Goal: Use online tool/utility: Use online tool/utility

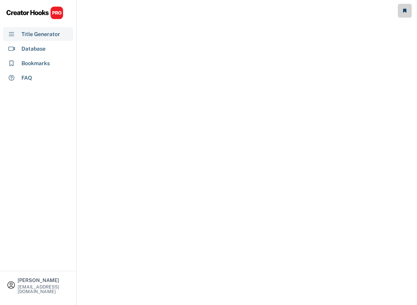
select select "**********"
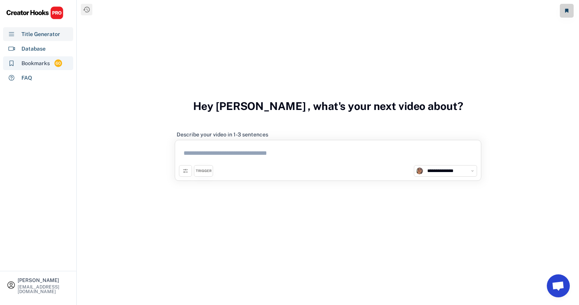
click at [39, 65] on div "Bookmarks" at bounding box center [35, 63] width 28 height 8
select select "******"
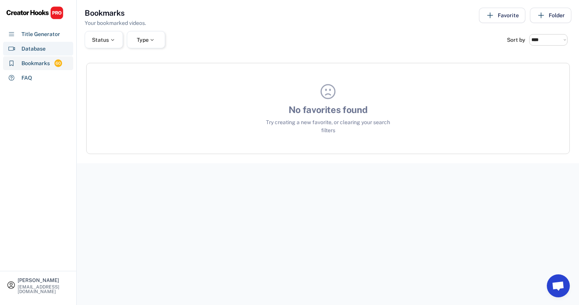
click at [65, 48] on div "Database" at bounding box center [38, 49] width 70 height 14
select select "**********"
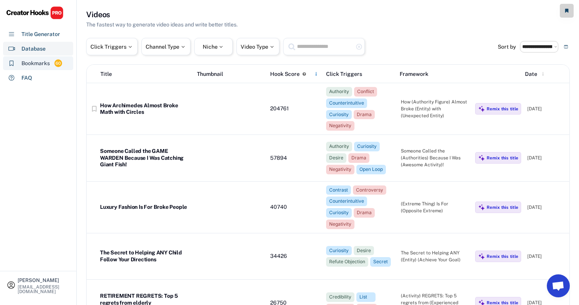
click at [56, 58] on div "Bookmarks 60" at bounding box center [38, 63] width 70 height 14
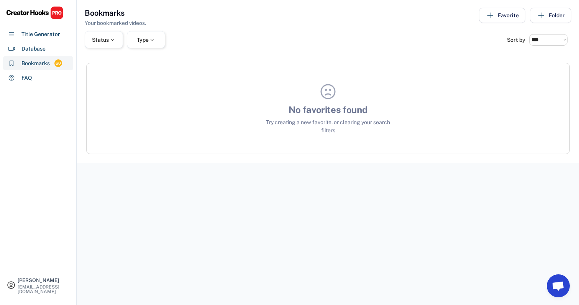
click at [210, 118] on div "No favorites found Try creating a new favorite, or clearing your search filters" at bounding box center [328, 108] width 483 height 52
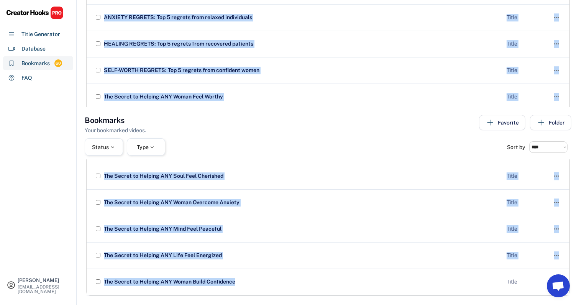
scroll to position [1462, 0]
copy div "L Ipsum Dolo-Sitam co a Elit Seddo  E Temporin Utlaboreetd ma a Enim Admin  V…"
drag, startPoint x: 102, startPoint y: 57, endPoint x: 120, endPoint y: 331, distance: 274.6
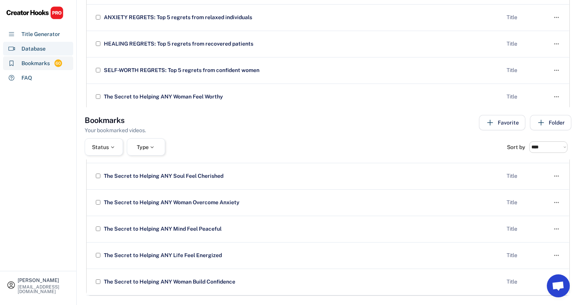
click at [61, 48] on div "Database" at bounding box center [38, 49] width 70 height 14
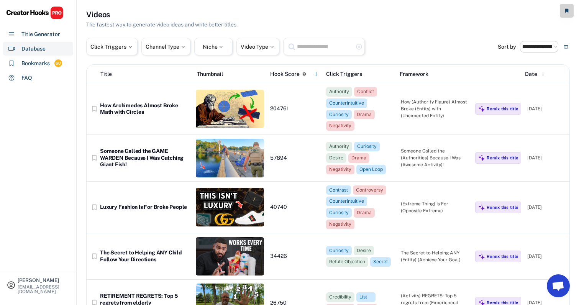
click at [389, 45] on div "Click Triggers Channel Type Niche Video Type highlight_remove" at bounding box center [292, 46] width 412 height 17
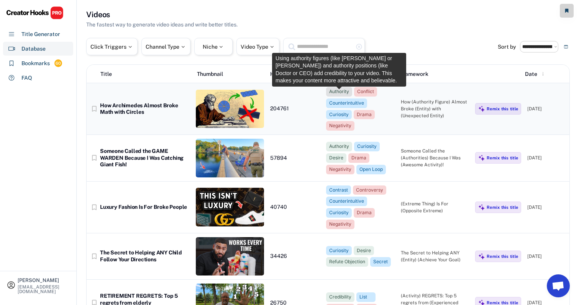
click at [340, 95] on div "Authority" at bounding box center [339, 92] width 20 height 7
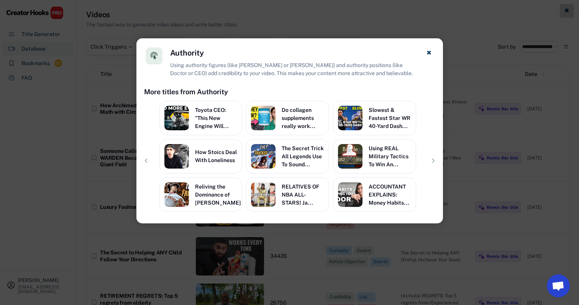
click at [417, 30] on div at bounding box center [289, 152] width 579 height 305
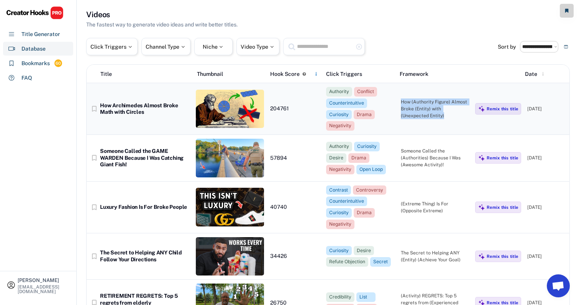
drag, startPoint x: 400, startPoint y: 98, endPoint x: 416, endPoint y: 113, distance: 22.0
click at [416, 113] on div "bookmark_border How Archimedes Almost Broke Math with Circles 204761 Authority …" at bounding box center [328, 109] width 483 height 52
copy div "How (Authority Figure) Almost Broke (Entity) with (Unexpected Entity)"
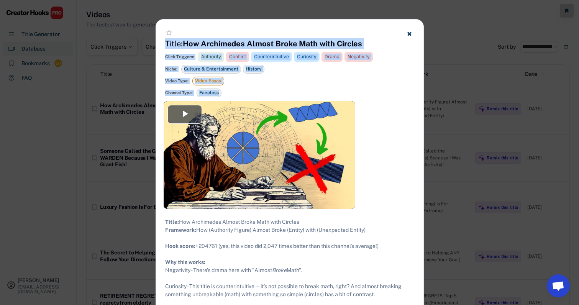
drag, startPoint x: 167, startPoint y: 44, endPoint x: 236, endPoint y: 90, distance: 82.9
click at [236, 90] on div "star_border Title: How Archimedes Almost Broke Math with Circles Click Triggers…" at bounding box center [290, 61] width 268 height 82
copy div "Title: How Archimedes Almost Broke Math with Circles Click Triggers: Authority …"
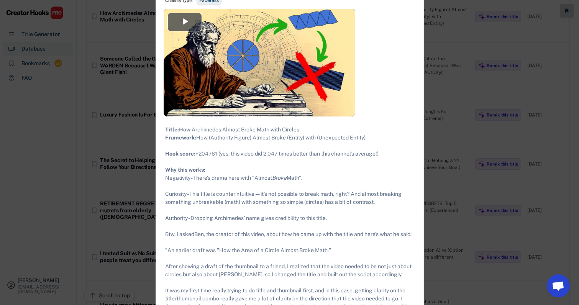
click at [278, 178] on div "Title: How Archimedes Almost Broke Math with Circles Framework: How (Authority …" at bounding box center [289, 246] width 249 height 241
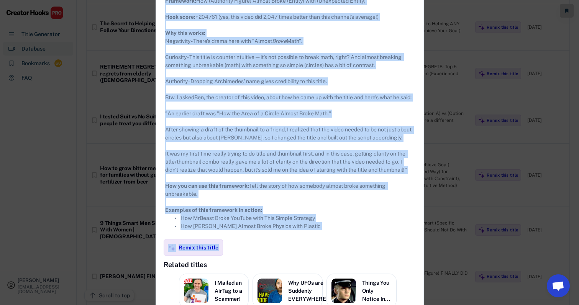
scroll to position [251, 0]
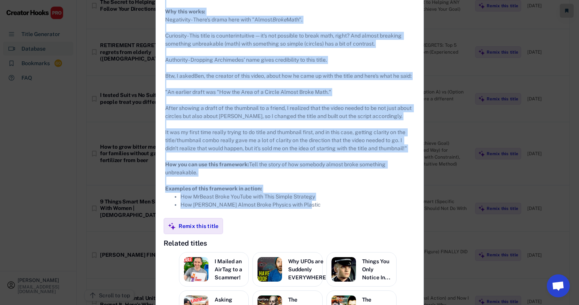
drag, startPoint x: 166, startPoint y: 58, endPoint x: 328, endPoint y: 220, distance: 229.0
click at [328, 209] on div "Title: How Archimedes Almost Broke Math with Circles Framework: How (Authority …" at bounding box center [289, 87] width 249 height 241
copy div "Lorem: Ips Dolorsitam Consec Adipi Elit sedd Eiusmod Temporinc: Utl (Etdolorem …"
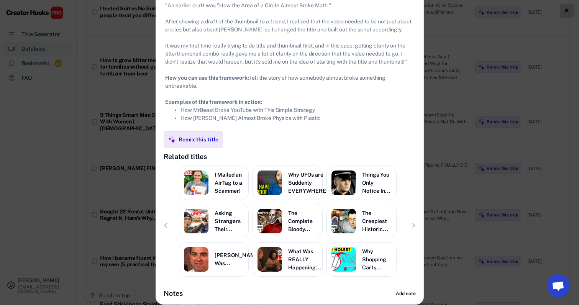
click at [311, 122] on li "How [PERSON_NAME] Almost Broke Physics with Plastic" at bounding box center [298, 118] width 234 height 8
click at [417, 126] on div at bounding box center [289, 152] width 579 height 305
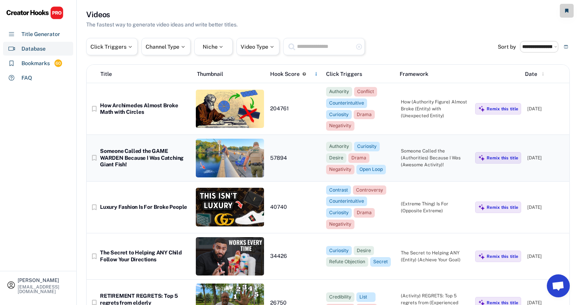
scroll to position [0, 0]
click at [417, 150] on div "Someone Called the (Authorities) Because I Was (Awesome Activity)!" at bounding box center [435, 158] width 69 height 21
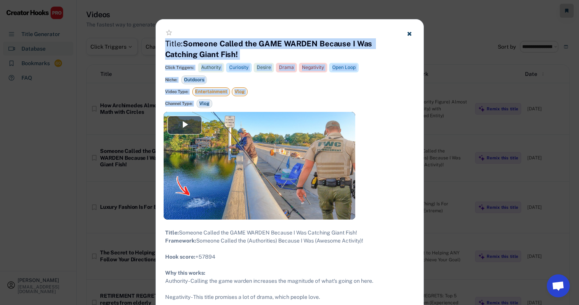
drag, startPoint x: 166, startPoint y: 43, endPoint x: 215, endPoint y: 101, distance: 75.3
click at [215, 101] on div "star_border Title: Someone Called the GAME WARDEN Because I Was Catching Giant …" at bounding box center [290, 66] width 268 height 92
copy div "Title: Someone Called the GAME WARDEN Because I Was Catching Giant Fish! Click …"
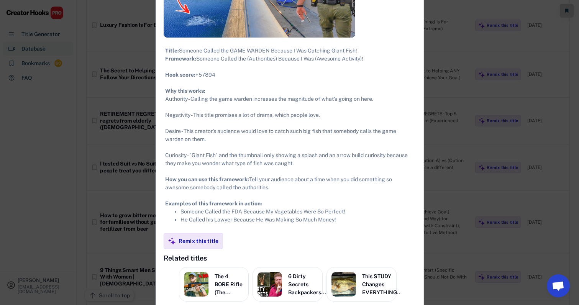
scroll to position [183, 0]
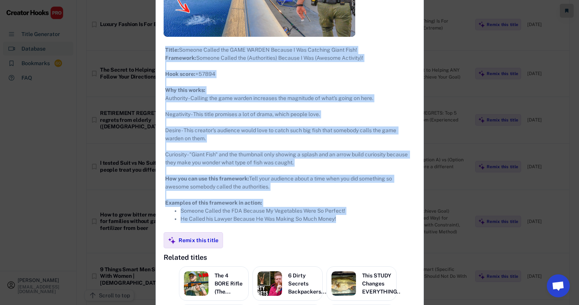
drag, startPoint x: 166, startPoint y: 48, endPoint x: 349, endPoint y: 225, distance: 254.8
click at [349, 223] on div "Title: Someone Called the GAME WARDEN Because I Was Catching Giant Fish! Framew…" at bounding box center [289, 134] width 249 height 177
copy div "Title: Someone Called the GAME WARDEN Because I Was Catching Giant Fish! Framew…"
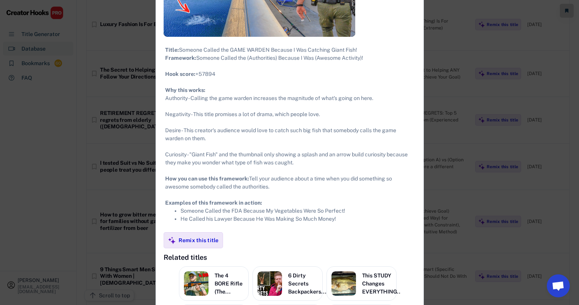
click at [417, 113] on div at bounding box center [289, 152] width 579 height 305
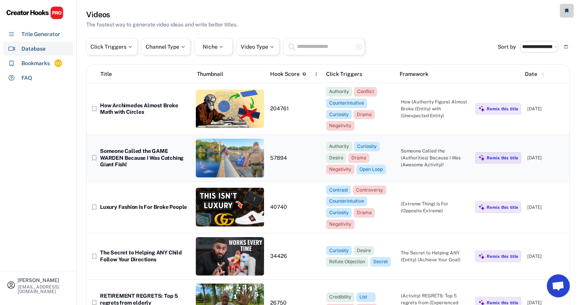
scroll to position [0, 1]
click at [417, 200] on div "(Extreme Thing) Is For (Opposite Extreme)" at bounding box center [435, 207] width 69 height 14
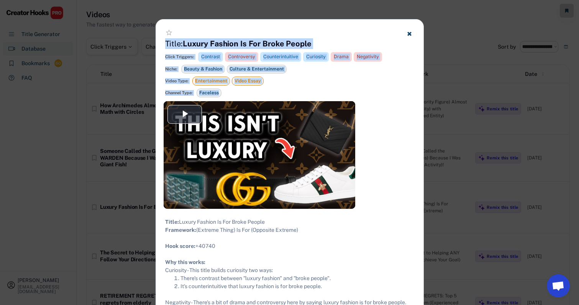
copy div "Title: Luxury Fashion Is For Broke People Click Triggers: Contrast Controversy …"
drag, startPoint x: 165, startPoint y: 44, endPoint x: 224, endPoint y: 95, distance: 78.2
click at [224, 95] on div "star_border Title: Luxury Fashion Is For Broke People Click Triggers: Contrast …" at bounding box center [290, 61] width 268 height 82
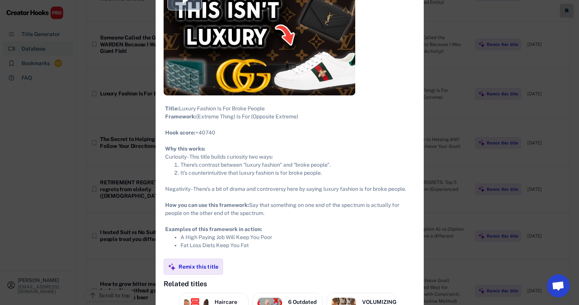
scroll to position [155, 0]
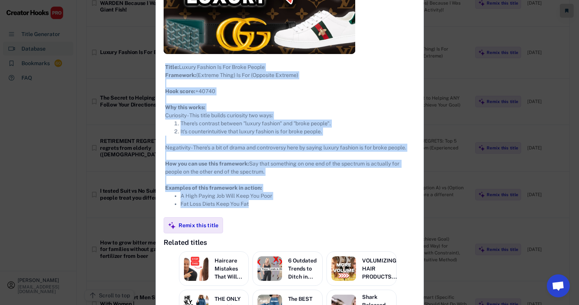
drag, startPoint x: 164, startPoint y: 67, endPoint x: 275, endPoint y: 227, distance: 194.8
click at [275, 227] on div "**********" at bounding box center [290, 127] width 268 height 525
copy div "Title: Luxury Fashion Is For Broke People Framework: (Extreme Thing) Is For (Op…"
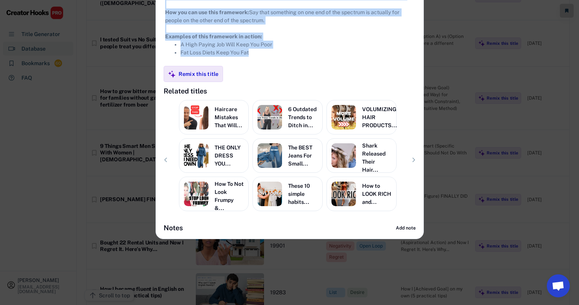
scroll to position [319, 0]
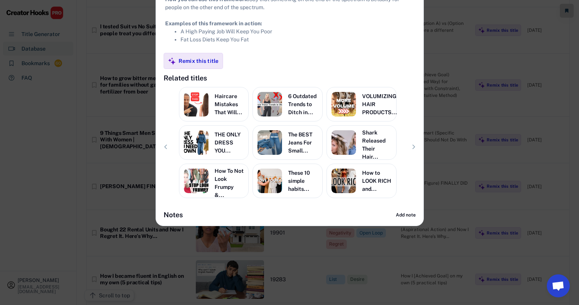
click at [417, 113] on div at bounding box center [289, 152] width 579 height 305
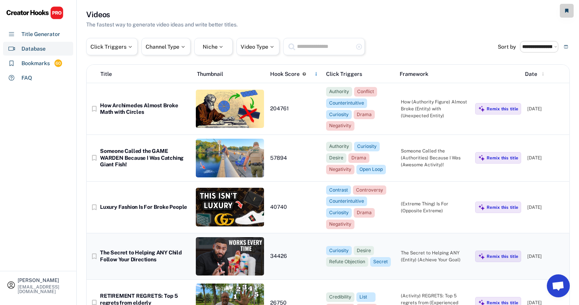
scroll to position [56, 0]
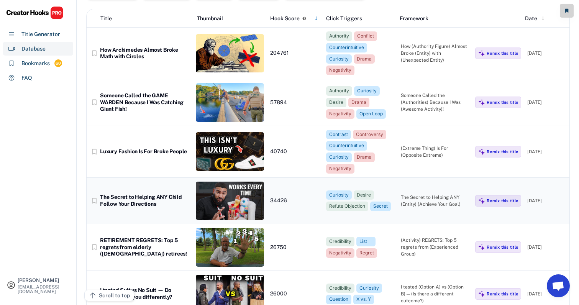
click at [417, 202] on div "bookmark_border The Secret to Helping ANY Child Follow Your Directions 34426 Cu…" at bounding box center [328, 201] width 483 height 46
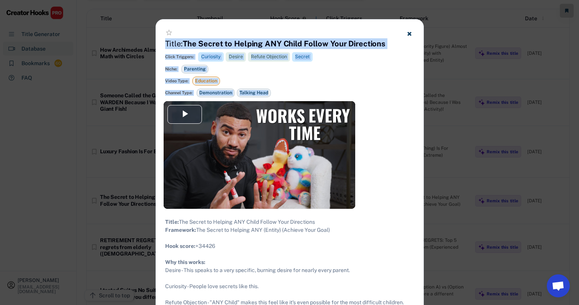
drag, startPoint x: 165, startPoint y: 44, endPoint x: 291, endPoint y: 98, distance: 137.3
click at [291, 98] on div "star_border Title: The Secret to Helping ANY Child Follow Your Directions Click…" at bounding box center [290, 61] width 268 height 82
copy div "Title: The Secret to Helping ANY Child Follow Your Directions Click Triggers: C…"
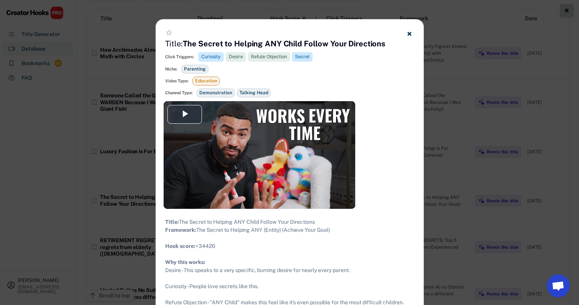
click at [417, 84] on div at bounding box center [289, 152] width 579 height 305
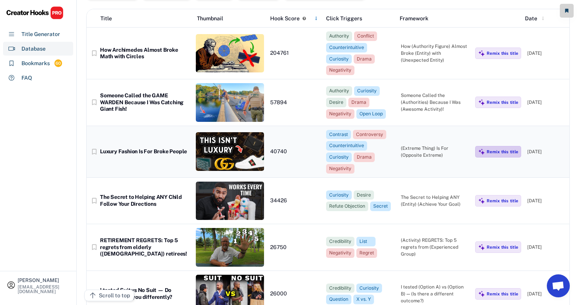
click at [417, 148] on img at bounding box center [481, 151] width 7 height 7
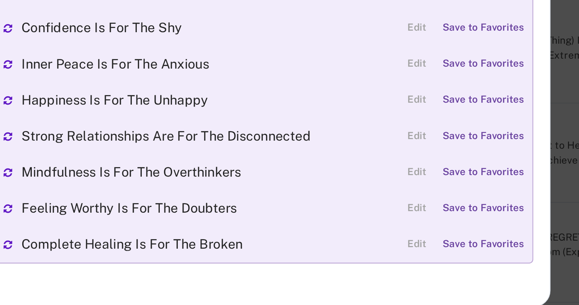
scroll to position [102, 0]
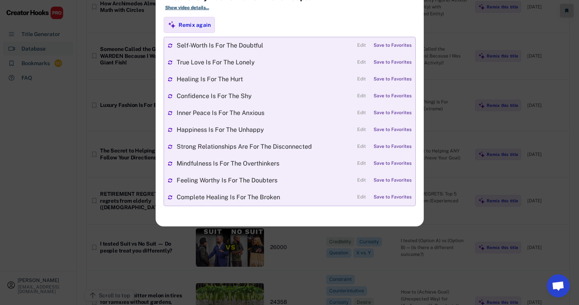
click at [417, 223] on div at bounding box center [289, 152] width 579 height 305
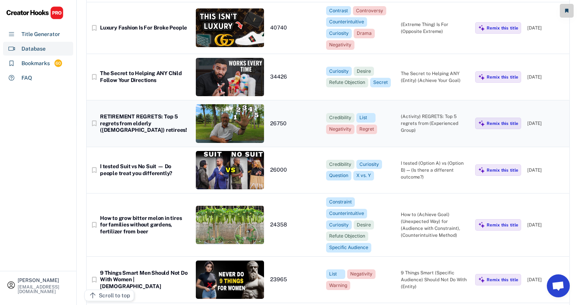
scroll to position [179, 0]
click at [417, 129] on div "bookmark_border RETIREMENT REGRETS: Top 5 regrets from elderly ([DEMOGRAPHIC_DA…" at bounding box center [328, 123] width 483 height 46
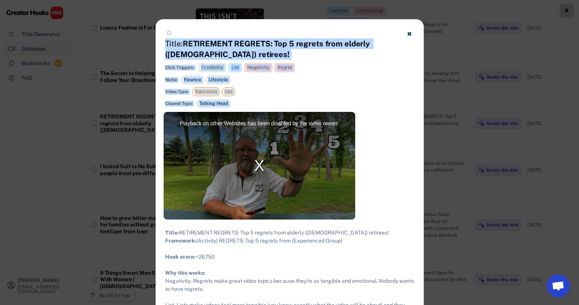
drag, startPoint x: 163, startPoint y: 43, endPoint x: 250, endPoint y: 113, distance: 110.9
click at [250, 113] on div "**********" at bounding box center [290, 300] width 268 height 560
copy div "Title: RETIREMENT REGRETS: Top 5 regrets from elderly ([DEMOGRAPHIC_DATA]) reti…"
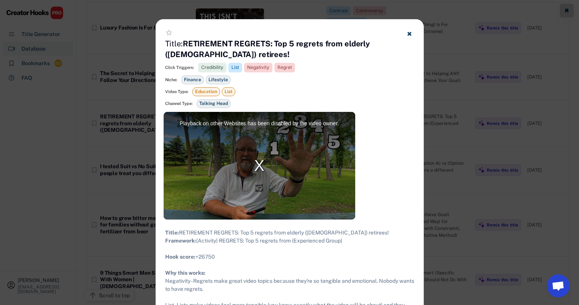
click at [417, 125] on div at bounding box center [289, 152] width 579 height 305
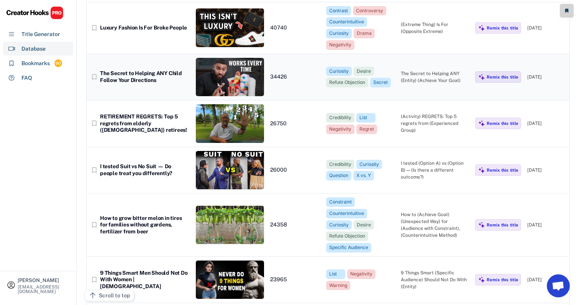
click at [417, 70] on div "The Secret to Helping ANY (Entity) (Achieve Your Goal)" at bounding box center [435, 77] width 69 height 14
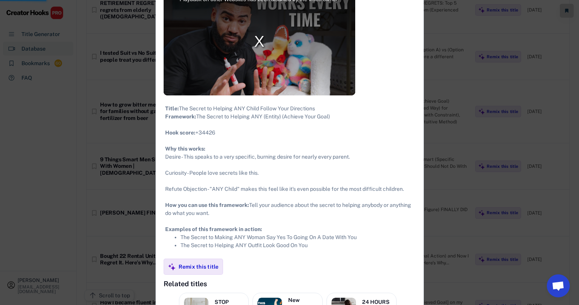
scroll to position [292, 0]
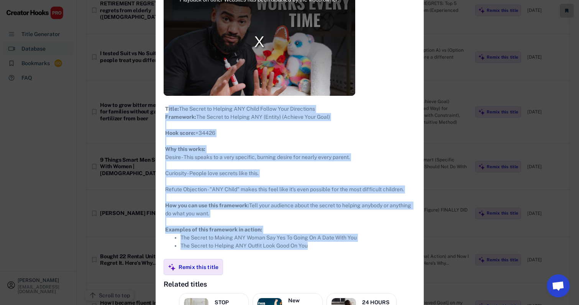
drag, startPoint x: 167, startPoint y: 111, endPoint x: 330, endPoint y: 264, distance: 224.0
click at [330, 259] on div "Title: The Secret to Helping ANY Child Follow Your Directions Framework: The Se…" at bounding box center [290, 177] width 268 height 163
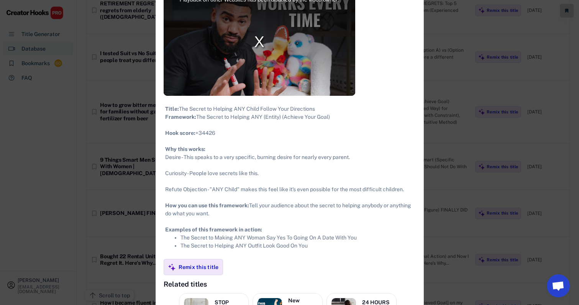
click at [180, 136] on div "Title: The Secret to Helping ANY Child Follow Your Directions Framework: The Se…" at bounding box center [289, 177] width 249 height 145
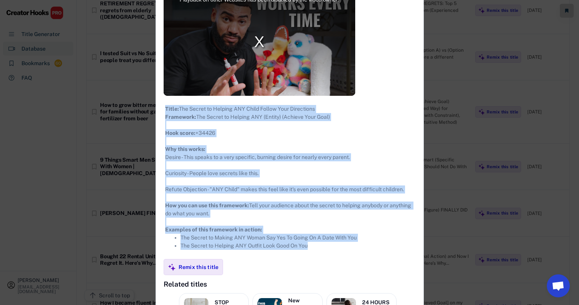
drag, startPoint x: 165, startPoint y: 109, endPoint x: 318, endPoint y: 253, distance: 209.6
click at [318, 250] on div "Title: The Secret to Helping ANY Child Follow Your Directions Framework: The Se…" at bounding box center [289, 177] width 249 height 145
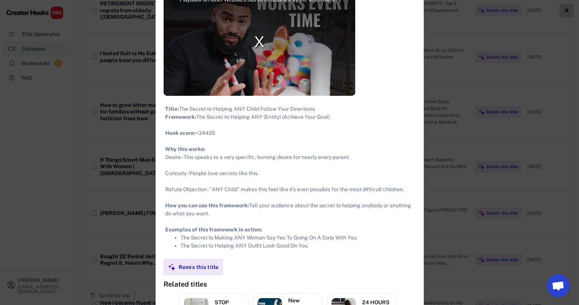
click at [417, 126] on div at bounding box center [289, 152] width 579 height 305
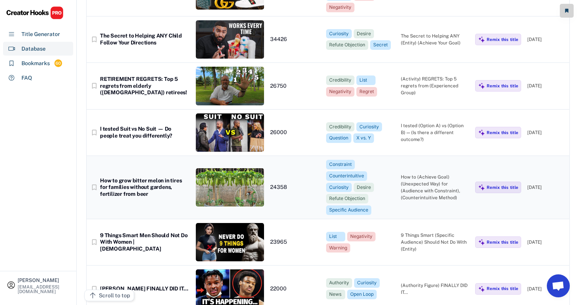
scroll to position [216, 1]
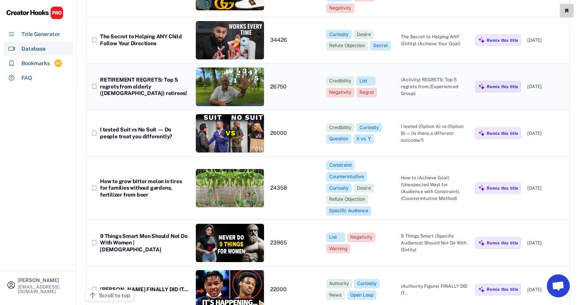
click at [417, 76] on div "(Activity) REGRETS: Top 5 regrets from (Experienced Group)" at bounding box center [435, 86] width 69 height 21
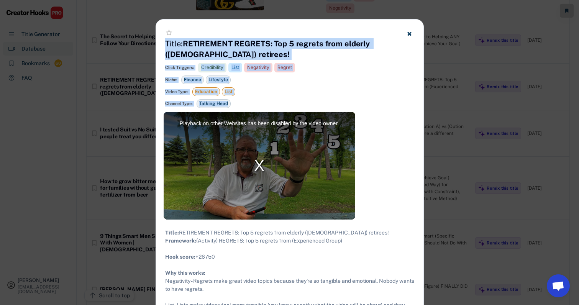
drag, startPoint x: 165, startPoint y: 45, endPoint x: 238, endPoint y: 109, distance: 97.2
click at [238, 109] on div "star_border Title: RETIREMENT REGRETS: Top 5 regrets from elderly ([DEMOGRAPHIC…" at bounding box center [290, 66] width 268 height 92
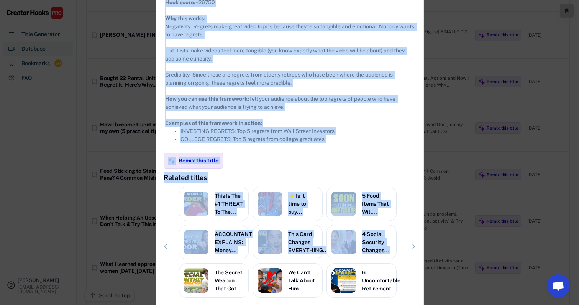
scroll to position [504, 0]
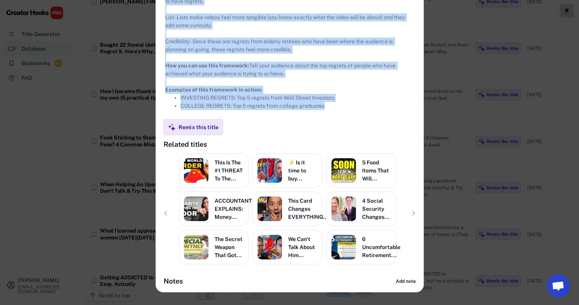
drag, startPoint x: 166, startPoint y: 137, endPoint x: 349, endPoint y: 122, distance: 183.8
click at [349, 119] on div "Title: RETIREMENT REGRETS: Top 5 regrets from elderly ([DEMOGRAPHIC_DATA]) reti…" at bounding box center [290, 25] width 268 height 187
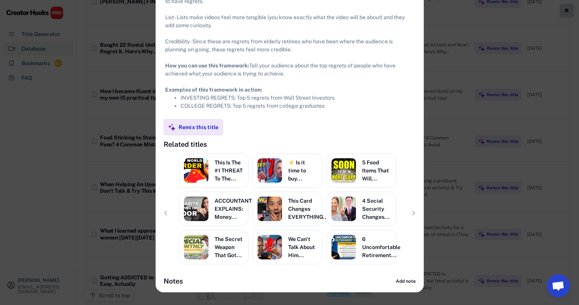
click at [417, 128] on div at bounding box center [289, 152] width 579 height 305
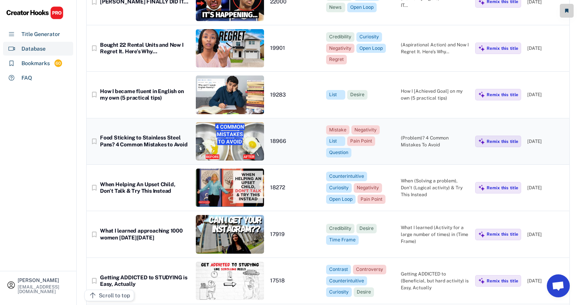
click at [417, 136] on div "bookmark_border Food Sticking to Stainless Steel Pans? 4 Common Mistakes to Avo…" at bounding box center [328, 141] width 483 height 46
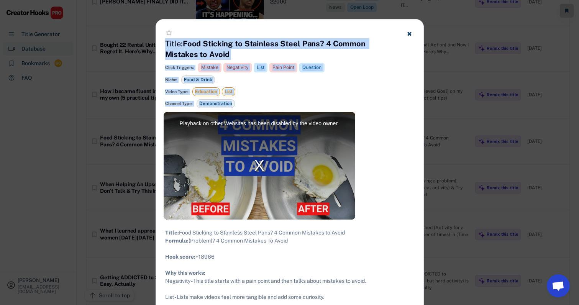
drag, startPoint x: 163, startPoint y: 44, endPoint x: 247, endPoint y: 103, distance: 103.5
click at [247, 103] on div "star_border Title: Food Sticking to Stainless Steel Pans? 4 Common Mistakes to …" at bounding box center [290, 66] width 268 height 92
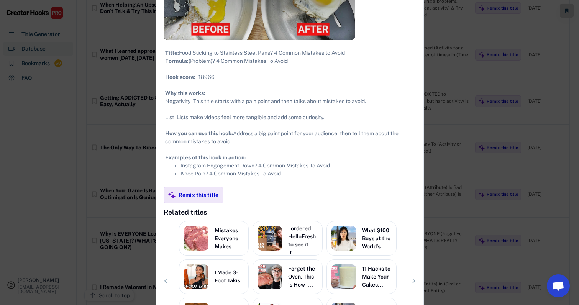
scroll to position [683, 0]
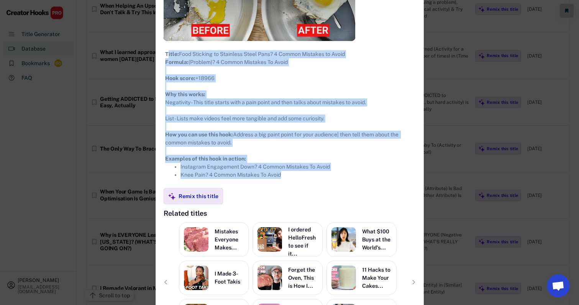
drag, startPoint x: 167, startPoint y: 53, endPoint x: 314, endPoint y: 186, distance: 197.5
click at [314, 179] on div "Title: Food Sticking to Stainless Steel Pans? 4 Common Mistakes to Avoid Formul…" at bounding box center [289, 114] width 249 height 129
click at [314, 179] on li "Knee Pain? 4 Common Mistakes To Avoid" at bounding box center [298, 175] width 234 height 8
drag, startPoint x: 296, startPoint y: 183, endPoint x: 164, endPoint y: 55, distance: 183.2
click at [164, 55] on div "Title: Food Sticking to Stainless Steel Pans? 4 Common Mistakes to Avoid Formul…" at bounding box center [290, 114] width 268 height 147
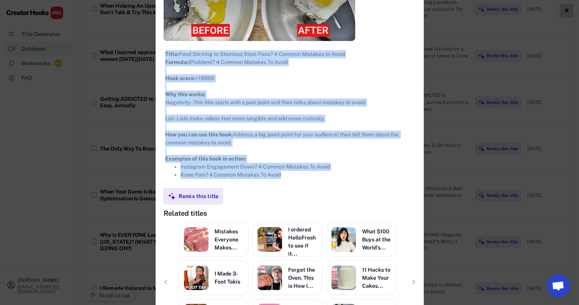
click at [340, 153] on div "Title: Food Sticking to Stainless Steel Pans? 4 Common Mistakes to Avoid Formul…" at bounding box center [289, 114] width 249 height 129
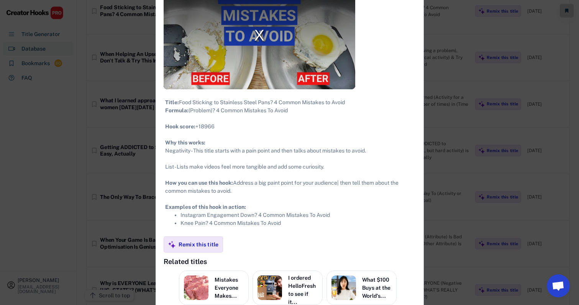
scroll to position [594, 0]
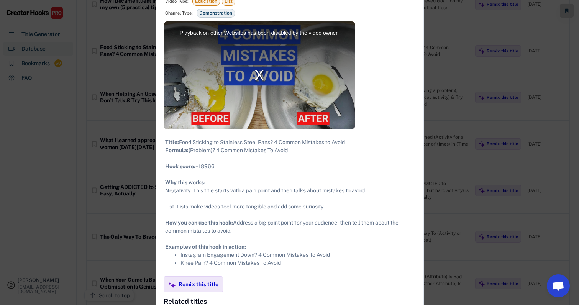
click at [417, 104] on div at bounding box center [289, 152] width 579 height 305
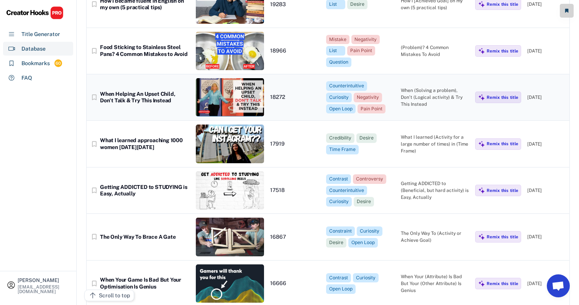
click at [417, 87] on div "When (Solving a problem), Don’t (Logical activity) & Try This Instead" at bounding box center [435, 97] width 69 height 21
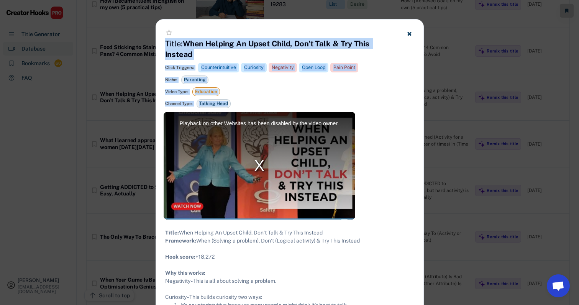
drag, startPoint x: 165, startPoint y: 42, endPoint x: 252, endPoint y: 106, distance: 108.5
click at [252, 106] on div "star_border Title: When Helping An Upset Child, Don’t Talk & Try This Instead S…" at bounding box center [290, 66] width 268 height 92
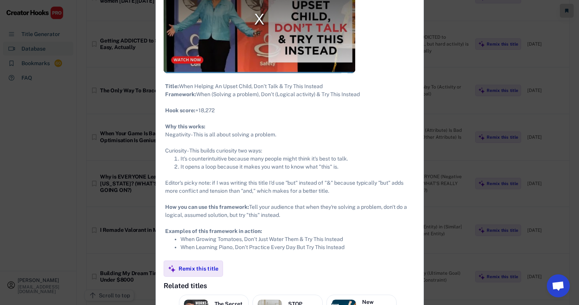
scroll to position [757, 0]
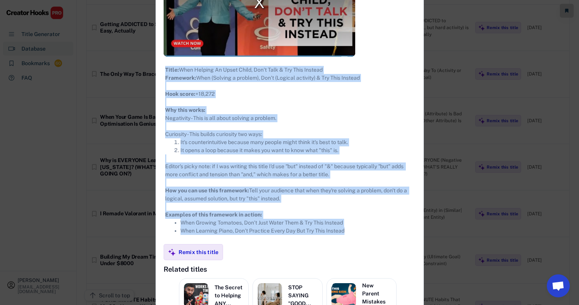
drag, startPoint x: 165, startPoint y: 68, endPoint x: 366, endPoint y: 239, distance: 264.3
click at [366, 235] on div "Title: When Helping An Upset Child, Don’t Talk & Try This Instead Framework: Wh…" at bounding box center [289, 150] width 249 height 169
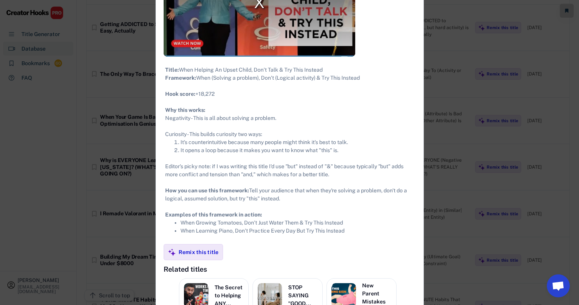
click at [417, 122] on div at bounding box center [289, 152] width 579 height 305
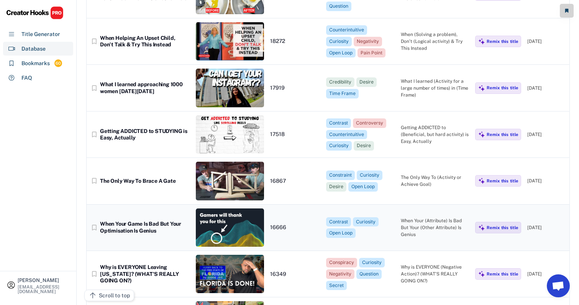
scroll to position [643, 1]
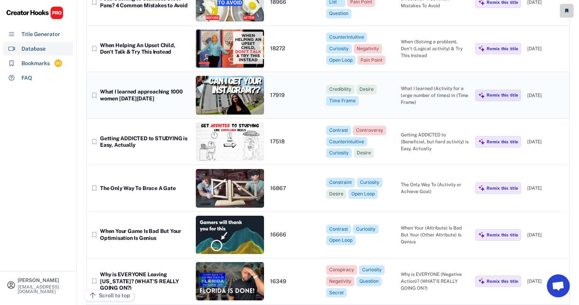
click at [417, 85] on div "What I learned (Activity for a large number of times) in (Time Frame)" at bounding box center [435, 95] width 69 height 21
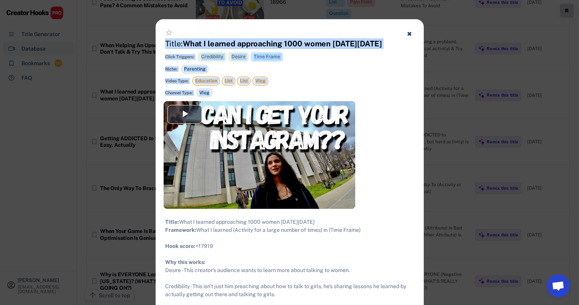
drag, startPoint x: 164, startPoint y: 43, endPoint x: 230, endPoint y: 97, distance: 86.0
click at [230, 97] on div "star_border Title: What I learned approaching 1000 women [DATE][DATE] Show vide…" at bounding box center [290, 61] width 268 height 82
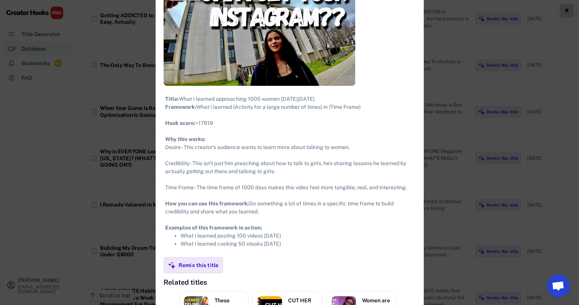
drag, startPoint x: 164, startPoint y: 99, endPoint x: 303, endPoint y: 251, distance: 206.2
click at [303, 248] on div "Title: What I learned approaching 1000 women [DATE][DATE] Framework: What I lea…" at bounding box center [289, 171] width 249 height 153
click at [417, 119] on div at bounding box center [289, 152] width 579 height 305
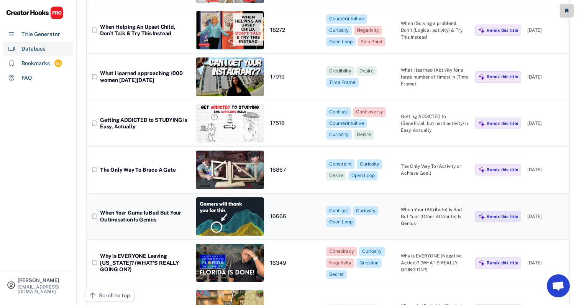
scroll to position [661, 1]
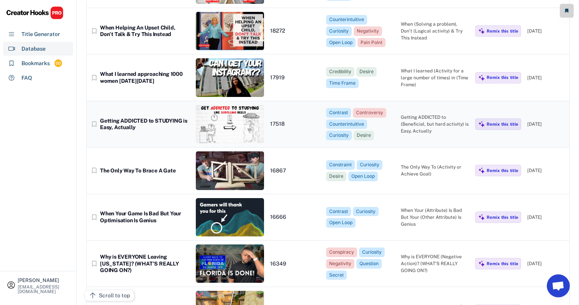
click at [417, 114] on div "Getting ADDICTED to (Beneficial, but hard activity) is Easy, Actually" at bounding box center [435, 124] width 69 height 21
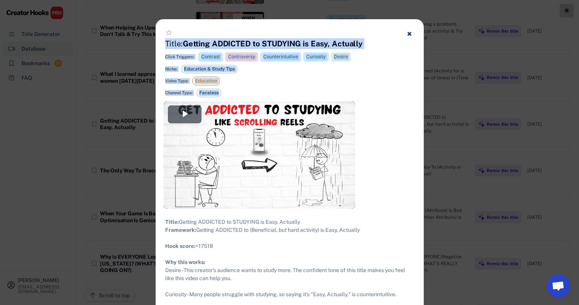
drag, startPoint x: 164, startPoint y: 44, endPoint x: 228, endPoint y: 96, distance: 82.8
click at [228, 96] on div "star_border Title: Getting ADDICTED to STUDYING is Easy, Actually Show video de…" at bounding box center [290, 61] width 268 height 82
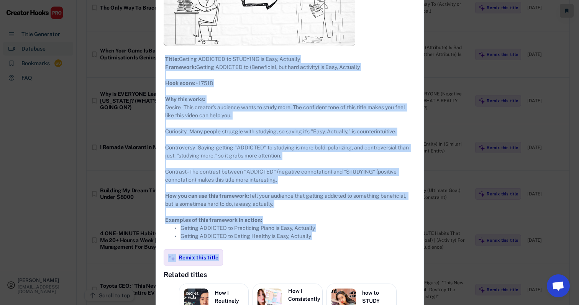
scroll to position [899, 0]
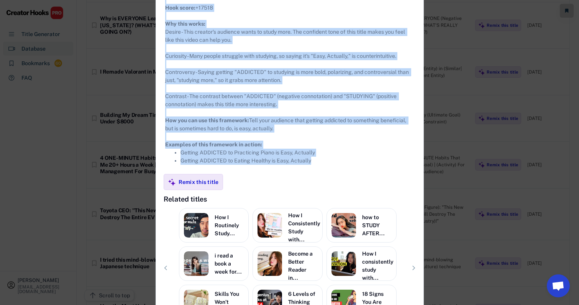
drag, startPoint x: 165, startPoint y: 112, endPoint x: 327, endPoint y: 171, distance: 172.2
click at [327, 165] on div "Title: Getting ADDICTED to STUDYING is Easy, Actually Framework: Getting ADDICT…" at bounding box center [289, 72] width 249 height 185
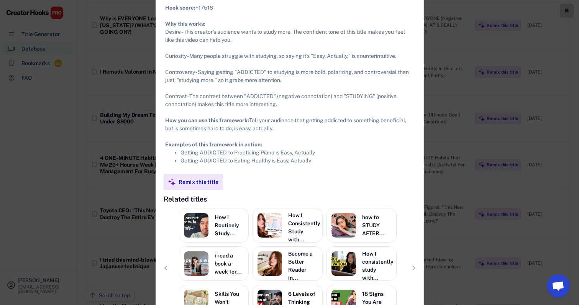
click at [417, 146] on div at bounding box center [289, 152] width 579 height 305
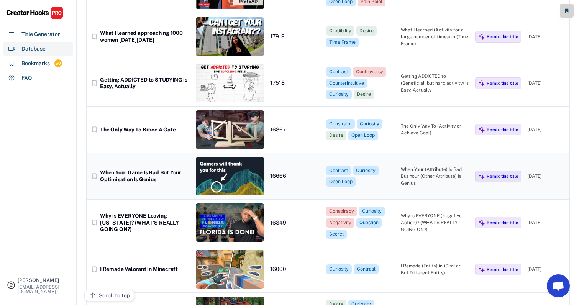
scroll to position [696, 1]
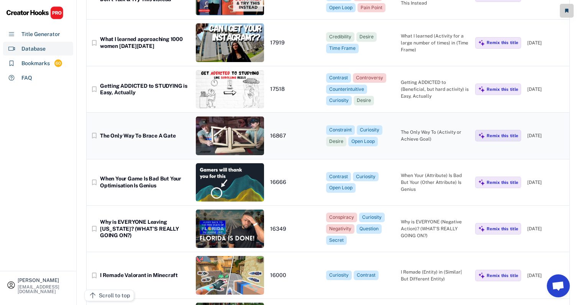
click at [417, 129] on div "The Only Way To (Activity or Achieve Goal)" at bounding box center [435, 136] width 69 height 14
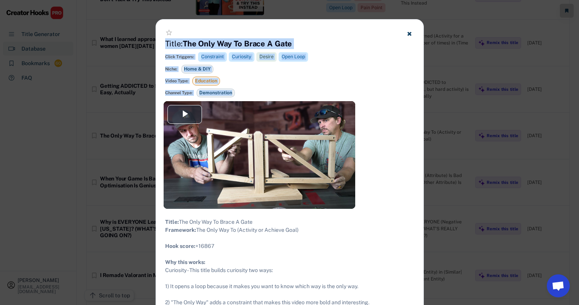
drag, startPoint x: 164, startPoint y: 42, endPoint x: 238, endPoint y: 95, distance: 90.5
click at [238, 95] on div "star_border Title: The Only Way To Brace A Gate Show video details... Click Tri…" at bounding box center [290, 61] width 268 height 82
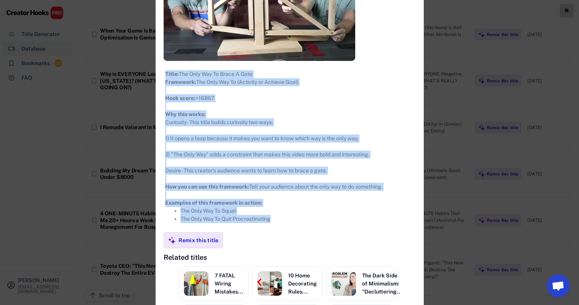
drag, startPoint x: 164, startPoint y: 70, endPoint x: 290, endPoint y: 228, distance: 202.7
click at [290, 228] on div "Title: The Only Way To Brace A Gate Framework: The Only Way To (Activity or Ach…" at bounding box center [290, 146] width 268 height 171
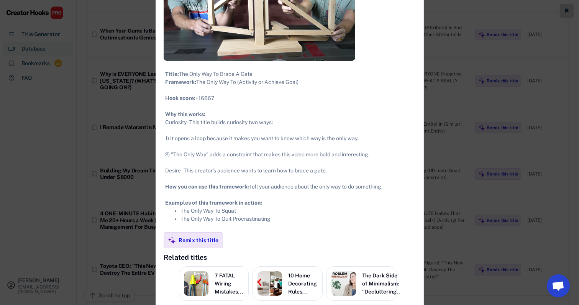
click at [417, 121] on div at bounding box center [289, 152] width 579 height 305
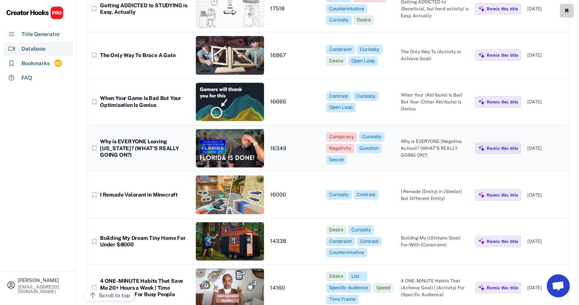
scroll to position [774, 3]
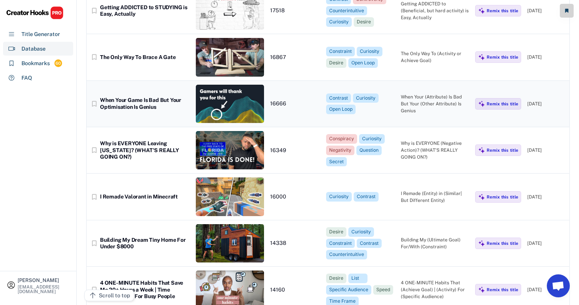
click at [417, 94] on div "When Your (Attribute) Is Bad But Your (Other Attribute) Is Genius" at bounding box center [435, 104] width 69 height 21
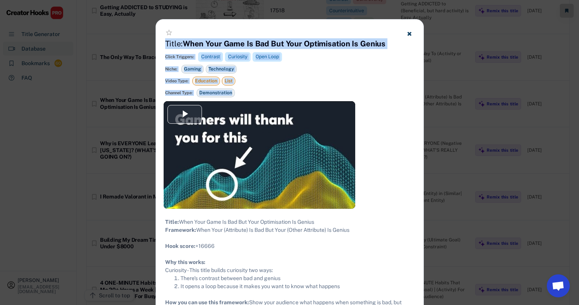
drag, startPoint x: 163, startPoint y: 41, endPoint x: 254, endPoint y: 96, distance: 106.6
click at [255, 96] on div "star_border Title: When Your Game Is Bad But Your Optimisation Is Genius Show v…" at bounding box center [290, 61] width 268 height 82
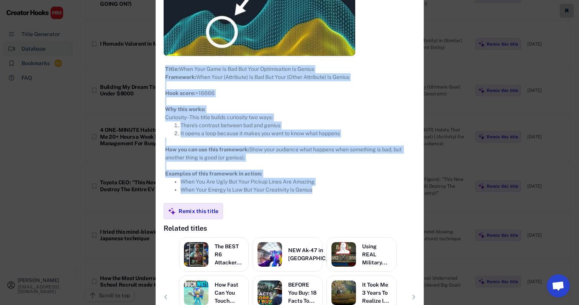
drag, startPoint x: 162, startPoint y: 69, endPoint x: 335, endPoint y: 206, distance: 220.2
click at [335, 203] on div "Title: When Your Game Is Bad But Your Optimisation Is Genius Framework: When Yo…" at bounding box center [290, 129] width 268 height 147
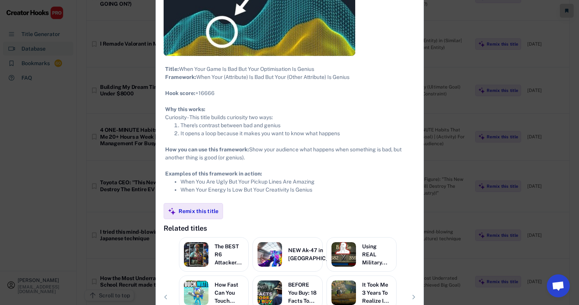
click at [417, 0] on div at bounding box center [289, 152] width 579 height 305
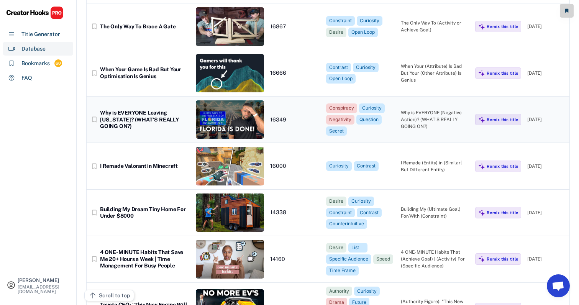
scroll to position [813, 2]
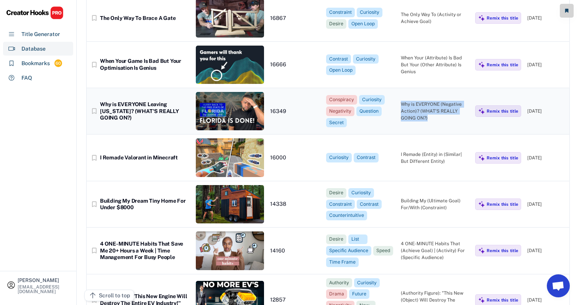
drag, startPoint x: 396, startPoint y: 78, endPoint x: 427, endPoint y: 97, distance: 35.8
click at [417, 97] on div "bookmark_border Why is EVERYONE Leaving [US_STATE]? (WHAT'S REALLY GOING ON?) 1…" at bounding box center [328, 111] width 483 height 46
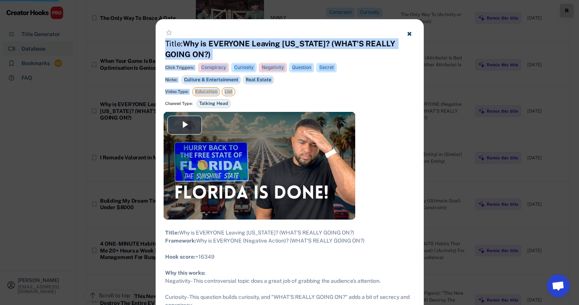
drag, startPoint x: 163, startPoint y: 42, endPoint x: 241, endPoint y: 94, distance: 93.4
click at [241, 94] on div "star_border Title: Why is EVERYONE Leaving [US_STATE]? (WHAT'S REALLY GOING ON?…" at bounding box center [290, 66] width 268 height 92
drag, startPoint x: 247, startPoint y: 103, endPoint x: 162, endPoint y: 46, distance: 102.8
click at [162, 46] on div "star_border Title: Why is EVERYONE Leaving [US_STATE]? (WHAT'S REALLY GOING ON?…" at bounding box center [290, 66] width 268 height 92
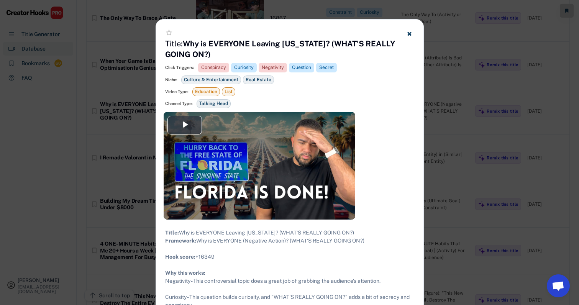
click at [417, 1] on div at bounding box center [289, 152] width 579 height 305
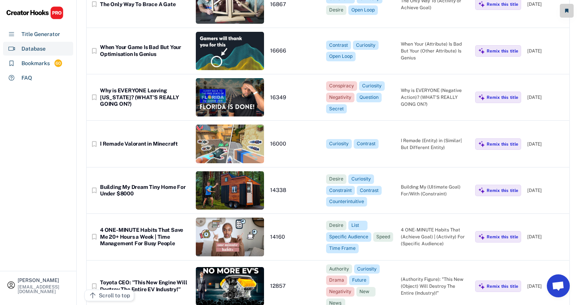
scroll to position [838, 2]
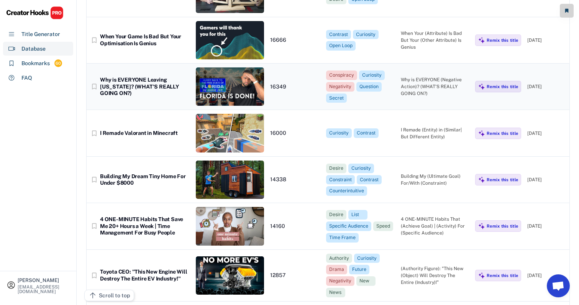
click at [417, 76] on div "Why is EVERYONE (Negative Action)? (WHAT'S REALLY GOING ON?)" at bounding box center [435, 86] width 69 height 21
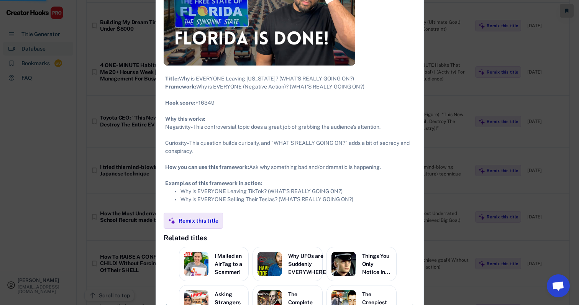
scroll to position [998, 2]
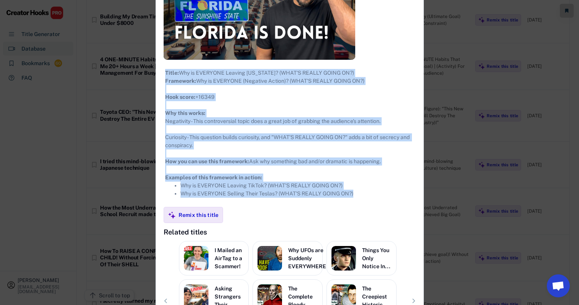
drag, startPoint x: 164, startPoint y: 72, endPoint x: 383, endPoint y: 220, distance: 264.5
click at [383, 220] on div "**********" at bounding box center [290, 120] width 268 height 520
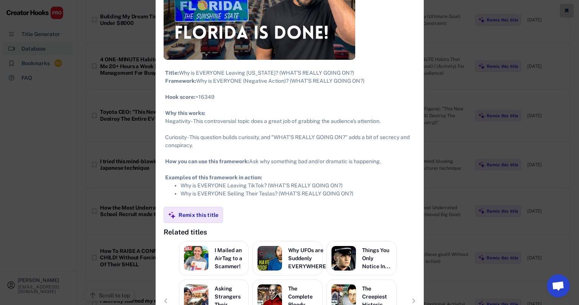
click at [417, 120] on div at bounding box center [289, 152] width 579 height 305
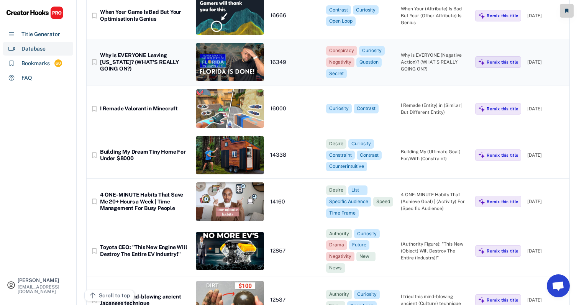
scroll to position [863, 4]
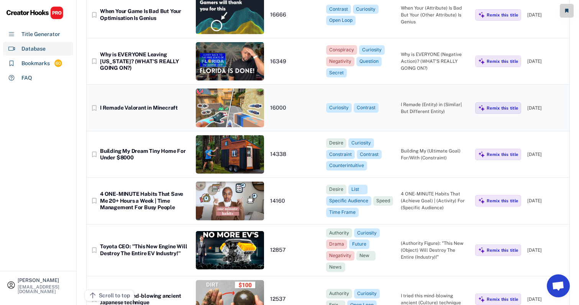
click at [417, 101] on div "I Remade (Entity) in (Similar| But Different Entity)" at bounding box center [435, 108] width 69 height 14
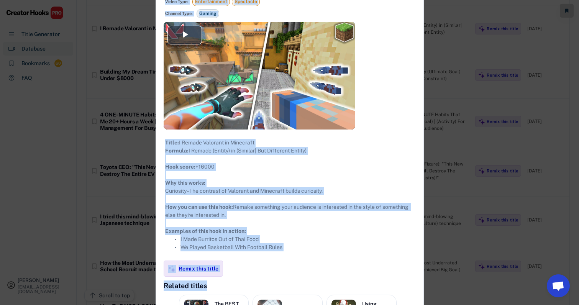
scroll to position [1050, 4]
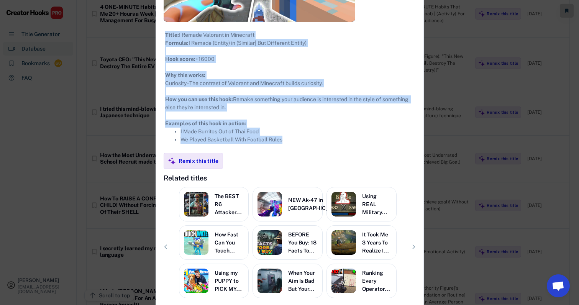
drag, startPoint x: 162, startPoint y: 44, endPoint x: 315, endPoint y: 160, distance: 191.8
click at [315, 160] on div "**********" at bounding box center [290, 79] width 268 height 493
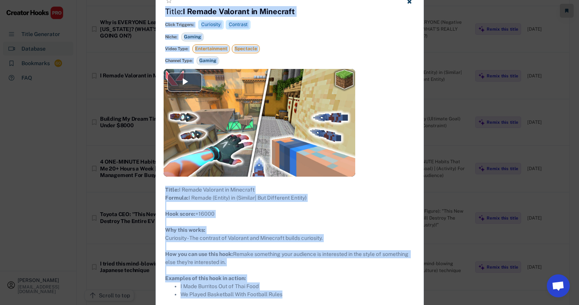
scroll to position [894, 3]
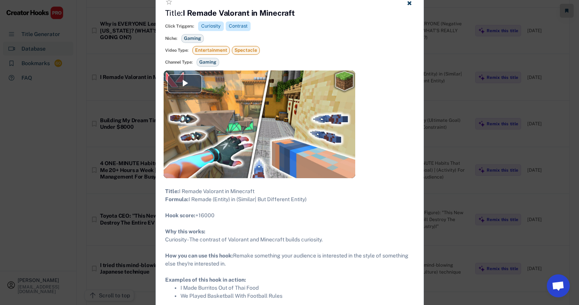
click at [417, 178] on div at bounding box center [289, 152] width 579 height 305
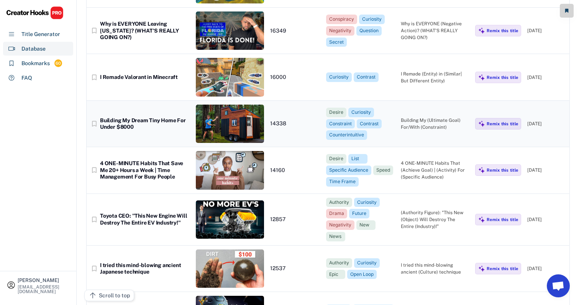
click at [417, 108] on div "bookmark_border Building My Dream Tiny Home For Under $8000 14338 Desire Curios…" at bounding box center [328, 124] width 483 height 46
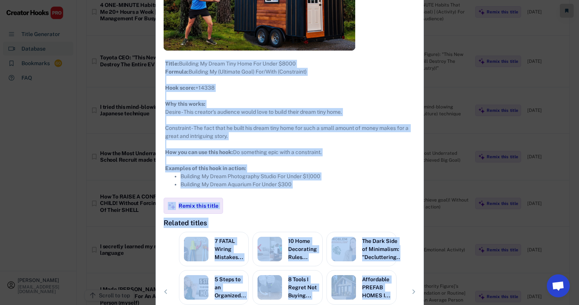
scroll to position [1077, 3]
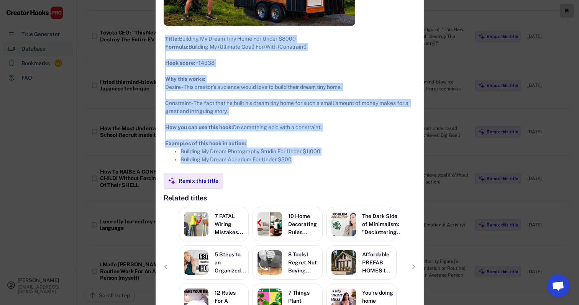
drag, startPoint x: 164, startPoint y: 44, endPoint x: 343, endPoint y: 167, distance: 217.2
click at [343, 167] on div "**********" at bounding box center [290, 90] width 268 height 509
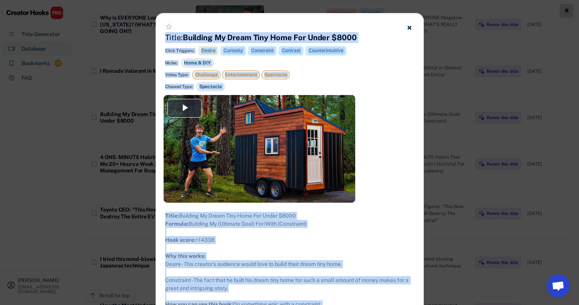
scroll to position [900, 3]
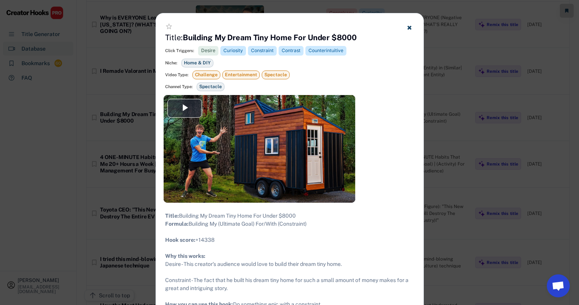
click at [417, 160] on div at bounding box center [289, 152] width 579 height 305
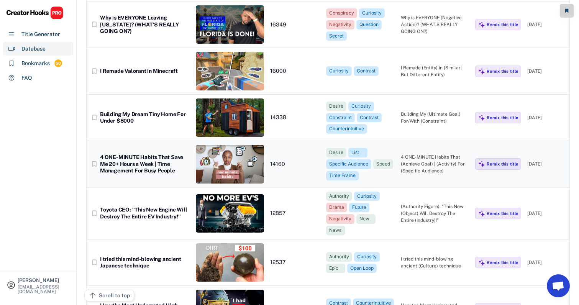
scroll to position [949, 2]
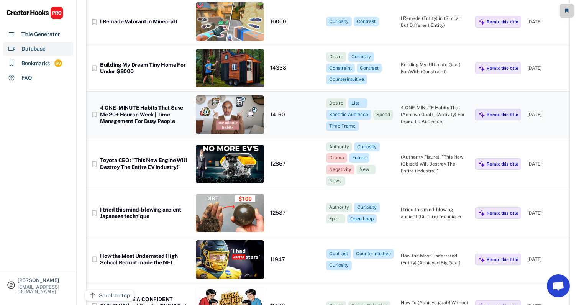
click at [417, 104] on div "4 ONE-MINUTE Habits That (Achieve Goal) | (Activity) For (Specific Audience)" at bounding box center [435, 114] width 69 height 21
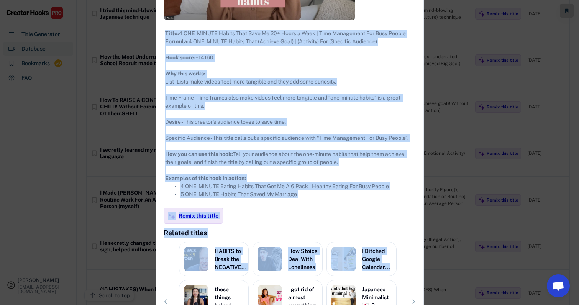
scroll to position [1166, 2]
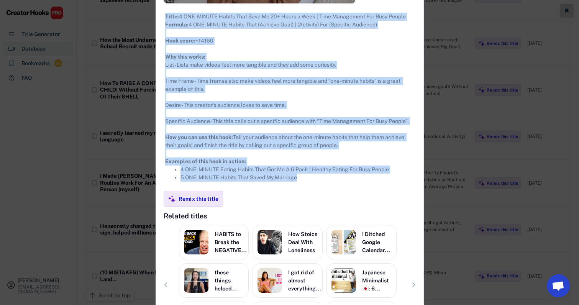
drag, startPoint x: 164, startPoint y: 47, endPoint x: 336, endPoint y: 190, distance: 224.2
click at [336, 190] on div "**********" at bounding box center [290, 83] width 268 height 560
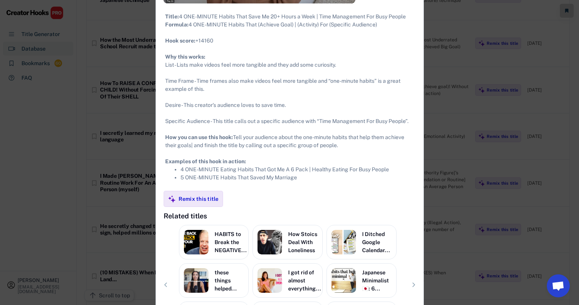
click at [417, 2] on div at bounding box center [289, 152] width 579 height 305
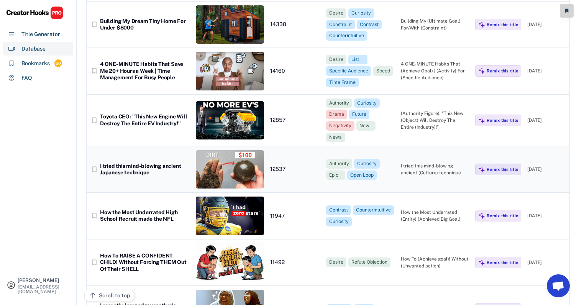
scroll to position [988, 2]
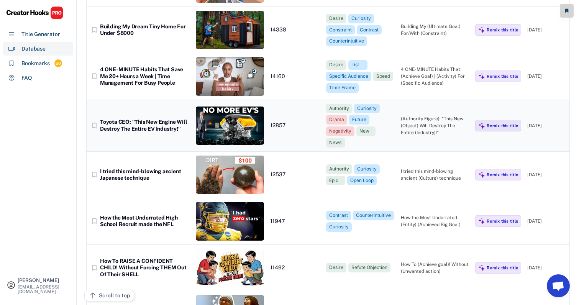
click at [417, 115] on div "(Authority Figure): "This New (Object) Will Destroy The Entire (Industry)!”" at bounding box center [435, 125] width 69 height 21
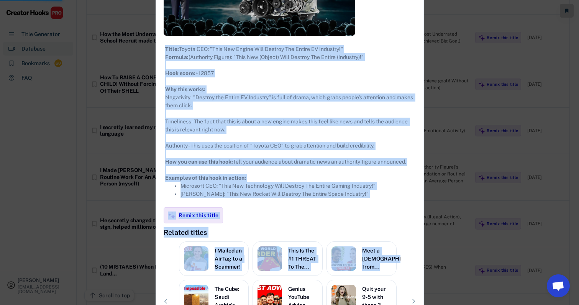
scroll to position [1188, 2]
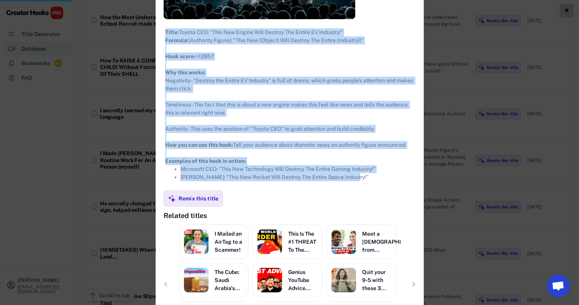
drag, startPoint x: 164, startPoint y: 44, endPoint x: 360, endPoint y: 192, distance: 245.5
click at [360, 192] on div "**********" at bounding box center [290, 91] width 268 height 544
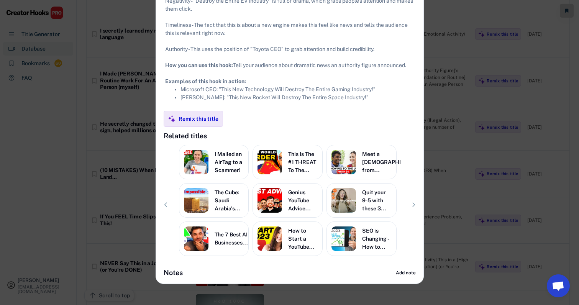
click at [417, 113] on div at bounding box center [289, 152] width 579 height 305
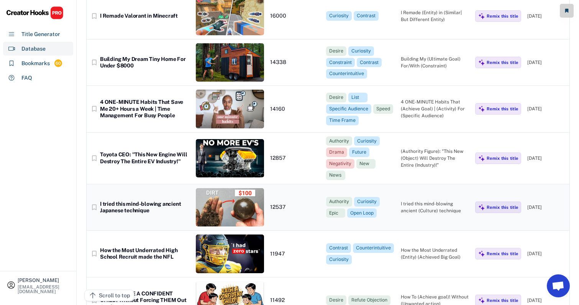
scroll to position [986, 3]
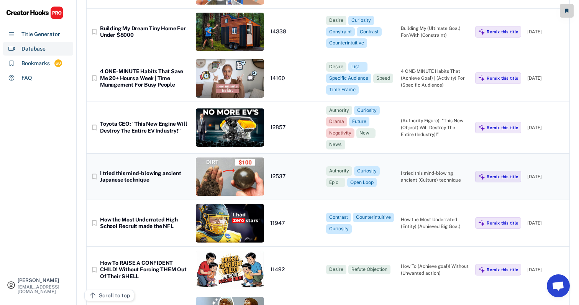
click at [417, 170] on div "I tried this mind-blowing ancient (Culture) technique" at bounding box center [435, 177] width 69 height 14
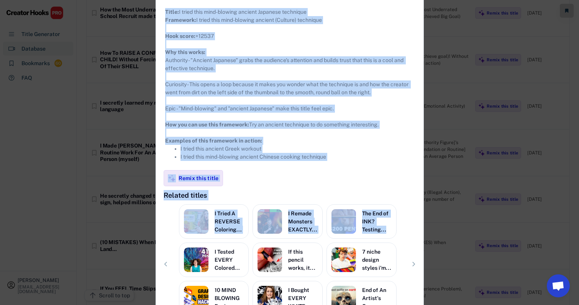
scroll to position [1232, 3]
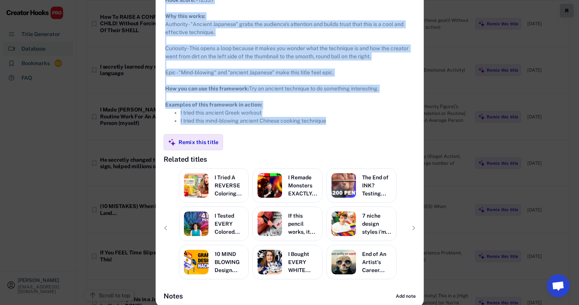
drag, startPoint x: 164, startPoint y: 43, endPoint x: 334, endPoint y: 131, distance: 191.3
click at [334, 131] on div "**********" at bounding box center [290, 40] width 268 height 534
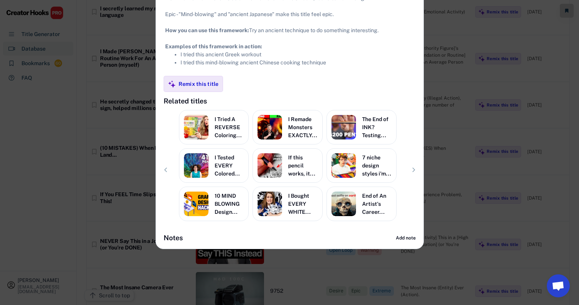
click at [417, 128] on div at bounding box center [289, 152] width 579 height 305
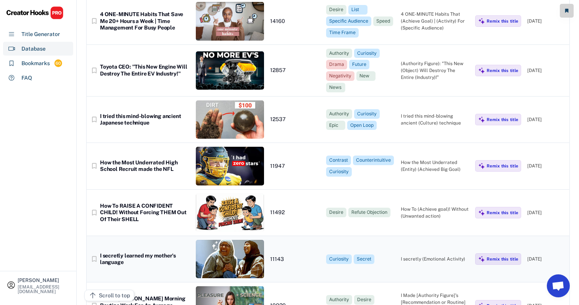
scroll to position [1040, 3]
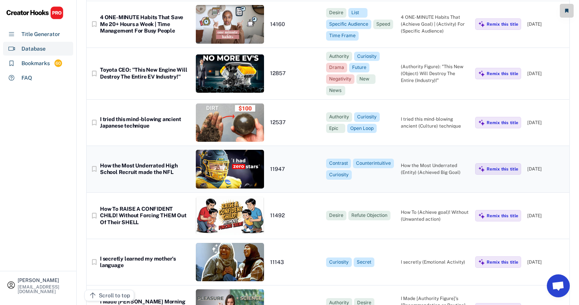
click at [417, 146] on div "bookmark_border How the Most Underrated High School Recruit made the NFL 11947 …" at bounding box center [328, 169] width 483 height 46
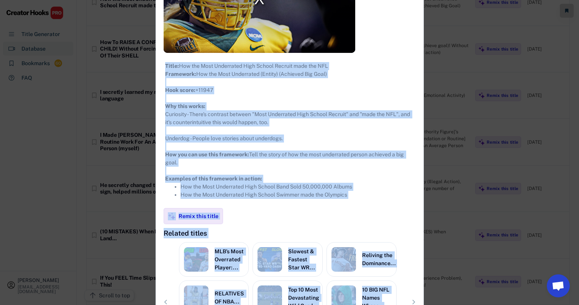
scroll to position [1265, 3]
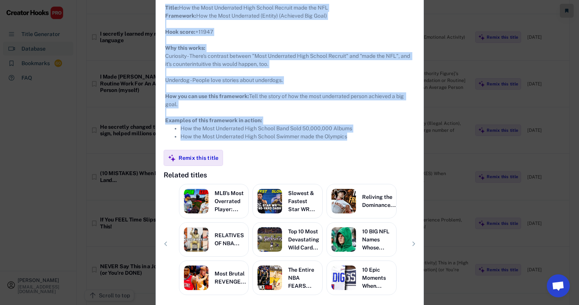
drag, startPoint x: 161, startPoint y: 44, endPoint x: 363, endPoint y: 149, distance: 227.5
click at [363, 149] on div "**********" at bounding box center [290, 59] width 268 height 528
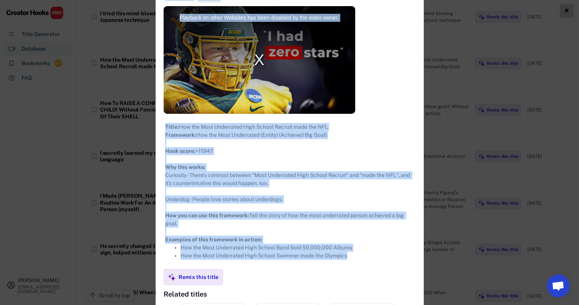
scroll to position [1124, 3]
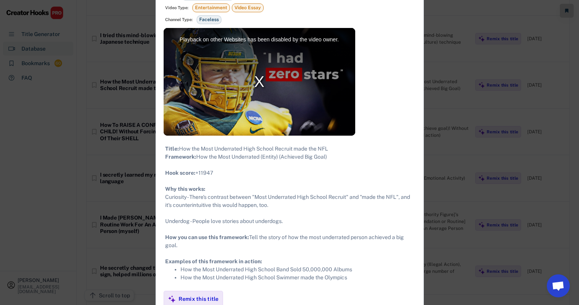
click at [417, 153] on div at bounding box center [289, 152] width 579 height 305
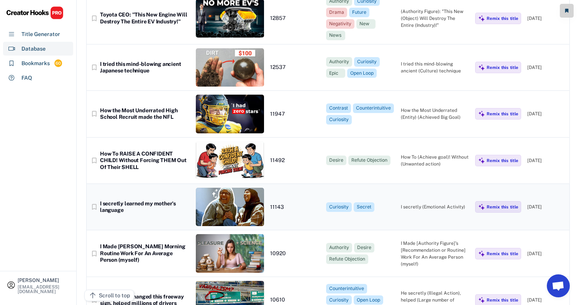
scroll to position [1092, 3]
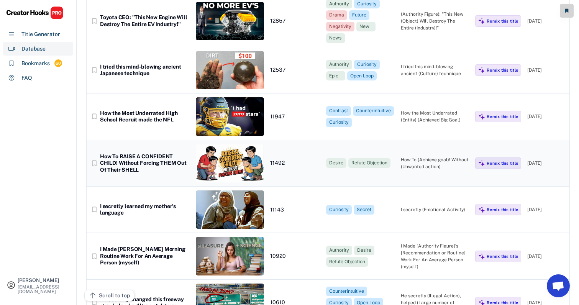
click at [417, 156] on div "How To (Achieve goal)! Without (Unwanted action)" at bounding box center [435, 163] width 69 height 14
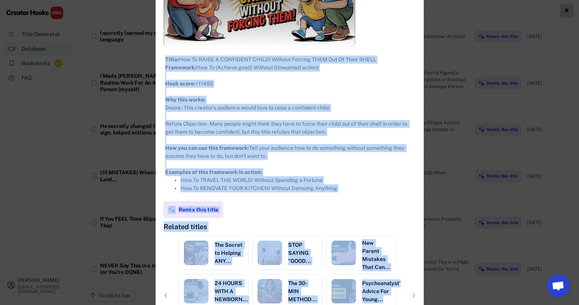
scroll to position [1327, 3]
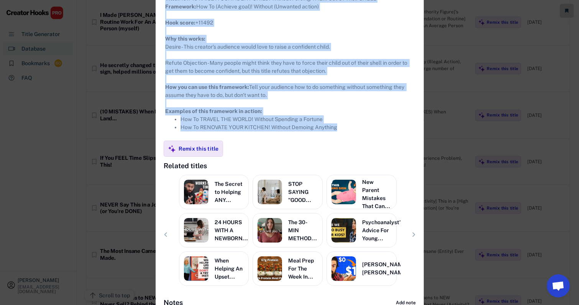
drag, startPoint x: 163, startPoint y: 43, endPoint x: 375, endPoint y: 134, distance: 231.3
click at [375, 134] on div "**********" at bounding box center [290, 49] width 268 height 528
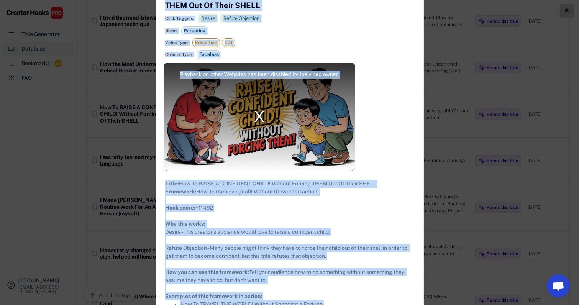
scroll to position [1074, 3]
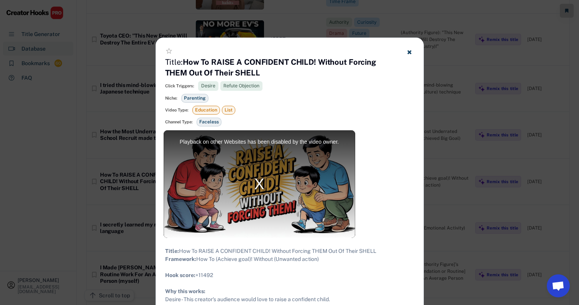
click at [417, 161] on div at bounding box center [289, 152] width 579 height 305
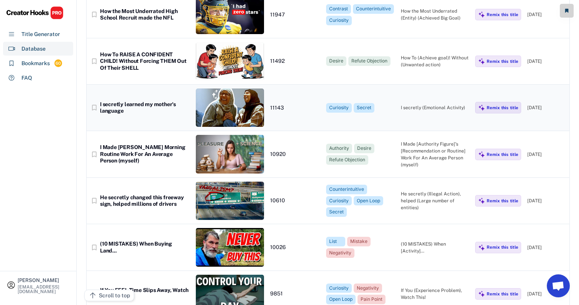
scroll to position [1195, 3]
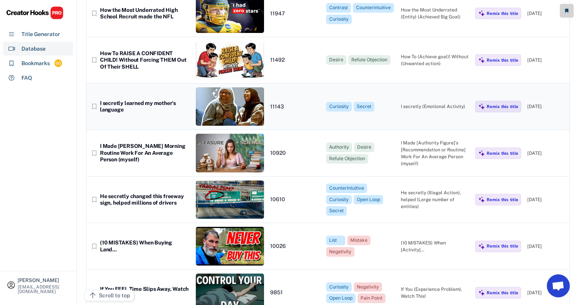
click at [417, 103] on div "I secretly (Emotional Activity)" at bounding box center [435, 106] width 69 height 7
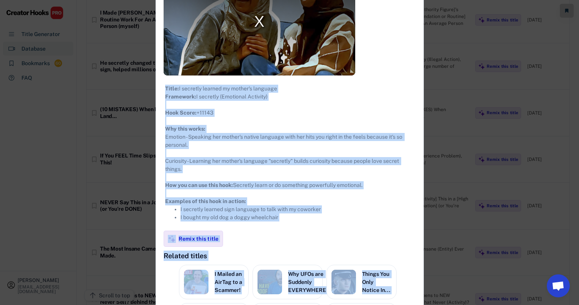
scroll to position [1408, 3]
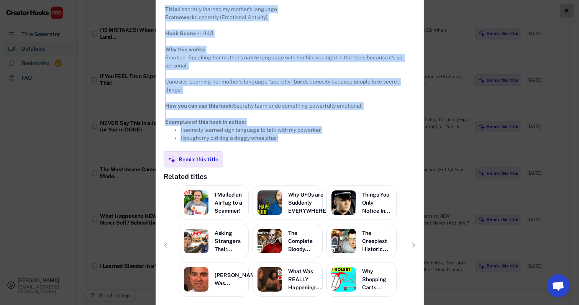
drag, startPoint x: 162, startPoint y: 43, endPoint x: 304, endPoint y: 153, distance: 179.8
click at [306, 152] on div "**********" at bounding box center [290, 65] width 268 height 517
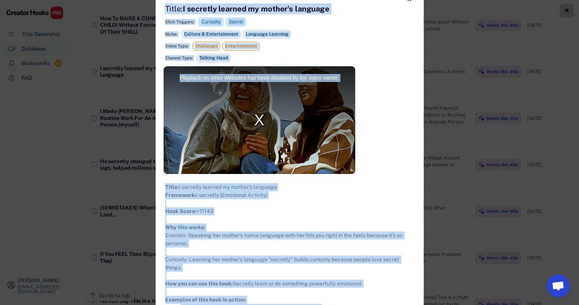
scroll to position [1246, 1]
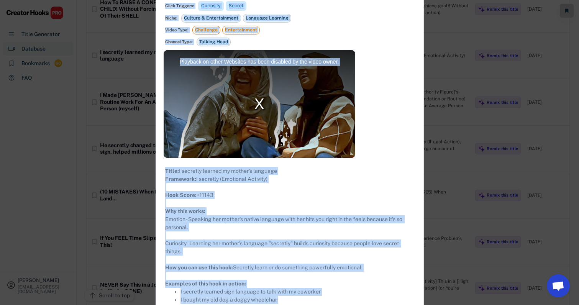
click at [417, 141] on div at bounding box center [289, 152] width 579 height 305
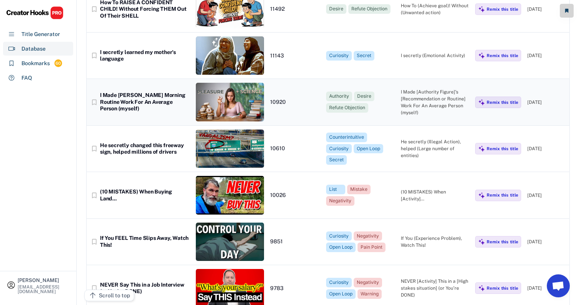
click at [417, 89] on div "I Made [Authority Figure]’s [Recommendation or Routine] Work For An Average Per…" at bounding box center [435, 103] width 69 height 28
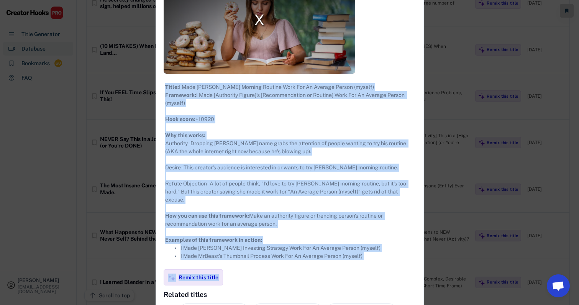
scroll to position [1414, 1]
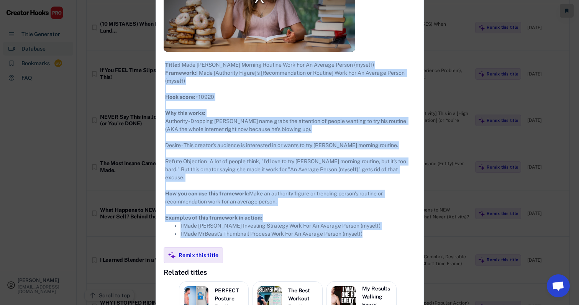
drag, startPoint x: 164, startPoint y: 45, endPoint x: 381, endPoint y: 250, distance: 298.0
click at [381, 250] on div "**********" at bounding box center [290, 136] width 268 height 568
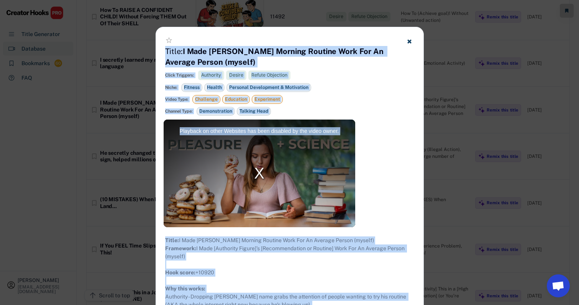
scroll to position [1233, 1]
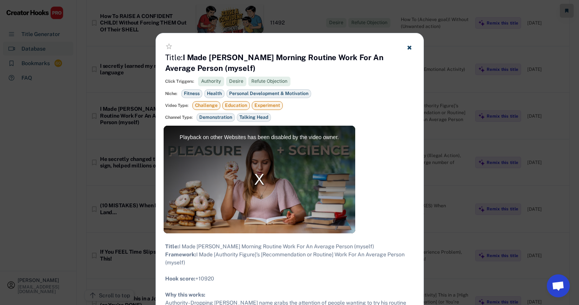
click at [417, 120] on div at bounding box center [289, 152] width 579 height 305
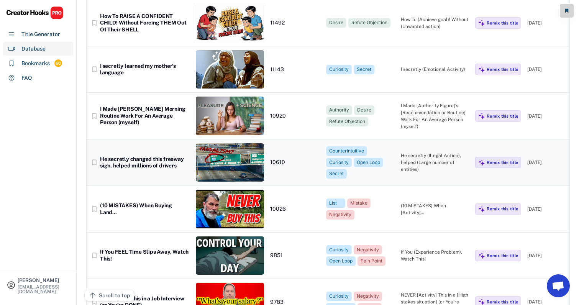
click at [417, 152] on div "He secretly (Illegal Action), helped (Large number of entities)" at bounding box center [435, 162] width 69 height 21
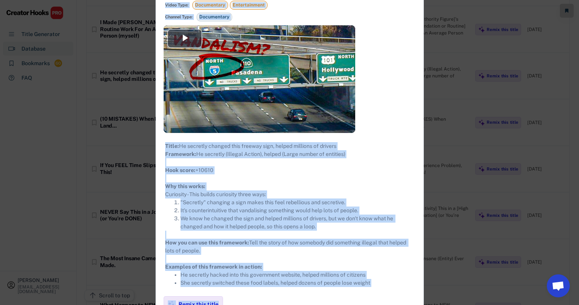
scroll to position [1406, 1]
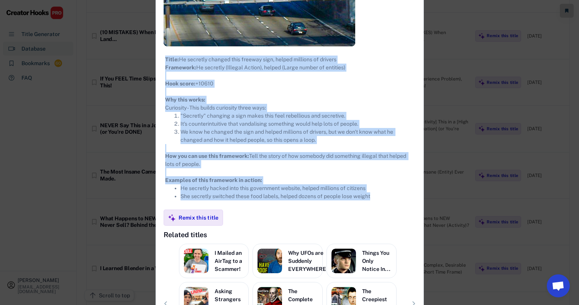
drag, startPoint x: 165, startPoint y: 43, endPoint x: 419, endPoint y: 205, distance: 301.3
click at [417, 205] on div "**********" at bounding box center [290, 114] width 268 height 536
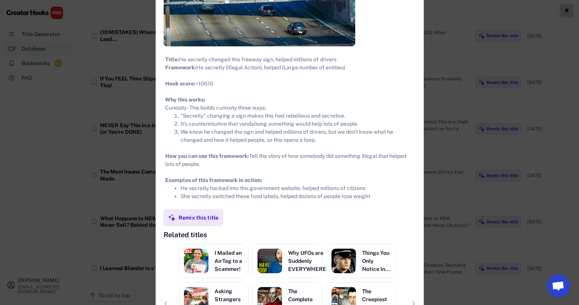
click at [417, 117] on div at bounding box center [289, 152] width 579 height 305
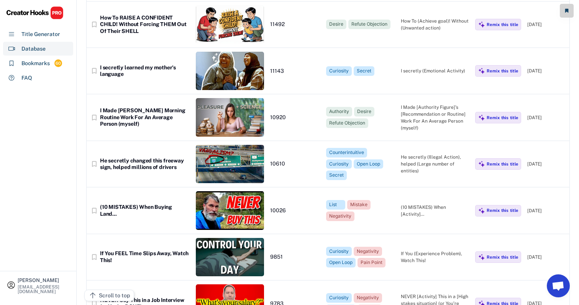
scroll to position [1231, 4]
click at [417, 193] on div "bookmark_border (10 MISTAKES) When Buying Land... 10026 List Mistake Negativity…" at bounding box center [328, 210] width 483 height 46
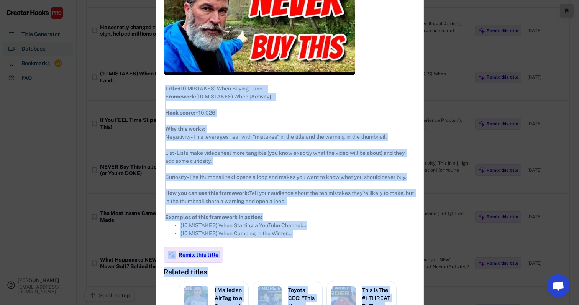
scroll to position [1424, 4]
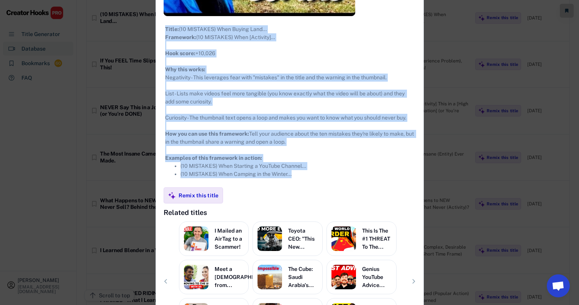
drag, startPoint x: 161, startPoint y: 43, endPoint x: 307, endPoint y: 179, distance: 199.3
click at [307, 179] on div "**********" at bounding box center [290, 94] width 268 height 534
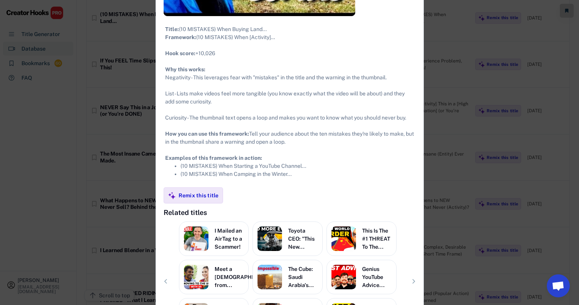
click at [417, 117] on div at bounding box center [289, 152] width 579 height 305
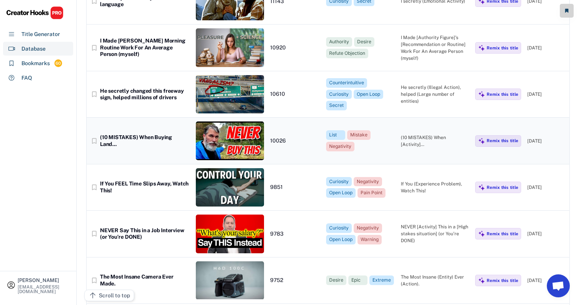
scroll to position [1302, 7]
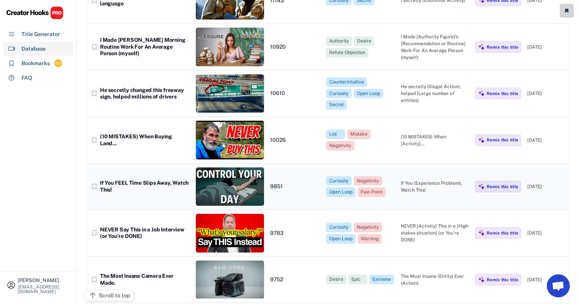
click at [415, 172] on div "bookmark_border If You FEEL Time Slips Away, Watch This! 9851 Curiosity Negativ…" at bounding box center [328, 187] width 483 height 46
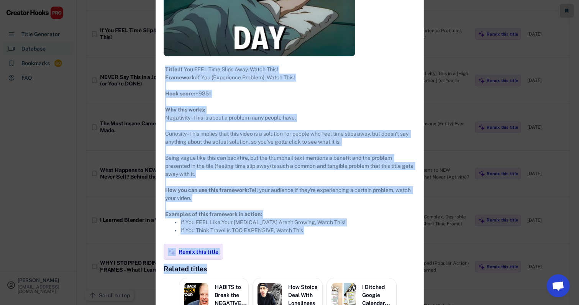
scroll to position [1479, 7]
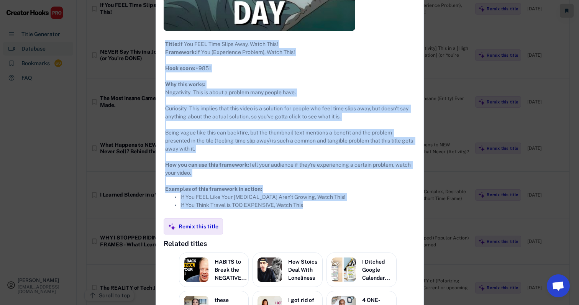
drag, startPoint x: 159, startPoint y: 44, endPoint x: 323, endPoint y: 213, distance: 235.5
click at [323, 213] on div "**********" at bounding box center [290, 117] width 268 height 550
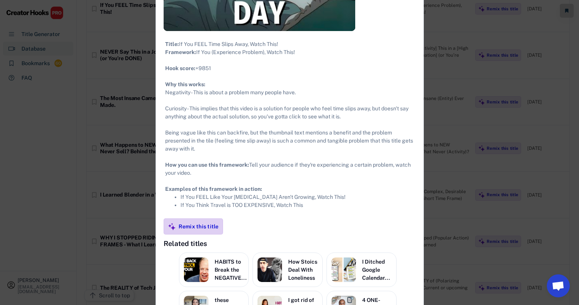
click at [208, 230] on div "Remix this title" at bounding box center [199, 226] width 40 height 7
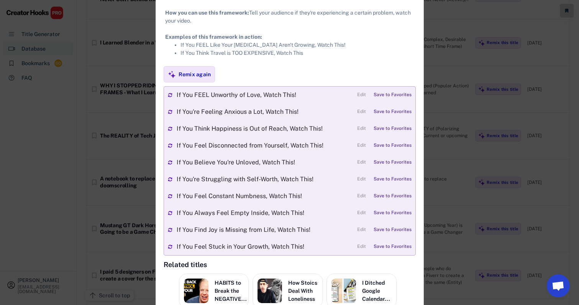
scroll to position [1631, 4]
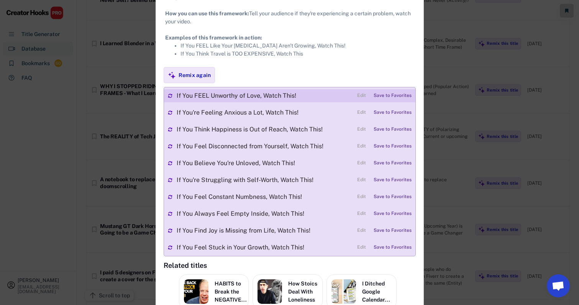
click at [392, 99] on div "Save to Favorites" at bounding box center [393, 95] width 38 height 5
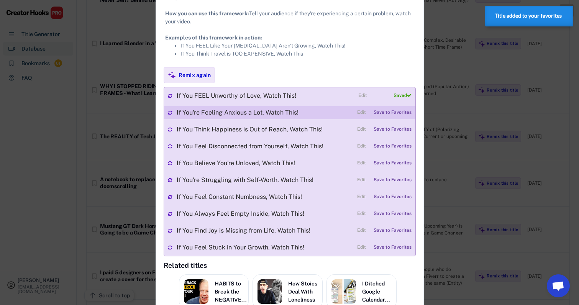
click at [391, 115] on div "Save to Favorites" at bounding box center [393, 112] width 38 height 5
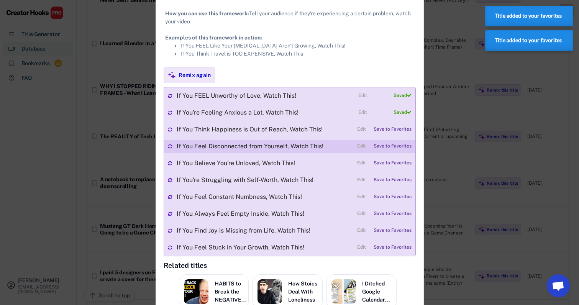
click at [381, 149] on div "Save to Favorites" at bounding box center [393, 146] width 38 height 5
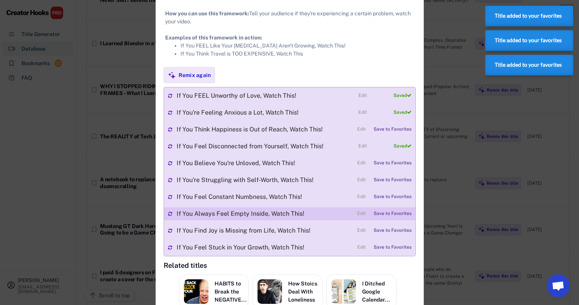
click at [382, 217] on div "Save to Favorites" at bounding box center [393, 213] width 38 height 5
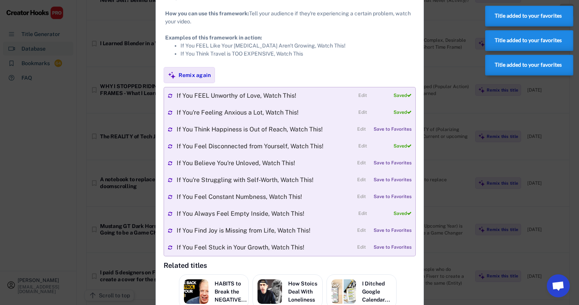
click at [417, 207] on div at bounding box center [289, 152] width 579 height 305
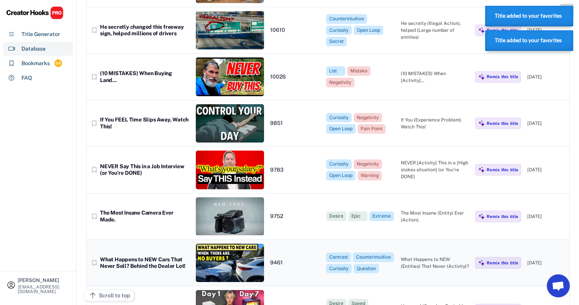
scroll to position [1367, 8]
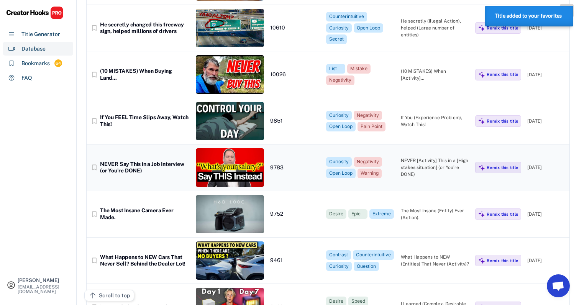
click at [407, 157] on div "NEVER [Activity] This in a [High stakes situation] (or You’re DONE)" at bounding box center [435, 167] width 69 height 21
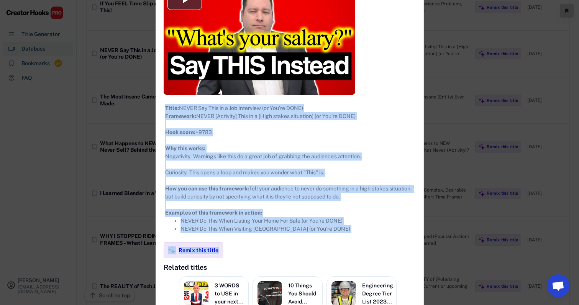
scroll to position [1505, 8]
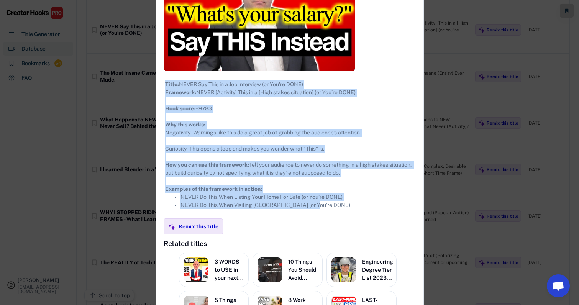
drag, startPoint x: 159, startPoint y: 43, endPoint x: 328, endPoint y: 221, distance: 245.1
click at [328, 221] on div "**********" at bounding box center [290, 136] width 268 height 509
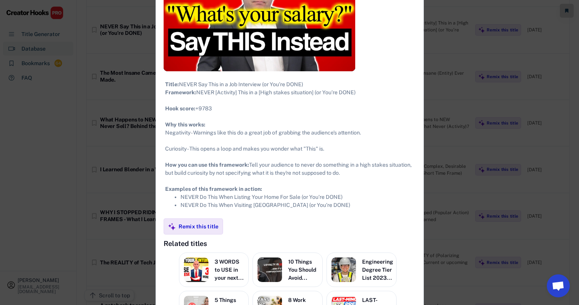
click at [417, 174] on div at bounding box center [289, 152] width 579 height 305
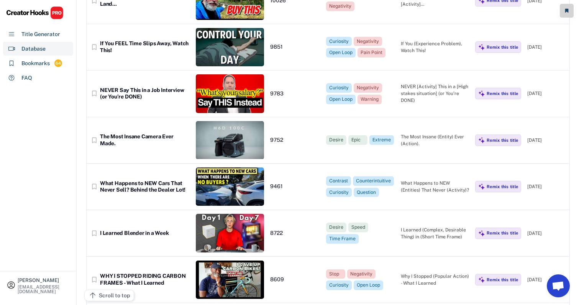
scroll to position [1440, 7]
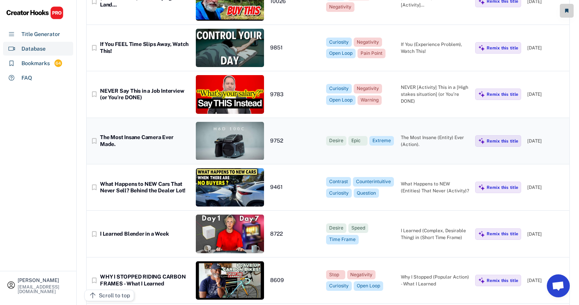
click at [417, 126] on div "bookmark_border The Most Insane Camera Ever Made. 9752 Desire Epic Extreme The …" at bounding box center [328, 141] width 483 height 46
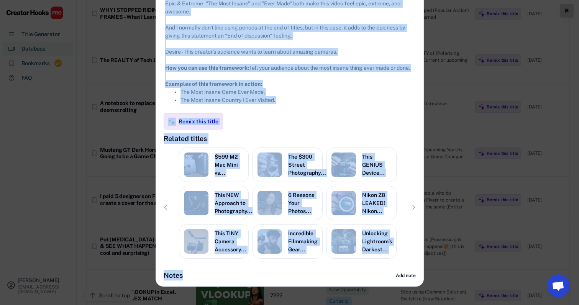
scroll to position [1768, 7]
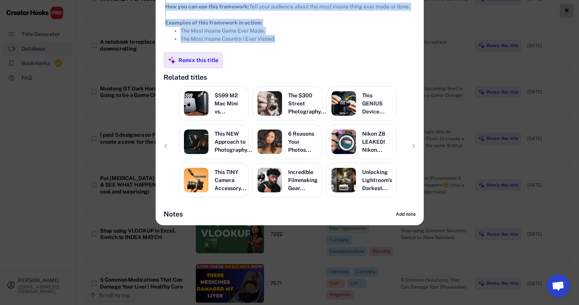
drag, startPoint x: 158, startPoint y: 43, endPoint x: 299, endPoint y: 57, distance: 141.8
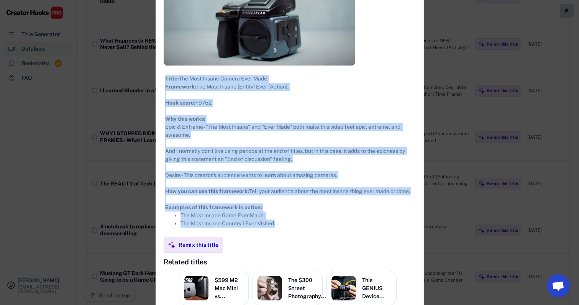
scroll to position [1516, 7]
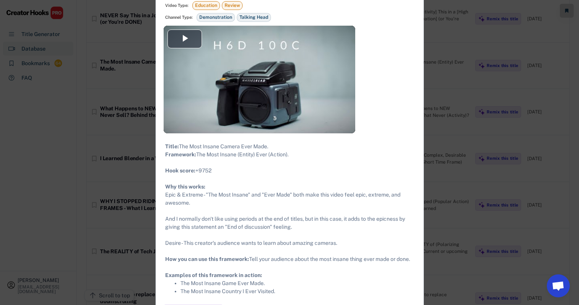
click at [417, 99] on div at bounding box center [289, 152] width 579 height 305
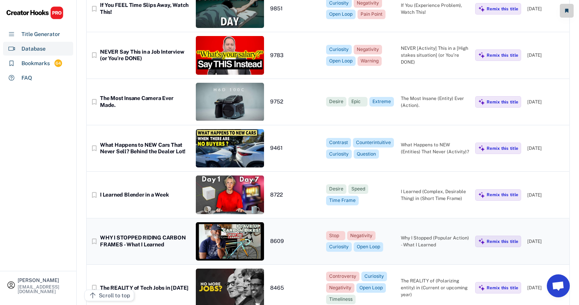
scroll to position [1478, 7]
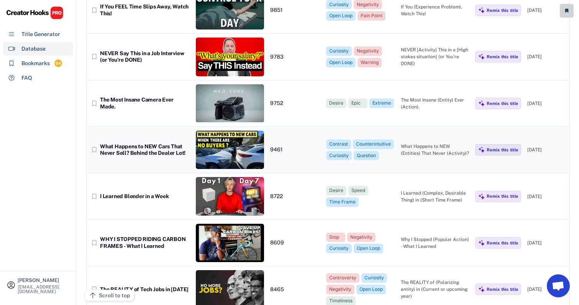
click at [417, 143] on div "What Happens to NEW (Entities) That Never (Activity)?" at bounding box center [435, 150] width 69 height 14
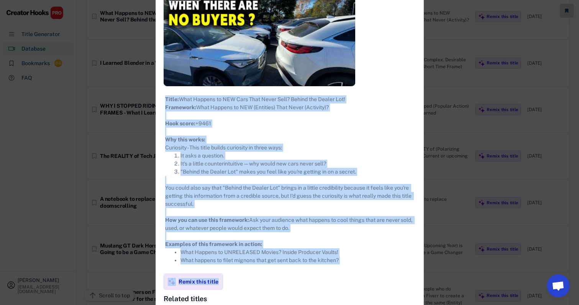
scroll to position [1657, 7]
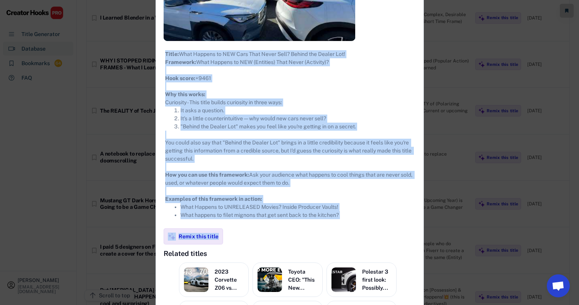
drag, startPoint x: 157, startPoint y: 42, endPoint x: 357, endPoint y: 223, distance: 270.0
click at [357, 223] on div "**********" at bounding box center [290, 121] width 268 height 560
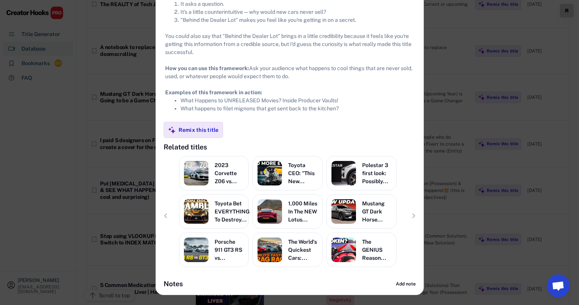
click at [417, 165] on div at bounding box center [289, 152] width 579 height 305
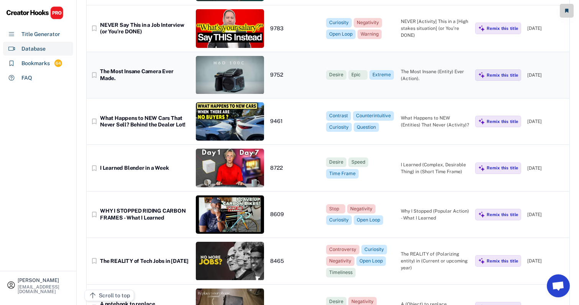
scroll to position [1507, 10]
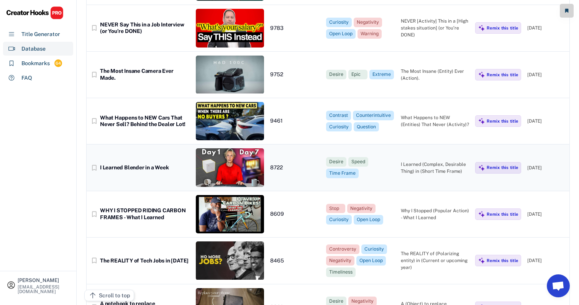
click at [417, 161] on div "I Learned (Complex, Desirable Thing) in (Short Time Frame)" at bounding box center [435, 168] width 69 height 14
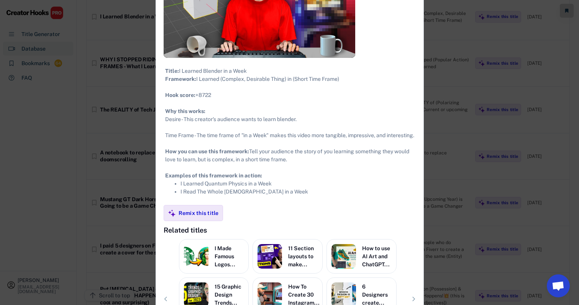
scroll to position [1680, 10]
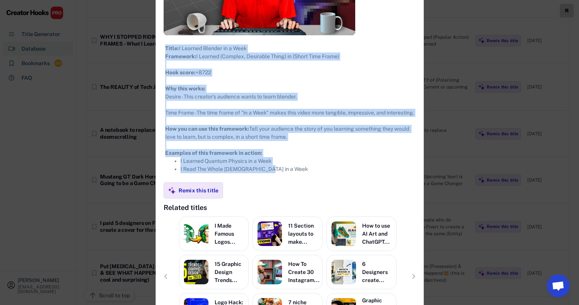
drag, startPoint x: 155, startPoint y: 45, endPoint x: 273, endPoint y: 184, distance: 182.2
click at [273, 184] on div "**********" at bounding box center [290, 100] width 268 height 509
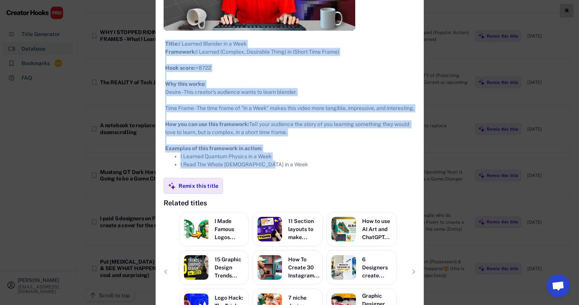
scroll to position [1702, 10]
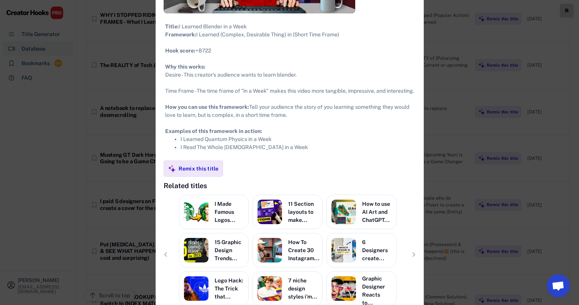
click at [417, 152] on div at bounding box center [289, 152] width 579 height 305
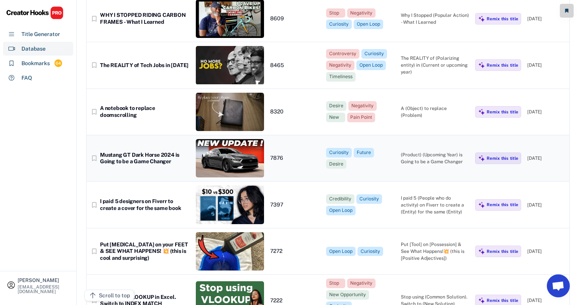
scroll to position [1611, 10]
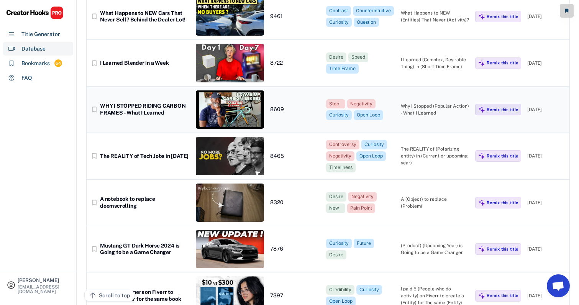
click at [417, 96] on div "bookmark_border WHY I STOPPED RIDING CARBON FRAMES - What I Learned 8609 Stop N…" at bounding box center [328, 110] width 483 height 46
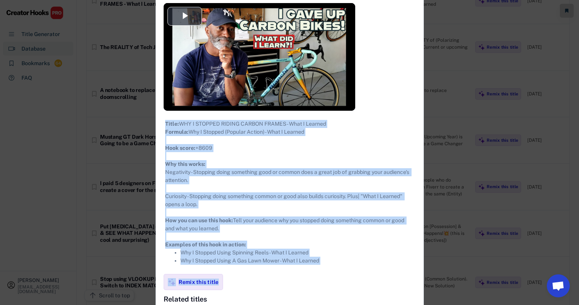
scroll to position [1744, 10]
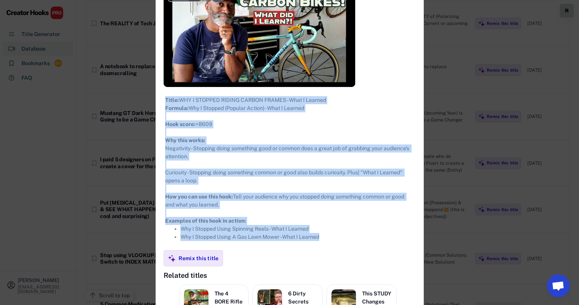
drag, startPoint x: 154, startPoint y: 44, endPoint x: 322, endPoint y: 250, distance: 266.0
click at [322, 250] on div "**********" at bounding box center [290, 155] width 268 height 536
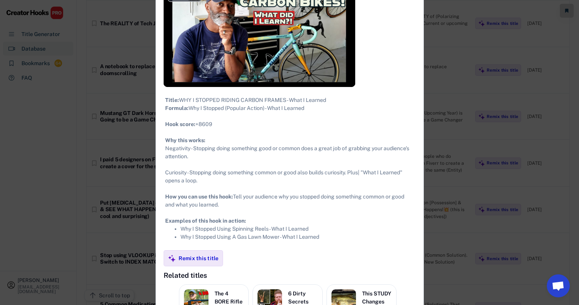
click at [417, 154] on div at bounding box center [289, 152] width 579 height 305
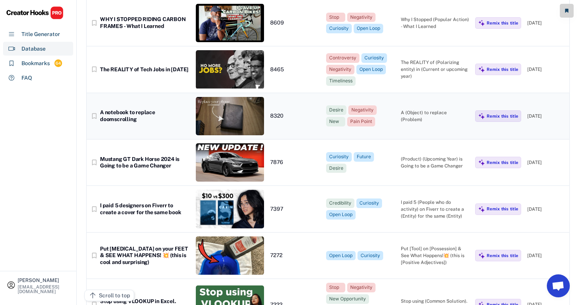
scroll to position [1715, 9]
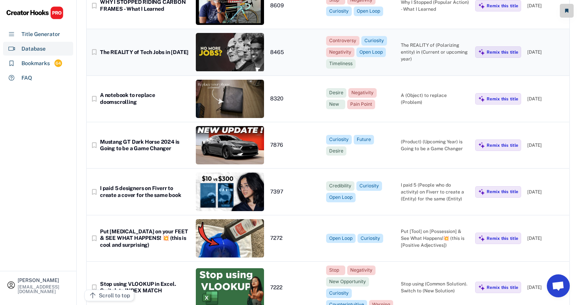
click at [417, 42] on div "The REALITY of (Polarizing entity) in (Current or upcoming year)" at bounding box center [435, 52] width 69 height 21
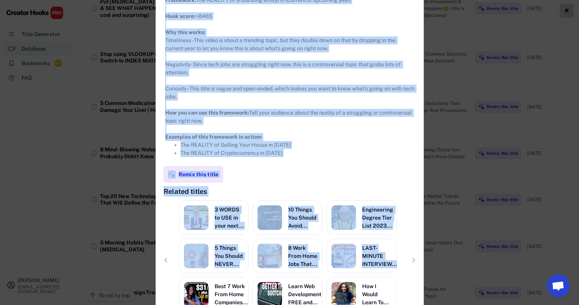
scroll to position [1957, 9]
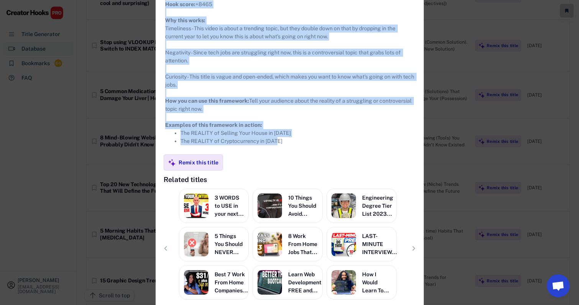
drag, startPoint x: 156, startPoint y: 44, endPoint x: 287, endPoint y: 148, distance: 167.2
click at [287, 148] on div "**********" at bounding box center [290, 53] width 268 height 550
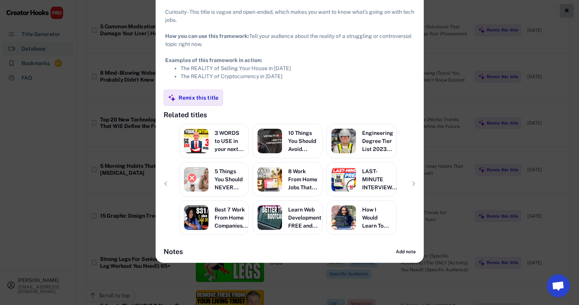
click at [417, 84] on div at bounding box center [289, 152] width 579 height 305
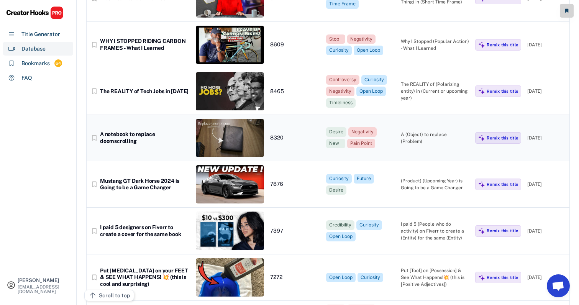
scroll to position [1676, 11]
click at [413, 119] on div "bookmark_border A notebook to replace doomscrolling 8320 Desire Negativity New …" at bounding box center [328, 138] width 483 height 46
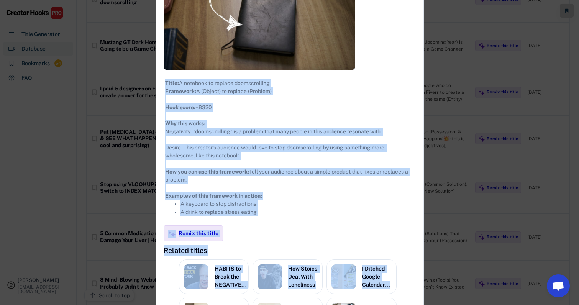
scroll to position [1861, 11]
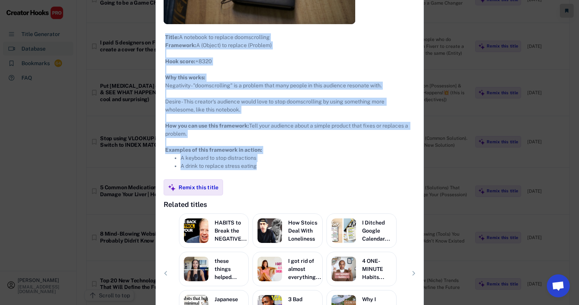
drag, startPoint x: 155, startPoint y: 43, endPoint x: 276, endPoint y: 176, distance: 180.2
click at [276, 176] on div "**********" at bounding box center [290, 93] width 268 height 517
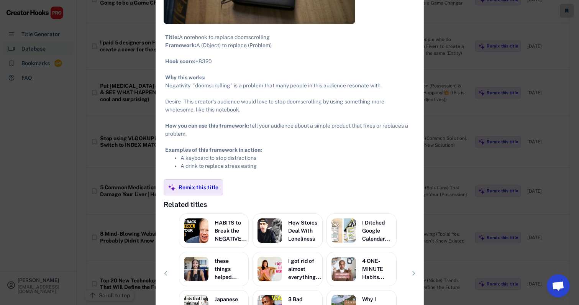
click at [417, 143] on div at bounding box center [289, 152] width 579 height 305
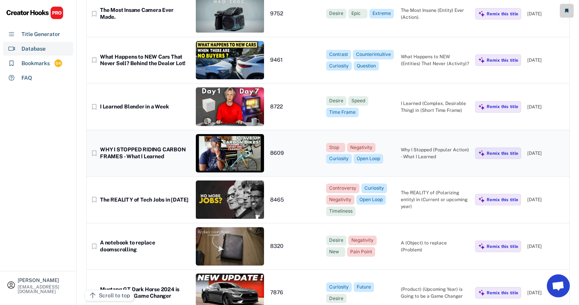
scroll to position [1615, 11]
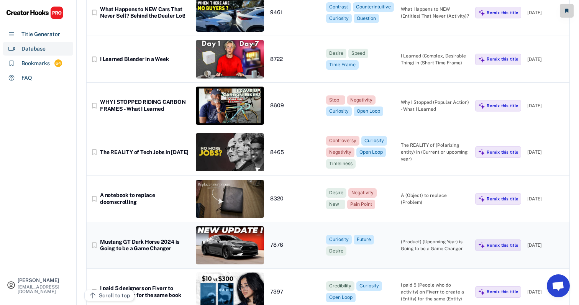
click at [395, 222] on div "bookmark_border Mustang GT Dark Horse 2024 is Going to be a Game Changer 7876 C…" at bounding box center [328, 245] width 483 height 46
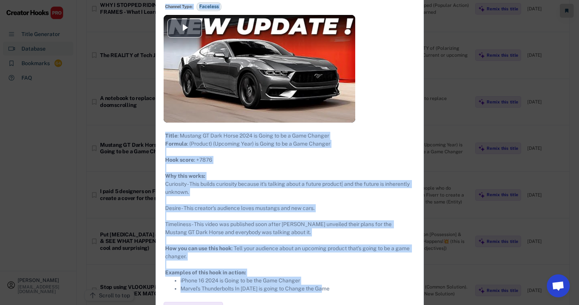
scroll to position [1748, 11]
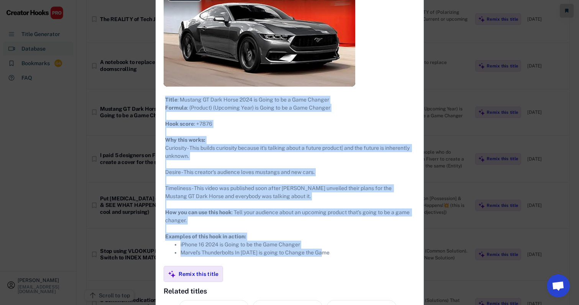
drag, startPoint x: 154, startPoint y: 43, endPoint x: 345, endPoint y: 261, distance: 289.6
click at [345, 261] on div "**********" at bounding box center [290, 163] width 268 height 552
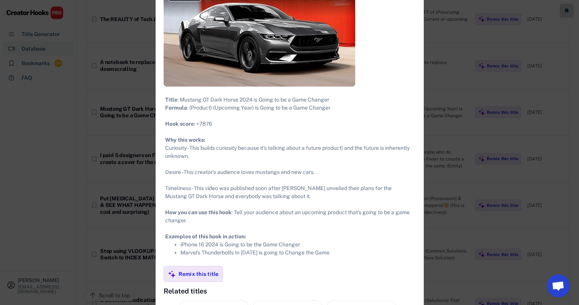
click at [417, 128] on div at bounding box center [289, 152] width 579 height 305
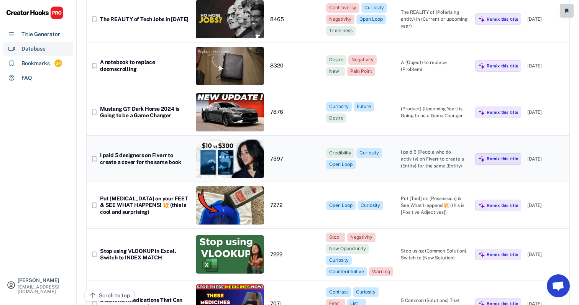
click at [410, 149] on div "I paid 5 (People who do activity) on Fiverr to create a (Entity) for the same (…" at bounding box center [435, 159] width 69 height 21
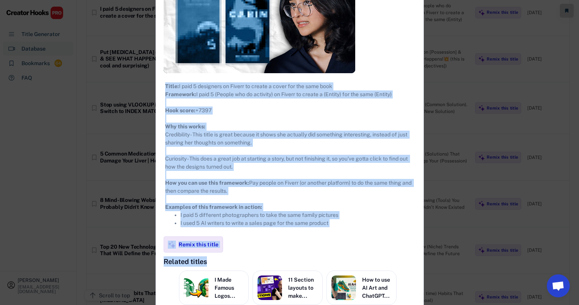
scroll to position [1915, 10]
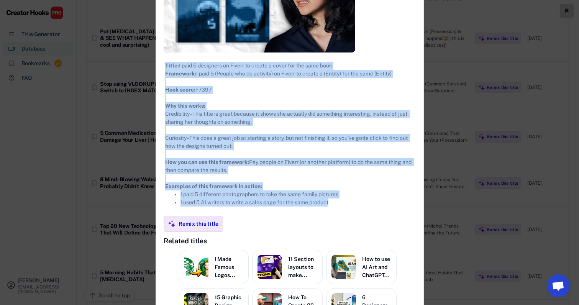
drag, startPoint x: 156, startPoint y: 44, endPoint x: 334, endPoint y: 213, distance: 245.6
click at [334, 213] on div "**********" at bounding box center [290, 120] width 268 height 536
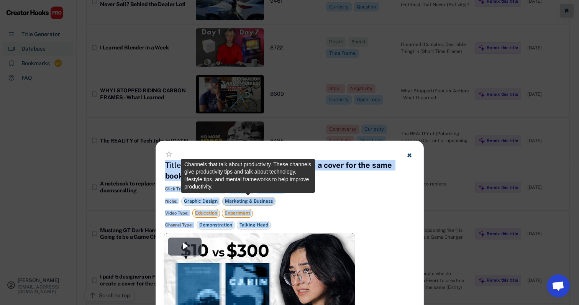
scroll to position [1763, 10]
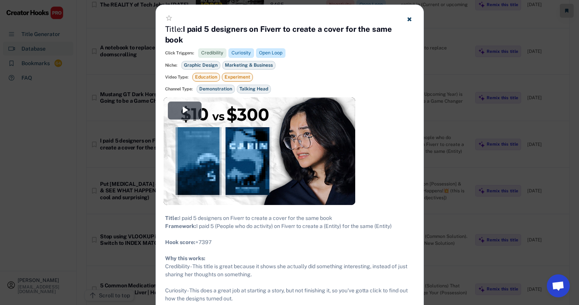
click at [414, 191] on div at bounding box center [289, 152] width 579 height 305
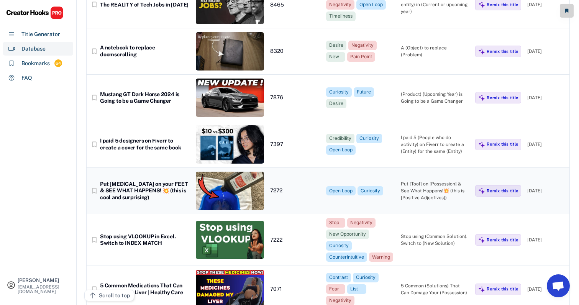
click at [416, 181] on div "Put [Tool] on [Possession] & See What Happens!💥 (this is [Positive Adjectives])" at bounding box center [435, 191] width 69 height 21
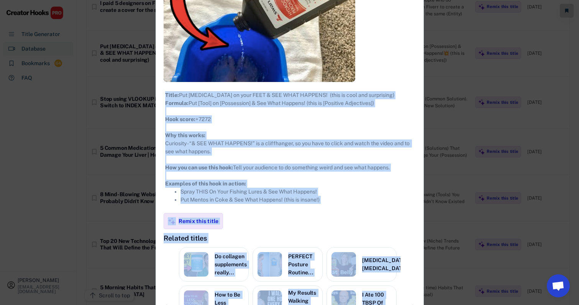
scroll to position [1958, 10]
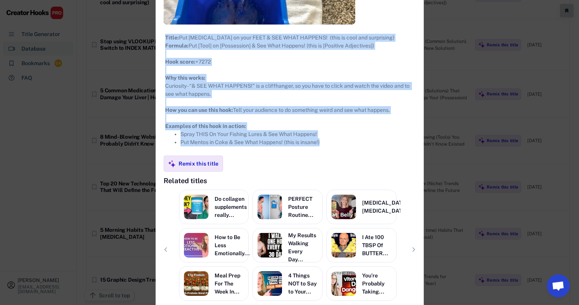
drag, startPoint x: 154, startPoint y: 43, endPoint x: 333, endPoint y: 161, distance: 213.9
click at [333, 161] on div "**********" at bounding box center [290, 76] width 268 height 504
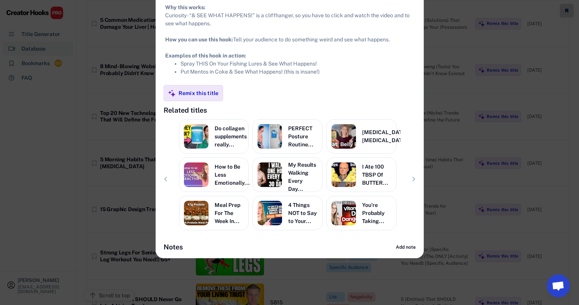
click at [417, 119] on div at bounding box center [289, 152] width 579 height 305
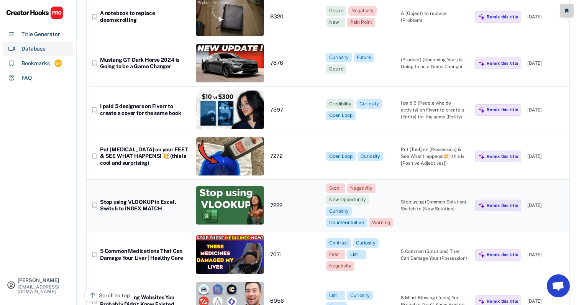
scroll to position [1797, 11]
click at [407, 199] on div "Stop using (Common Solution). Switch to (New Solution)" at bounding box center [435, 206] width 69 height 14
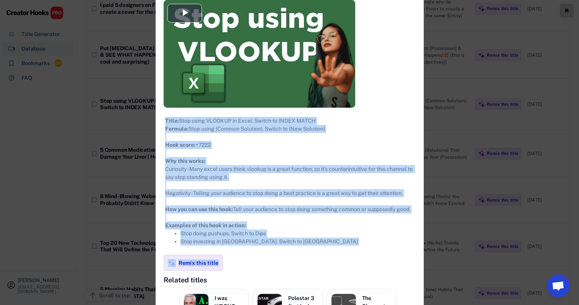
scroll to position [1914, 11]
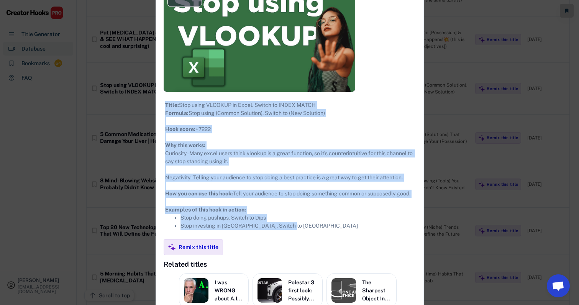
drag, startPoint x: 154, startPoint y: 45, endPoint x: 282, endPoint y: 252, distance: 243.4
click at [282, 252] on div "**********" at bounding box center [290, 157] width 268 height 509
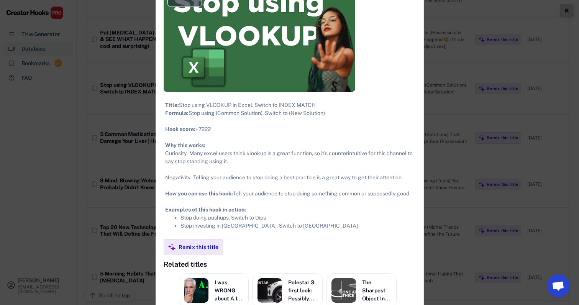
click at [417, 158] on div at bounding box center [289, 152] width 579 height 305
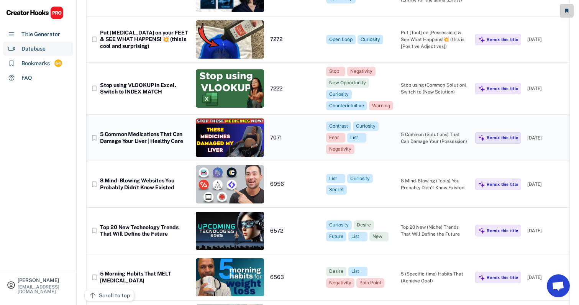
click at [417, 131] on div "5 Common (Solutions) That Can Damage Your (Possession)" at bounding box center [435, 138] width 69 height 14
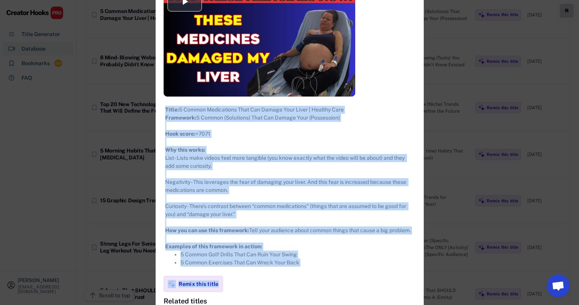
scroll to position [2075, 11]
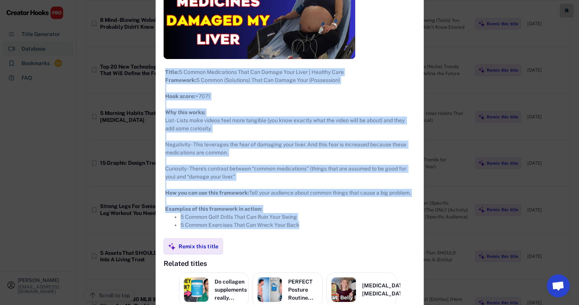
drag, startPoint x: 154, startPoint y: 44, endPoint x: 318, endPoint y: 245, distance: 259.3
click at [318, 245] on div "**********" at bounding box center [290, 135] width 268 height 552
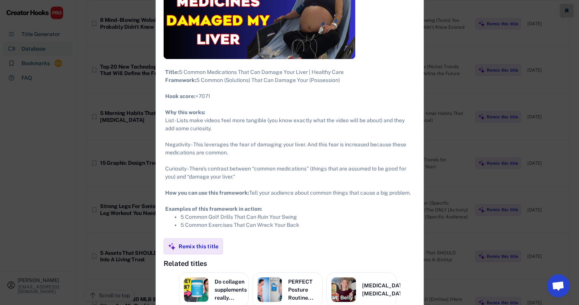
click at [417, 98] on div at bounding box center [289, 152] width 579 height 305
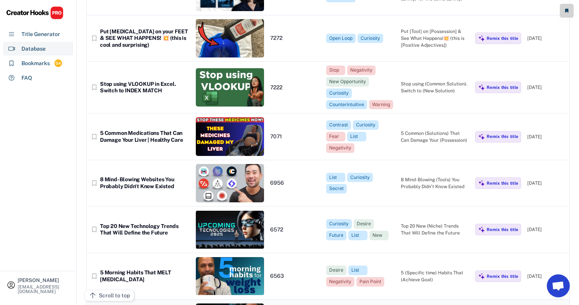
scroll to position [1905, 11]
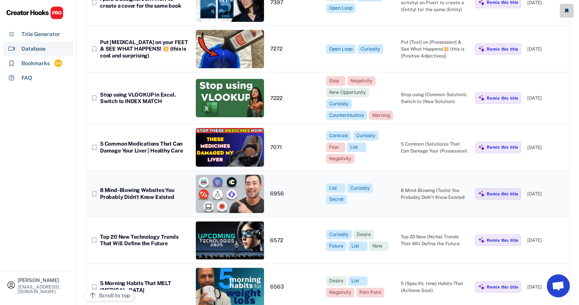
click at [417, 171] on div "bookmark_border 8 Mind-Blowing Websites You Probably Didn't Know Existed 6956 L…" at bounding box center [328, 194] width 483 height 46
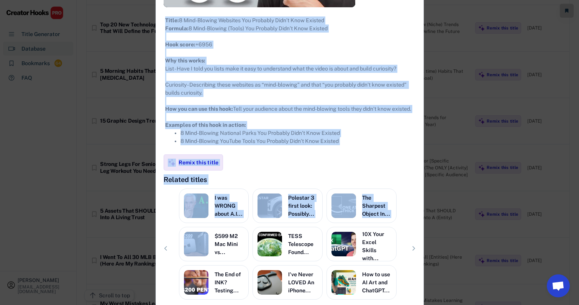
drag, startPoint x: 156, startPoint y: 44, endPoint x: 192, endPoint y: 241, distance: 199.9
click at [192, 241] on div "**********" at bounding box center [290, 67] width 268 height 520
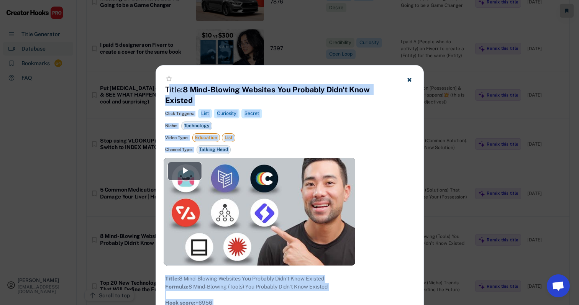
scroll to position [1829, 11]
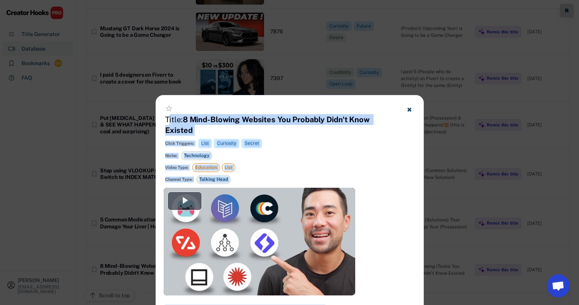
click at [165, 121] on h4 "Title: 8 Mind-Blowing Websites You Probably Didn't Know Existed" at bounding box center [280, 124] width 230 height 21
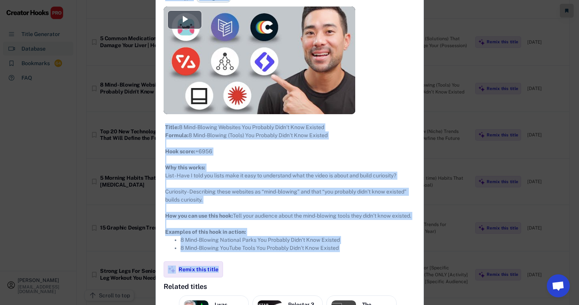
scroll to position [2029, 11]
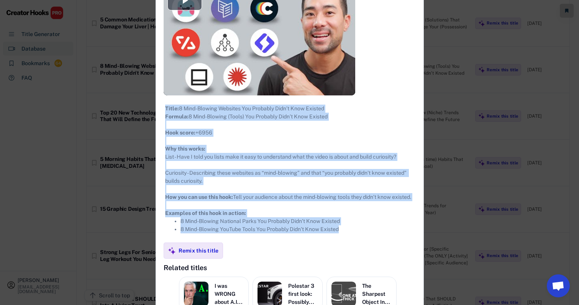
drag, startPoint x: 153, startPoint y: 117, endPoint x: 340, endPoint y: 254, distance: 232.3
click at [340, 254] on div "**********" at bounding box center [290, 155] width 268 height 520
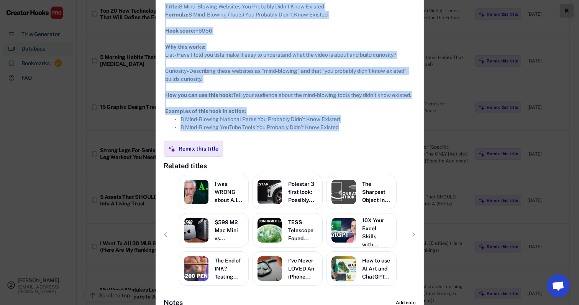
scroll to position [2148, 10]
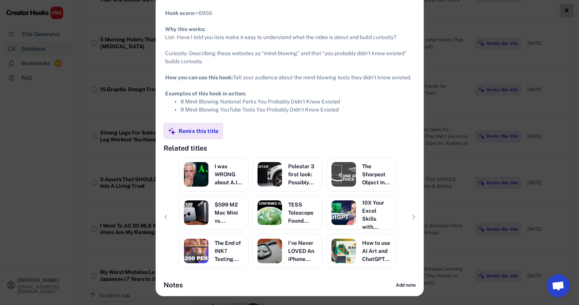
click at [417, 128] on div at bounding box center [289, 152] width 579 height 305
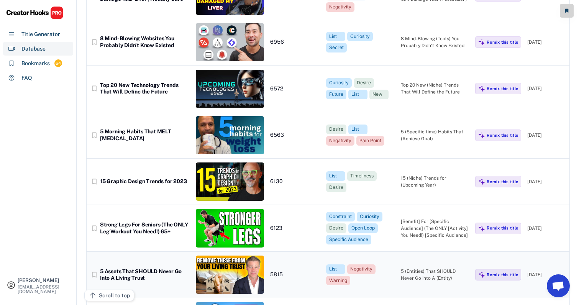
scroll to position [2057, 11]
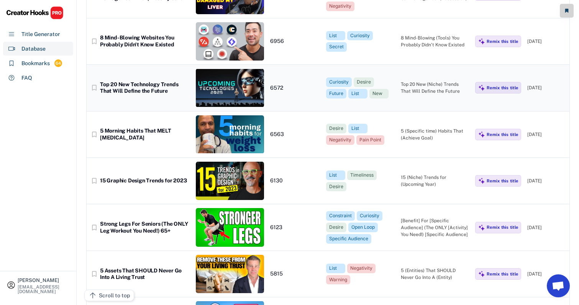
click at [417, 81] on div "Top 20 New (Niche) Trends That Will Define the Future" at bounding box center [435, 88] width 69 height 14
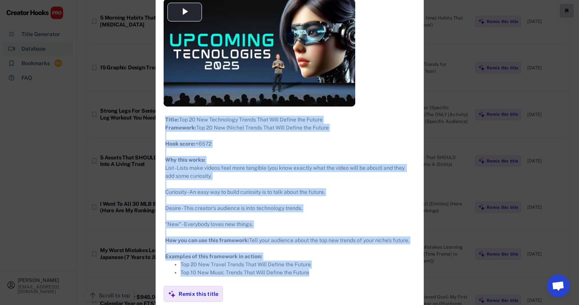
scroll to position [2221, 11]
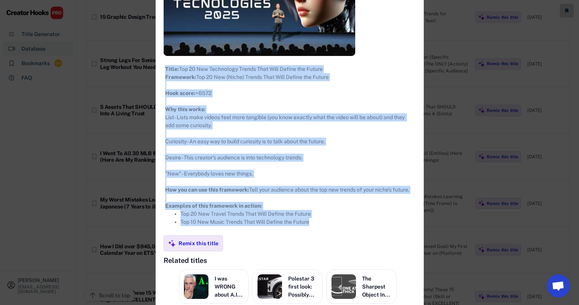
drag, startPoint x: 153, startPoint y: 42, endPoint x: 325, endPoint y: 234, distance: 257.3
click at [325, 234] on div "**********" at bounding box center [290, 132] width 268 height 552
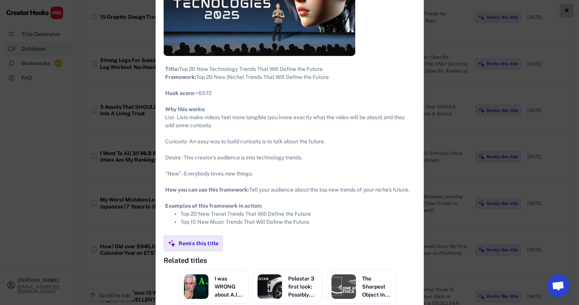
click at [417, 102] on div at bounding box center [289, 152] width 579 height 305
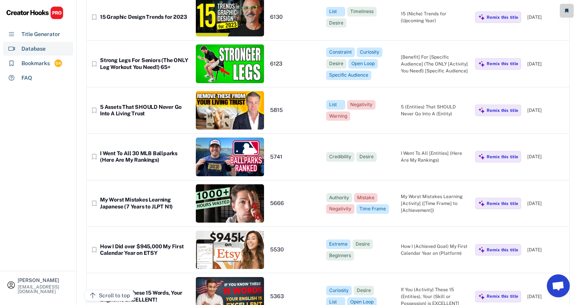
scroll to position [2213, 11]
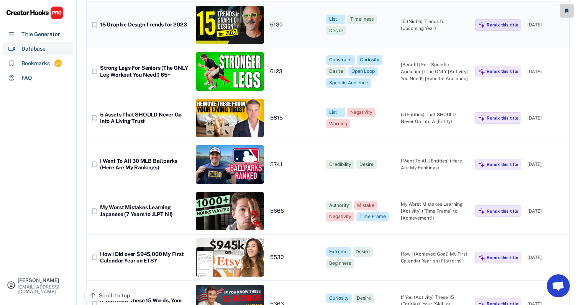
click at [417, 21] on div "[DATE]" at bounding box center [546, 24] width 38 height 7
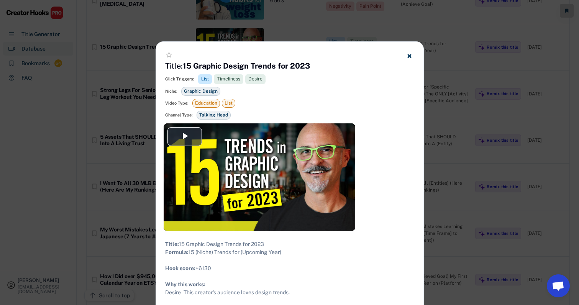
scroll to position [2187, 11]
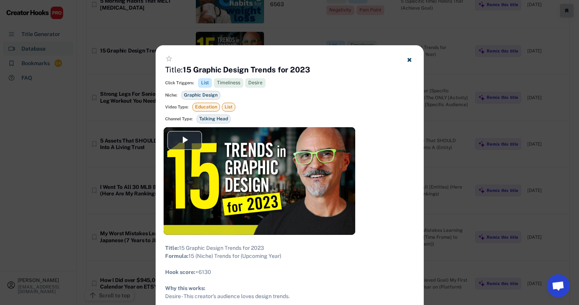
click at [417, 180] on div at bounding box center [289, 152] width 579 height 305
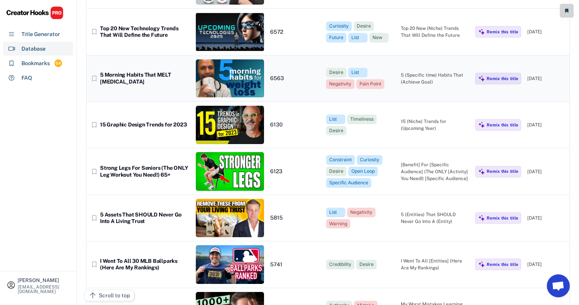
scroll to position [2128, 10]
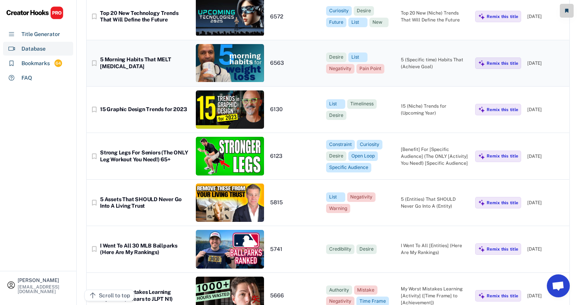
click at [417, 56] on div "5 (Specific time) Habits That (Achieve Goal)" at bounding box center [435, 63] width 69 height 14
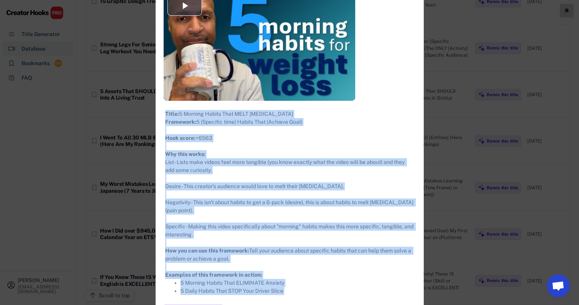
scroll to position [2258, 10]
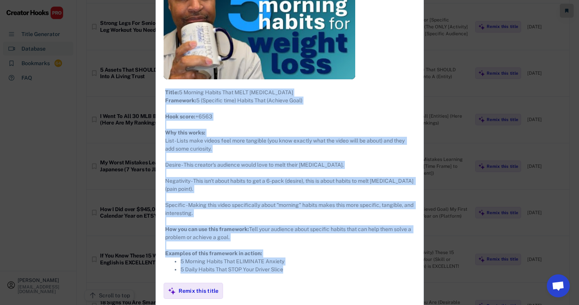
drag, startPoint x: 154, startPoint y: 42, endPoint x: 298, endPoint y: 279, distance: 277.4
click at [298, 279] on div "**********" at bounding box center [290, 173] width 268 height 566
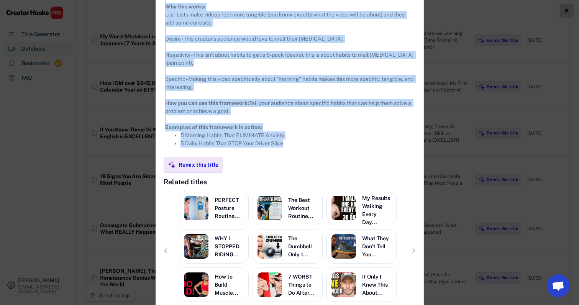
scroll to position [2398, 10]
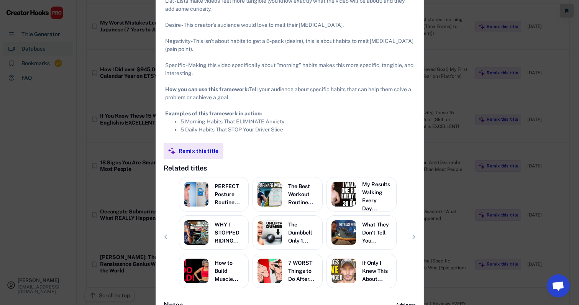
click at [417, 112] on div at bounding box center [289, 152] width 579 height 305
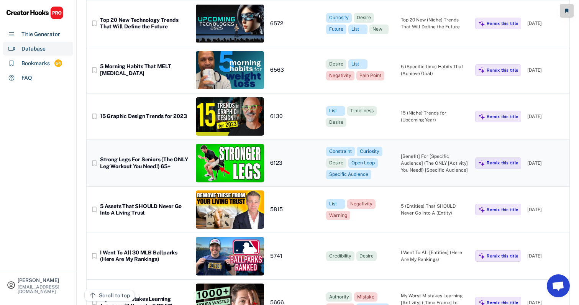
scroll to position [2121, 11]
click at [409, 110] on div "15 (Niche) Trends for (Upcoming Year)" at bounding box center [435, 117] width 69 height 14
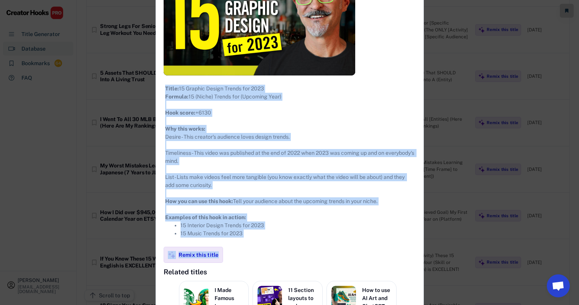
scroll to position [2340, 11]
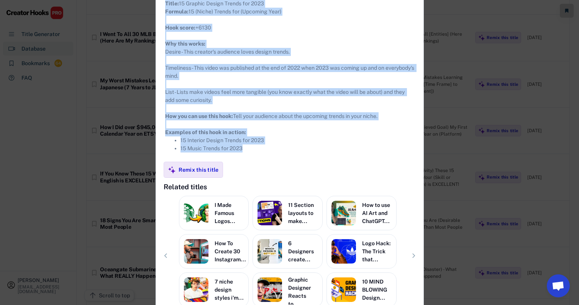
drag, startPoint x: 154, startPoint y: 42, endPoint x: 300, endPoint y: 154, distance: 183.9
click at [300, 154] on div "**********" at bounding box center [290, 68] width 268 height 534
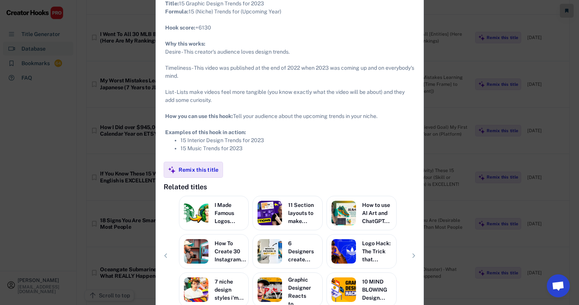
click at [417, 122] on div at bounding box center [289, 152] width 579 height 305
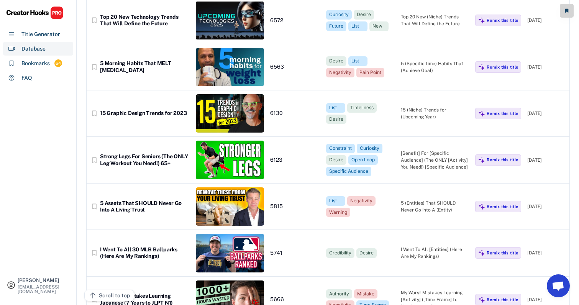
scroll to position [2104, 11]
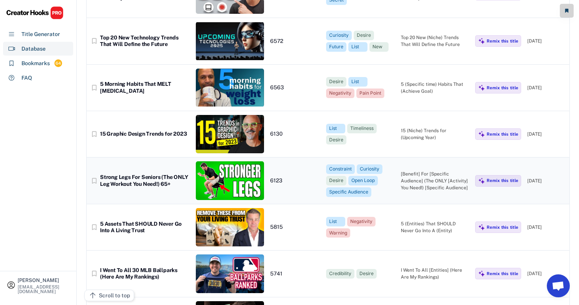
click at [417, 171] on div "[Benefit] For [Specific Audience] (The ONLY [Activity] You Need!) [Specific Aud…" at bounding box center [435, 181] width 69 height 21
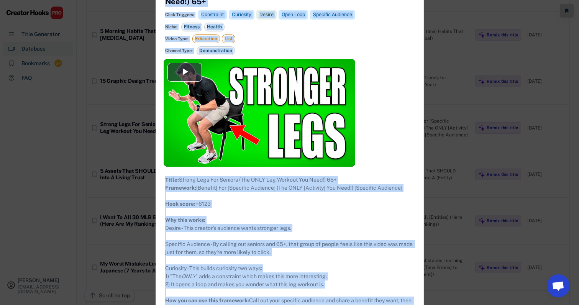
scroll to position [2279, 11]
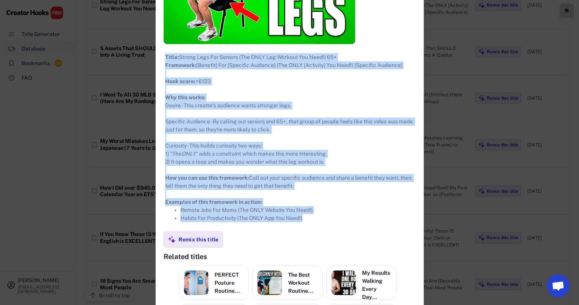
drag, startPoint x: 154, startPoint y: 43, endPoint x: 308, endPoint y: 238, distance: 248.9
click at [308, 238] on div "**********" at bounding box center [290, 124] width 268 height 560
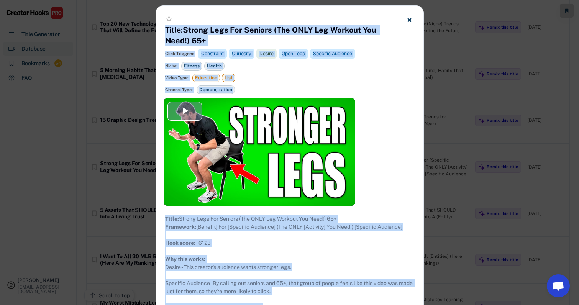
scroll to position [2116, 9]
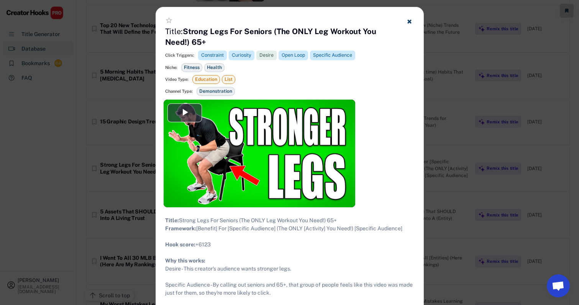
click at [417, 122] on div at bounding box center [289, 152] width 579 height 305
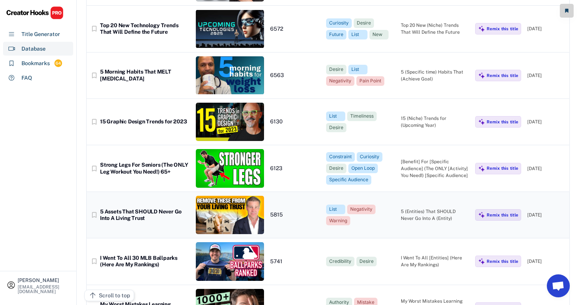
click at [293, 207] on div "bookmark_border 5 Assets That SHOULD Never Go Into A Living Trust 5815 List Neg…" at bounding box center [328, 215] width 483 height 46
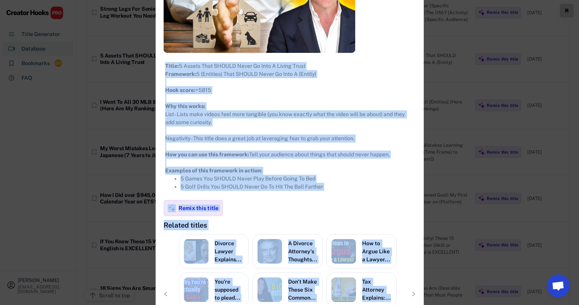
scroll to position [2330, 9]
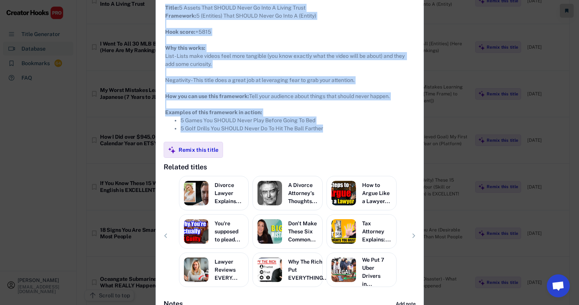
drag, startPoint x: 156, startPoint y: 44, endPoint x: 346, endPoint y: 136, distance: 211.0
click at [346, 136] on div "**********" at bounding box center [290, 59] width 268 height 509
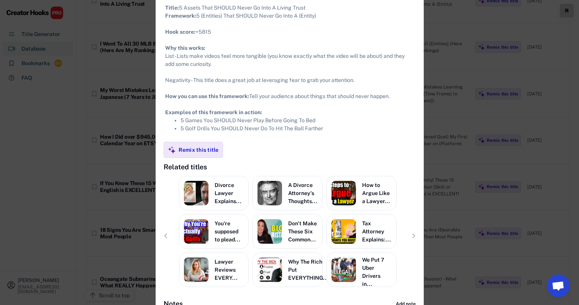
click at [417, 202] on div at bounding box center [289, 152] width 579 height 305
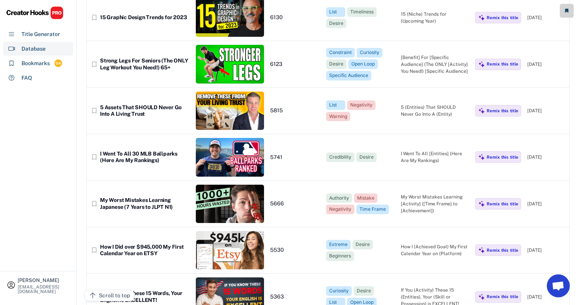
scroll to position [2220, 10]
click at [417, 150] on div "I Went To All [Entities] (Here Are My Rankings)" at bounding box center [435, 157] width 69 height 14
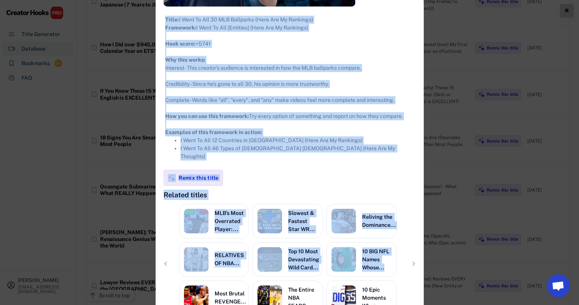
scroll to position [2441, 10]
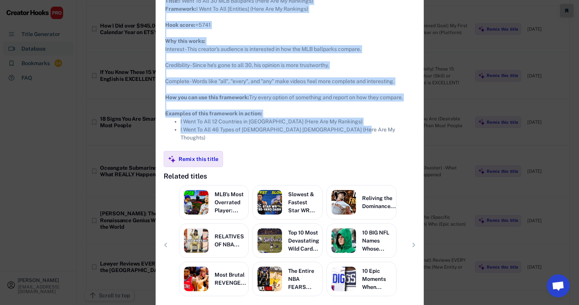
drag, startPoint x: 155, startPoint y: 43, endPoint x: 357, endPoint y: 141, distance: 224.6
click at [357, 141] on div "**********" at bounding box center [290, 60] width 268 height 525
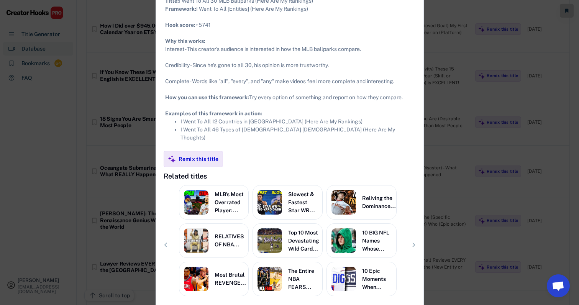
click at [417, 164] on div at bounding box center [289, 152] width 579 height 305
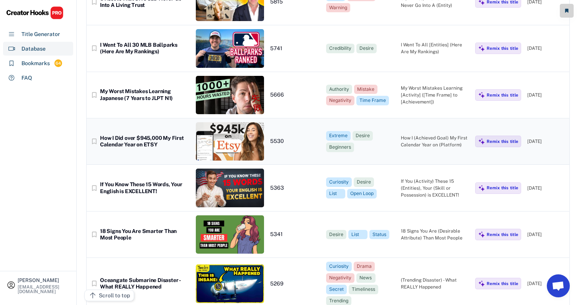
scroll to position [2331, 9]
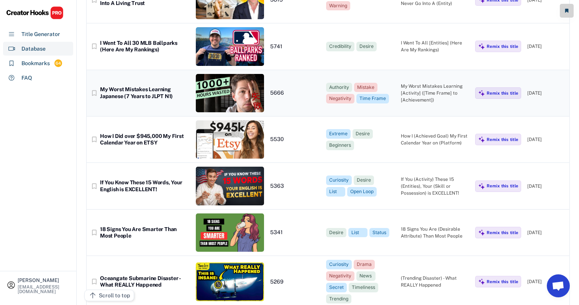
click at [417, 83] on div "My Worst Mistakes Learning [Activity] ([Time Frame] to [Achievement])" at bounding box center [435, 93] width 69 height 21
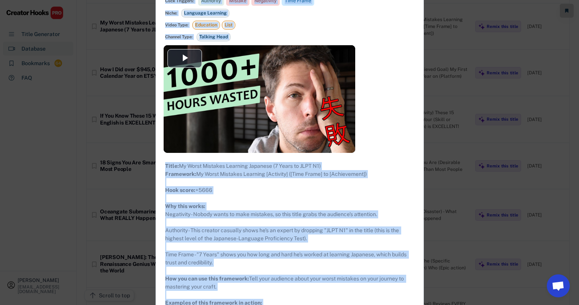
scroll to position [2483, 9]
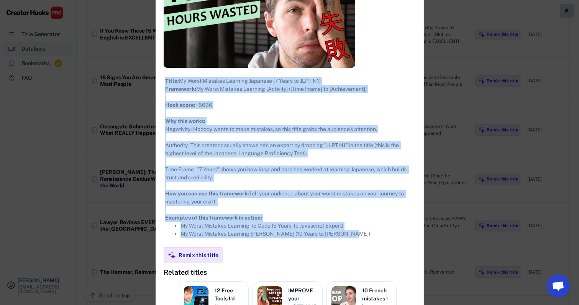
drag, startPoint x: 156, startPoint y: 43, endPoint x: 337, endPoint y: 237, distance: 265.5
click at [337, 237] on div "**********" at bounding box center [290, 144] width 268 height 552
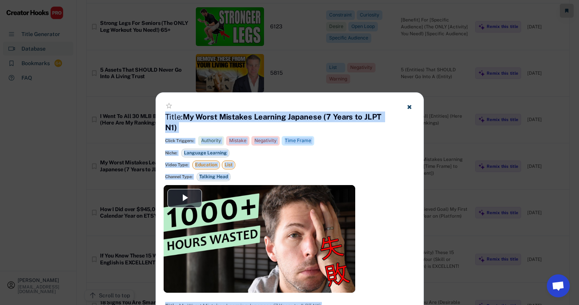
scroll to position [2239, 9]
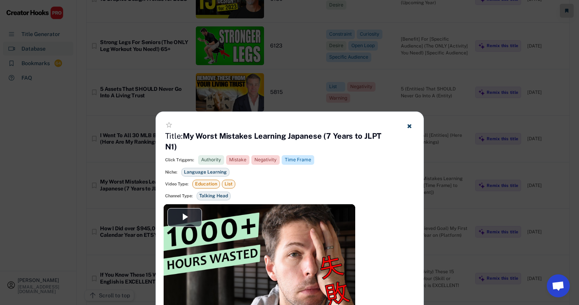
click at [417, 100] on div at bounding box center [289, 152] width 579 height 305
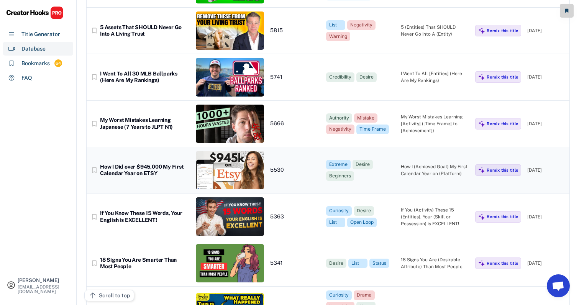
scroll to position [2310, 9]
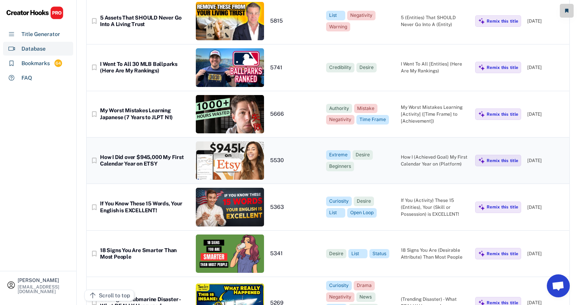
click at [315, 146] on div "bookmark_border How I Did over $945,000 My First Calendar Year on ETSY 5530 Ext…" at bounding box center [328, 161] width 483 height 46
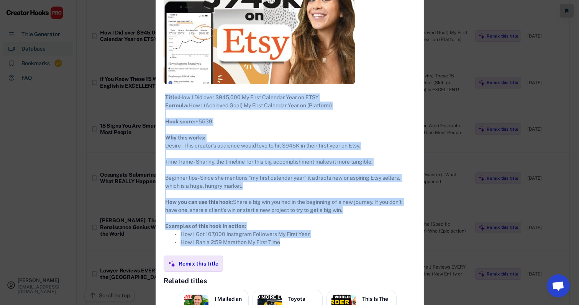
scroll to position [2490, 9]
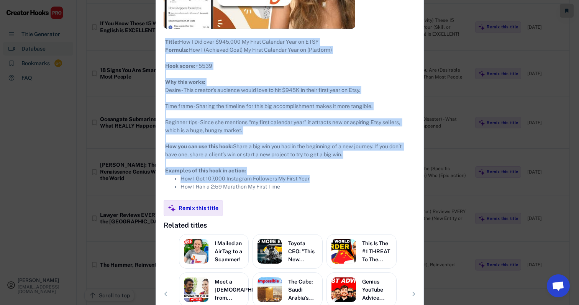
drag, startPoint x: 157, startPoint y: 43, endPoint x: 337, endPoint y: 190, distance: 232.6
click at [337, 190] on div "**********" at bounding box center [290, 106] width 268 height 534
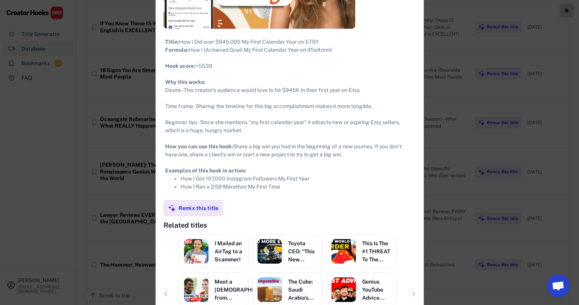
click at [319, 191] on li "How I Ran a 2:59 Marathon My First Time" at bounding box center [298, 187] width 234 height 8
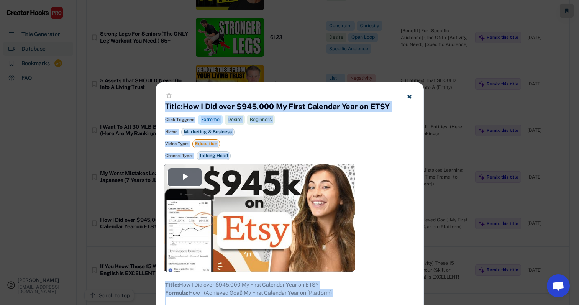
scroll to position [2202, 9]
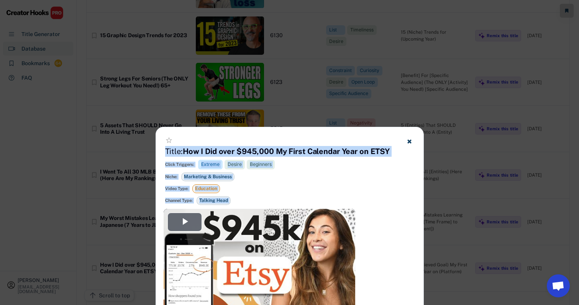
drag, startPoint x: 315, startPoint y: 196, endPoint x: 275, endPoint y: 146, distance: 64.4
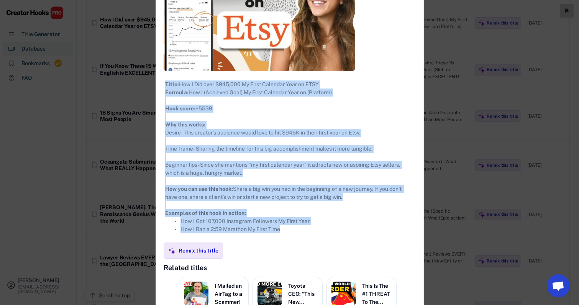
scroll to position [2448, 9]
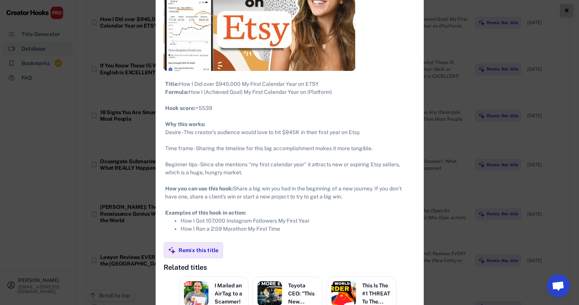
click at [257, 194] on div "Title: How I Did over $945,000 My First Calendar Year on ETSY Formula: How I (A…" at bounding box center [289, 156] width 249 height 153
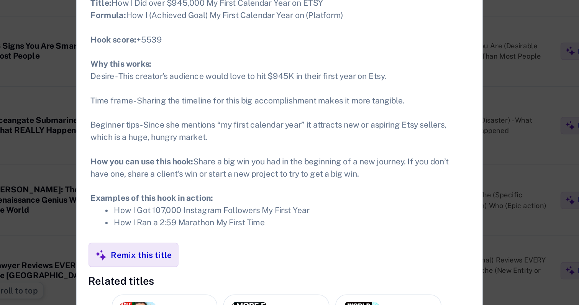
scroll to position [2450, 7]
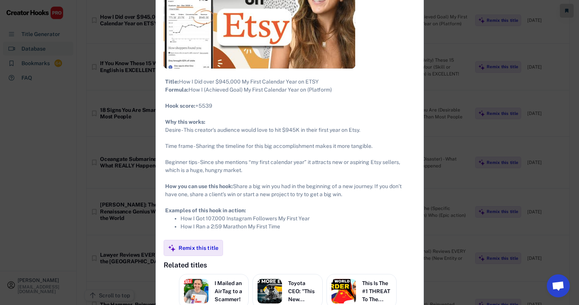
click at [417, 203] on div at bounding box center [289, 152] width 579 height 305
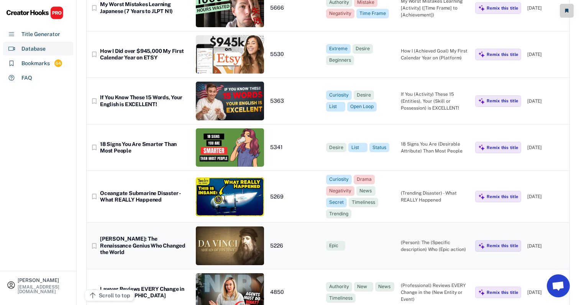
scroll to position [2416, 8]
click at [415, 91] on div "If You (Activity) These 15 (Entities), Your (Skill or Possession) is EXCELLENT!" at bounding box center [435, 101] width 69 height 21
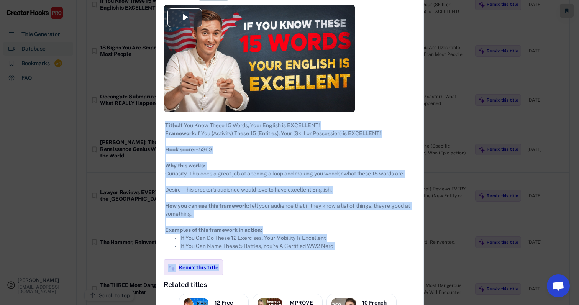
scroll to position [2529, 8]
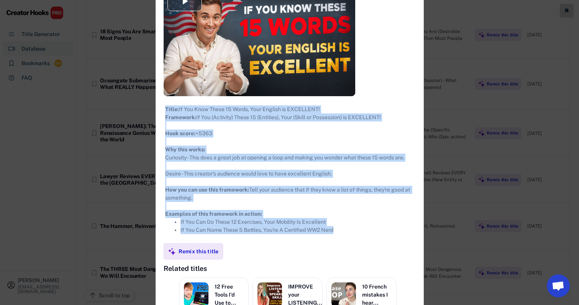
drag, startPoint x: 158, startPoint y: 42, endPoint x: 346, endPoint y: 243, distance: 276.0
click at [346, 243] on div "**********" at bounding box center [290, 161] width 268 height 509
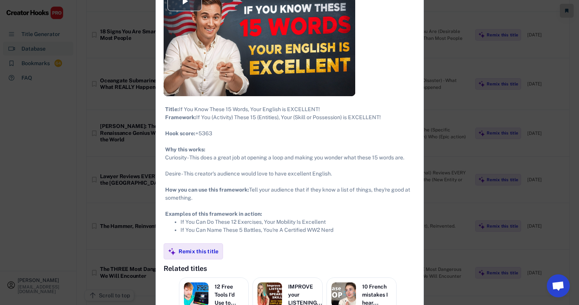
click at [417, 153] on div at bounding box center [289, 152] width 579 height 305
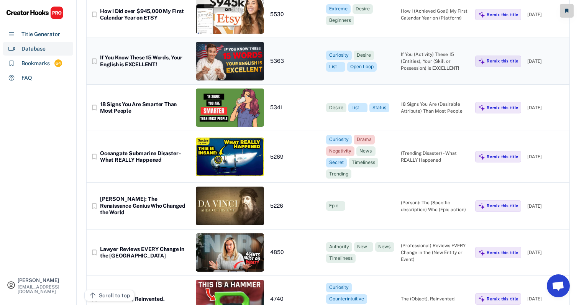
scroll to position [2461, 9]
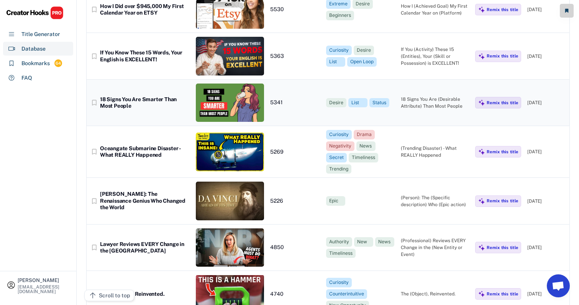
click at [417, 96] on div "18 Signs You Are (Desirable Attribute) Than Most People" at bounding box center [435, 103] width 69 height 14
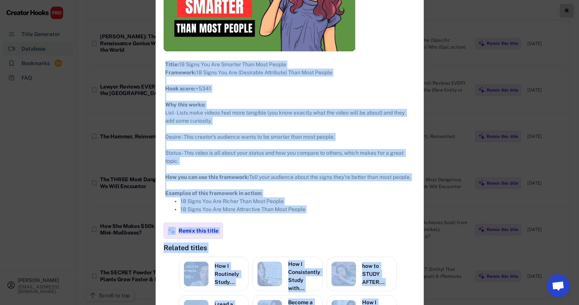
scroll to position [2677, 9]
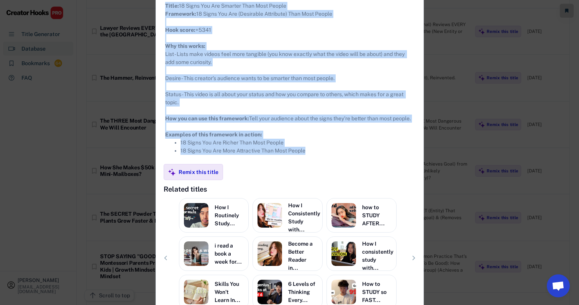
drag, startPoint x: 156, startPoint y: 43, endPoint x: 302, endPoint y: 176, distance: 197.3
click at [302, 176] on div "**********" at bounding box center [290, 70] width 268 height 534
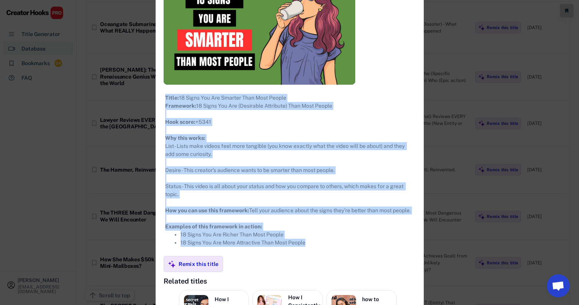
scroll to position [2567, 9]
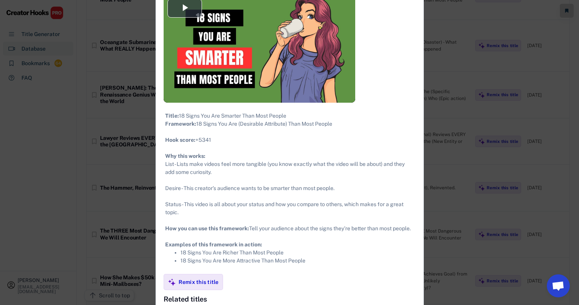
click at [417, 144] on div at bounding box center [289, 152] width 579 height 305
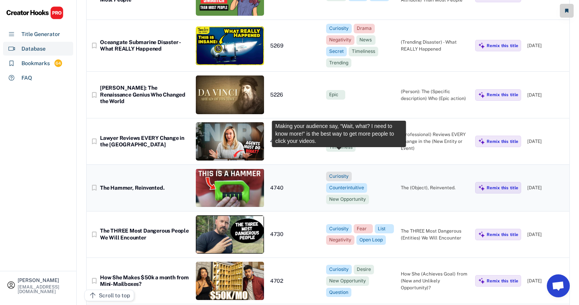
scroll to position [2494, 10]
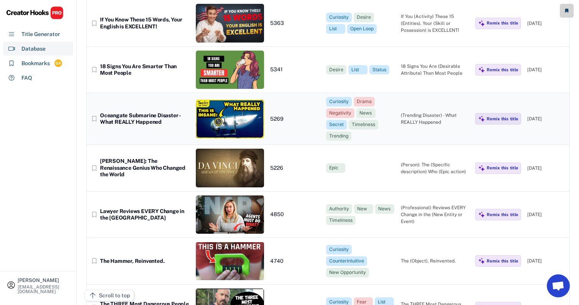
click at [407, 105] on div "bookmark_border Oceangate Submarine Disaster - What REALLY Happened 5269 Curios…" at bounding box center [328, 119] width 483 height 52
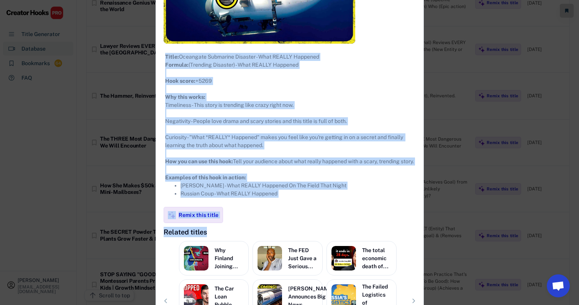
scroll to position [2684, 10]
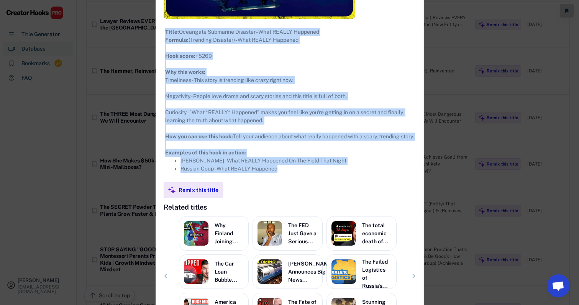
drag, startPoint x: 156, startPoint y: 43, endPoint x: 361, endPoint y: 192, distance: 253.3
click at [361, 192] on div "**********" at bounding box center [290, 91] width 268 height 525
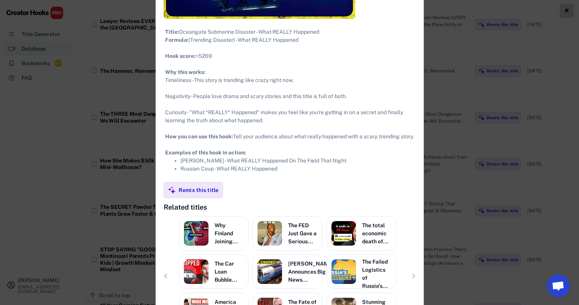
click at [417, 65] on div at bounding box center [289, 152] width 579 height 305
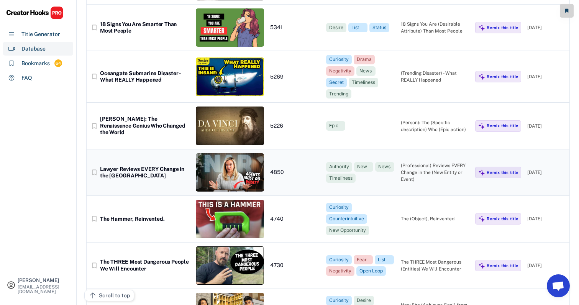
scroll to position [2527, 10]
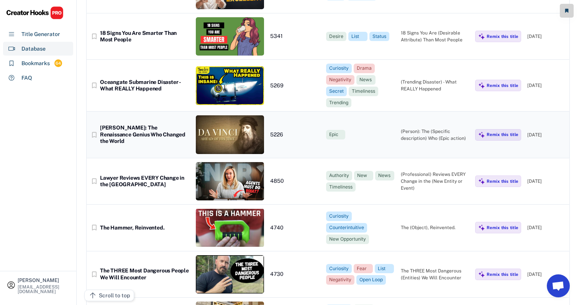
click at [417, 122] on div "bookmark_border [PERSON_NAME]: The Renaissance Genius Who Changed the World 522…" at bounding box center [328, 135] width 483 height 46
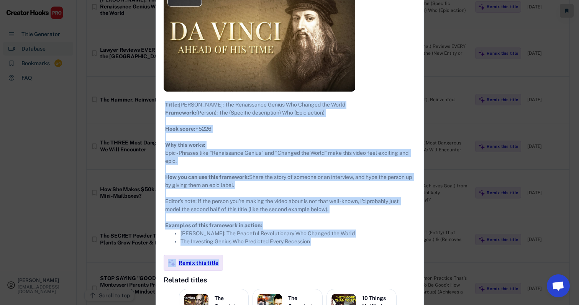
scroll to position [2672, 10]
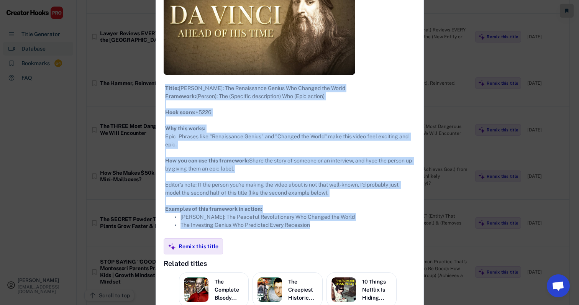
drag, startPoint x: 155, startPoint y: 46, endPoint x: 341, endPoint y: 236, distance: 266.4
click at [341, 236] on div "**********" at bounding box center [290, 143] width 268 height 536
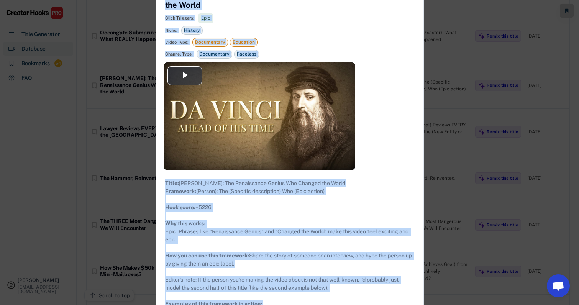
scroll to position [2562, 10]
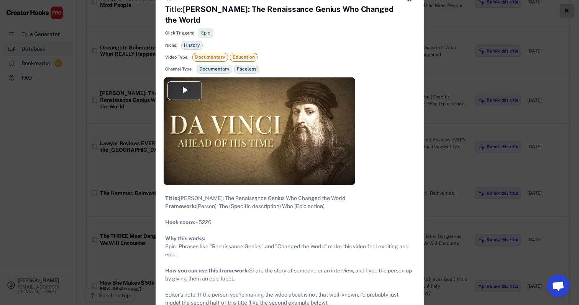
click at [417, 89] on div at bounding box center [289, 152] width 579 height 305
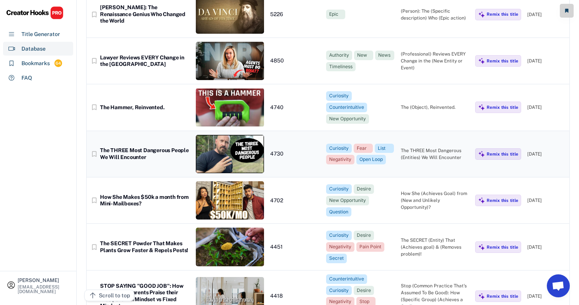
scroll to position [2655, 10]
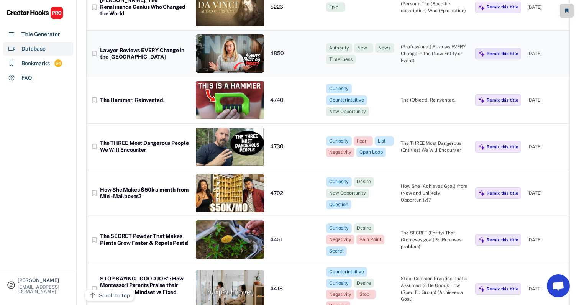
click at [401, 43] on div "(Professional) Reviews EVERY Change in the (New Entity or Event)" at bounding box center [435, 53] width 69 height 21
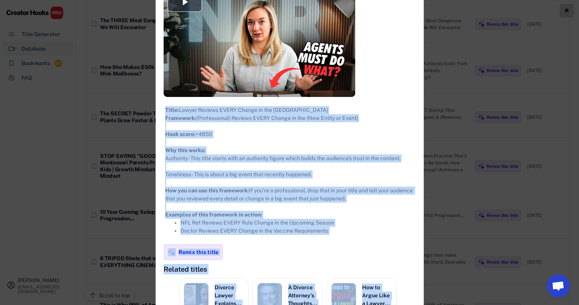
scroll to position [2876, 10]
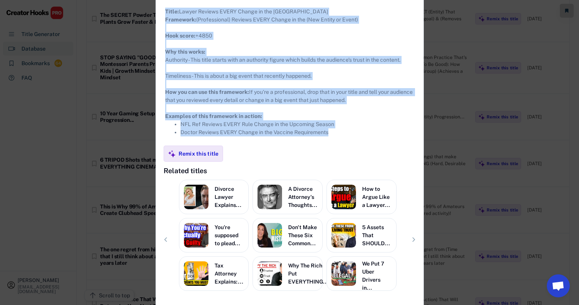
drag, startPoint x: 156, startPoint y: 45, endPoint x: 345, endPoint y: 139, distance: 211.3
click at [345, 139] on div "**********" at bounding box center [290, 58] width 268 height 520
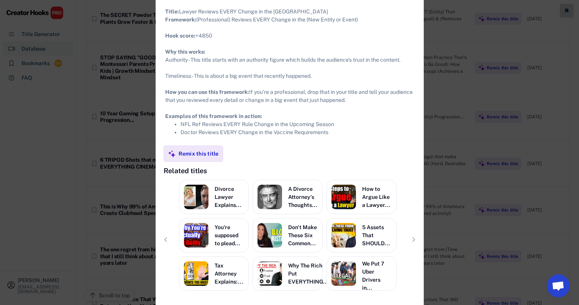
click at [417, 174] on div at bounding box center [289, 152] width 579 height 305
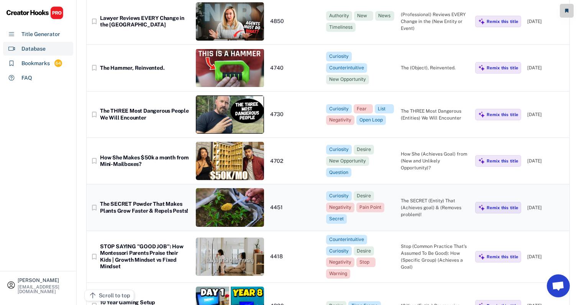
scroll to position [2688, 10]
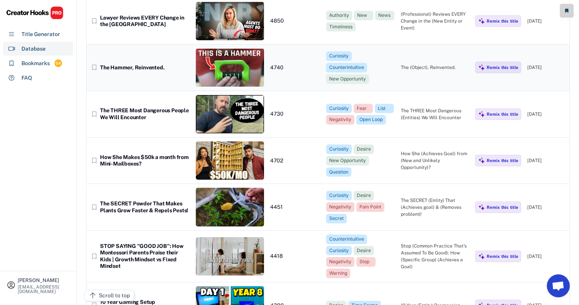
click at [417, 45] on div "bookmark_border The Hammer, Reinvented. 4740 Curiosity Counterintuitive New Opp…" at bounding box center [328, 67] width 483 height 46
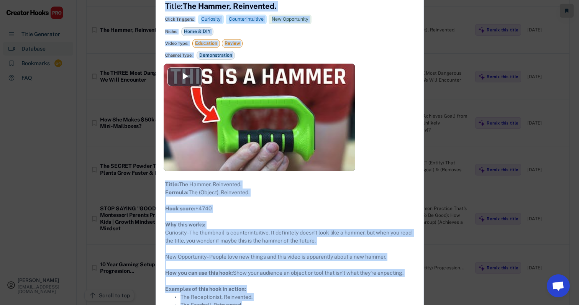
scroll to position [2741, 10]
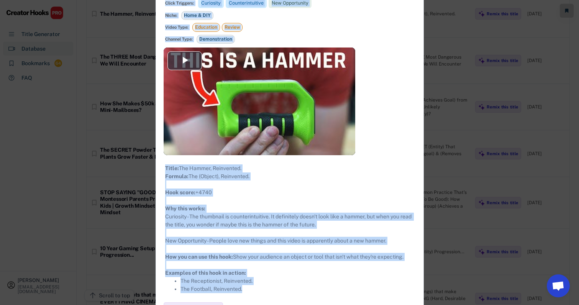
drag, startPoint x: 155, startPoint y: 58, endPoint x: 292, endPoint y: 305, distance: 282.1
click at [292, 305] on div "**********" at bounding box center [290, 220] width 268 height 509
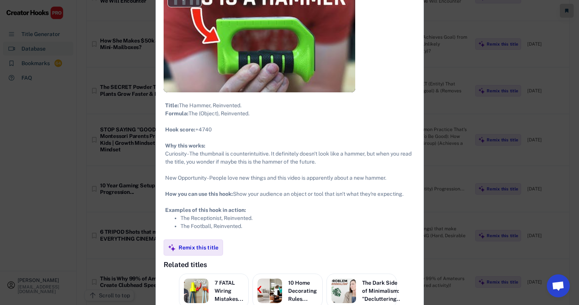
click at [417, 170] on div at bounding box center [289, 152] width 579 height 305
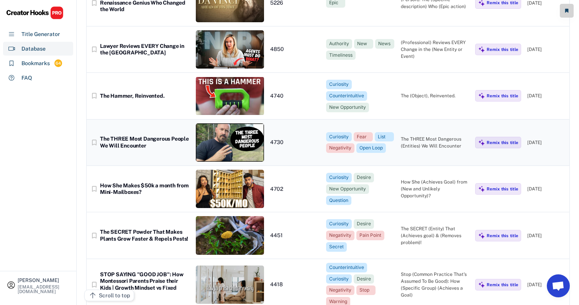
scroll to position [2663, 9]
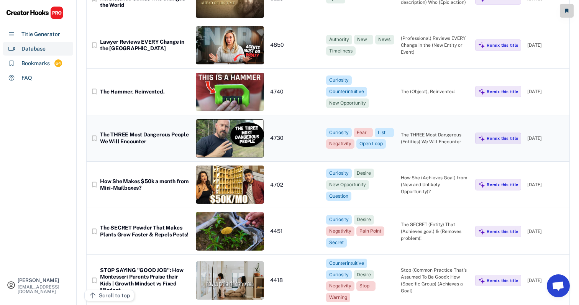
click at [417, 131] on div "The THREE Most Dangerous (Entities) We Will Encounter" at bounding box center [435, 138] width 69 height 14
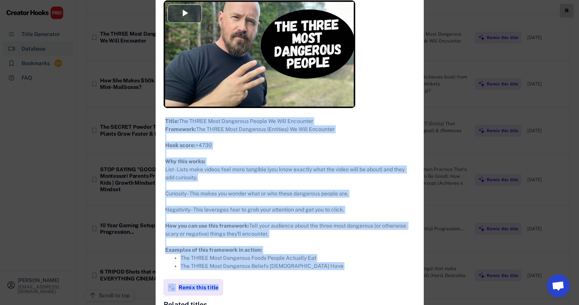
scroll to position [2768, 9]
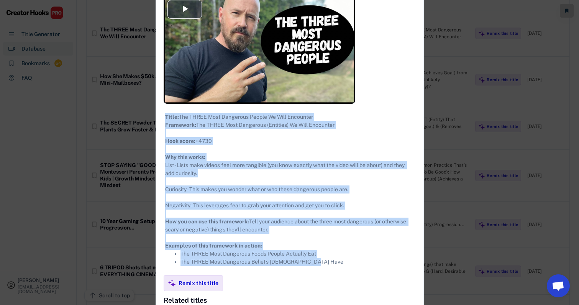
drag, startPoint x: 158, startPoint y: 45, endPoint x: 322, endPoint y: 275, distance: 282.7
click at [322, 275] on div "**********" at bounding box center [290, 182] width 268 height 534
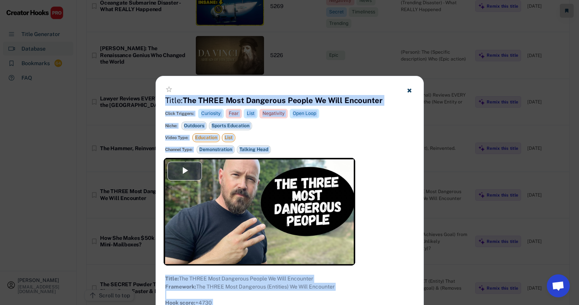
scroll to position [2605, 10]
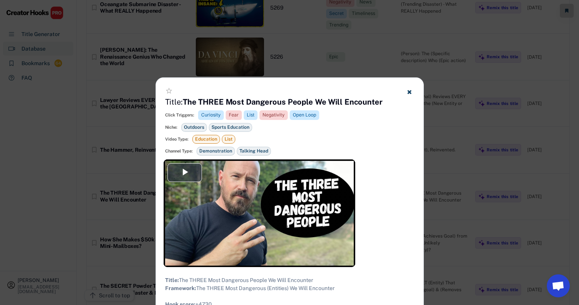
click at [417, 164] on div at bounding box center [289, 152] width 579 height 305
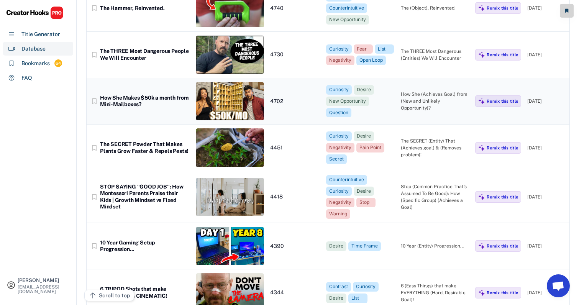
scroll to position [2753, 10]
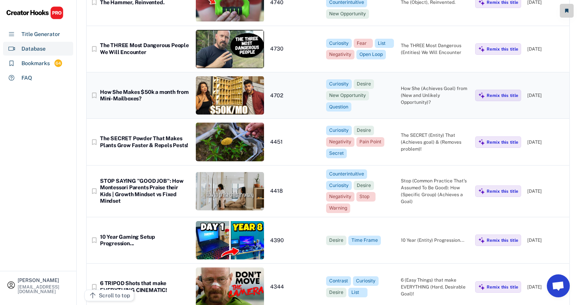
click at [415, 85] on div "How She (Achieves Goal) from (New and Unlikely Opportunity)?" at bounding box center [435, 95] width 69 height 21
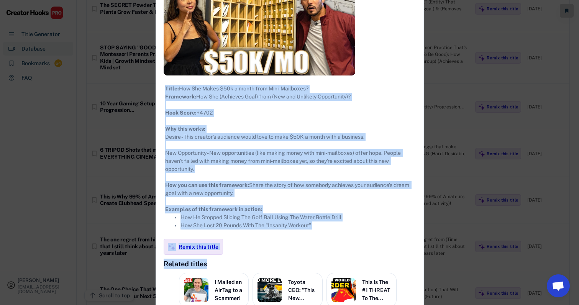
scroll to position [2940, 10]
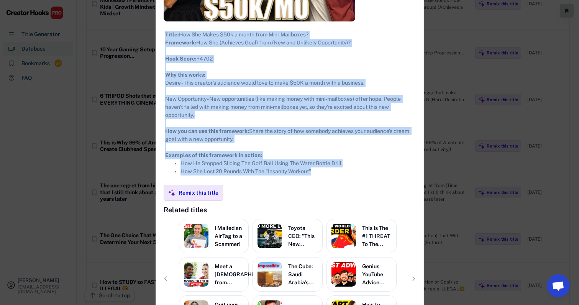
drag, startPoint x: 156, startPoint y: 44, endPoint x: 338, endPoint y: 185, distance: 230.1
click at [338, 185] on div "**********" at bounding box center [290, 94] width 268 height 525
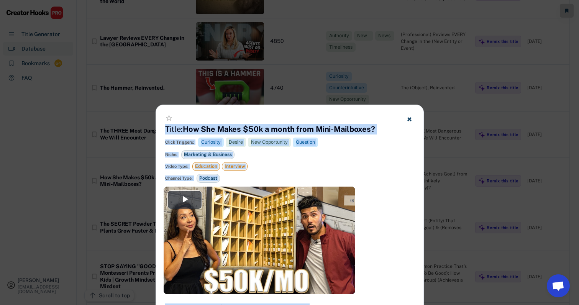
scroll to position [2732, 10]
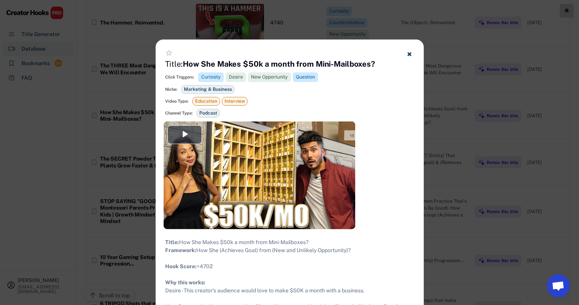
click at [417, 136] on div at bounding box center [289, 152] width 579 height 305
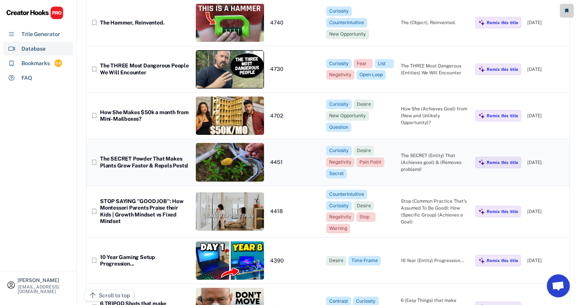
click at [417, 152] on div "The SECRET (Entity) That (Achieves goal) & (Removes problem)!" at bounding box center [435, 162] width 69 height 21
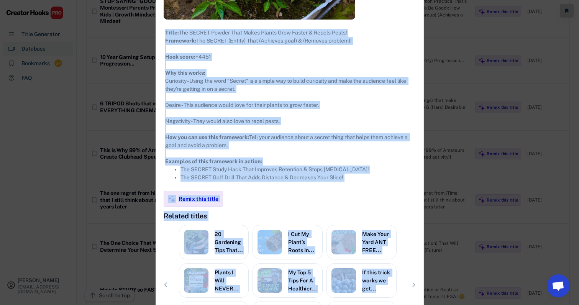
scroll to position [2962, 10]
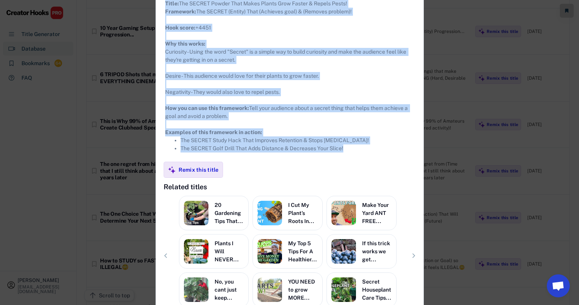
drag, startPoint x: 154, startPoint y: 114, endPoint x: 355, endPoint y: 160, distance: 205.7
click at [355, 160] on div "**********" at bounding box center [290, 62] width 268 height 544
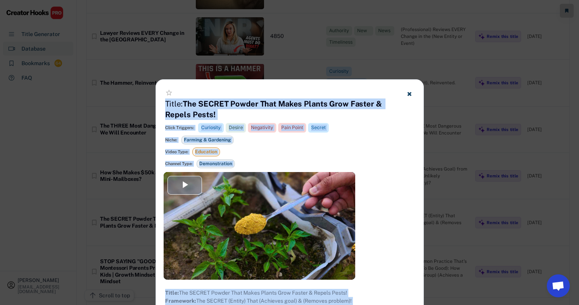
scroll to position [2663, 10]
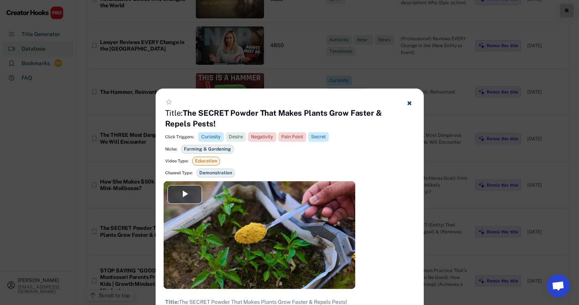
click at [417, 108] on div at bounding box center [289, 152] width 579 height 305
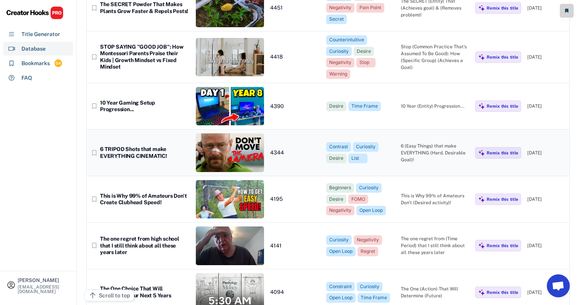
scroll to position [2886, 9]
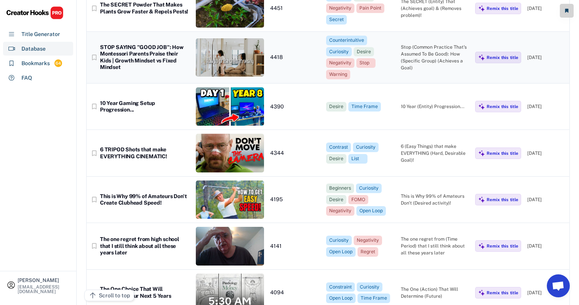
click at [417, 44] on div "Stop (Common Practice That's Assumed To Be Good): How (Specific Group) (Achieve…" at bounding box center [435, 58] width 69 height 28
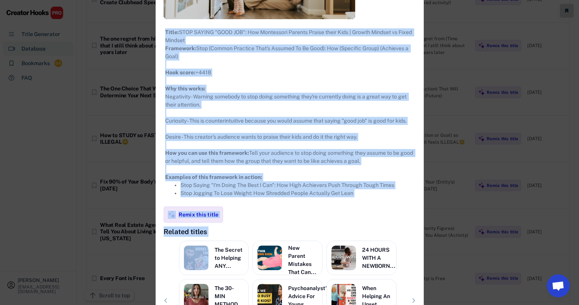
scroll to position [3097, 9]
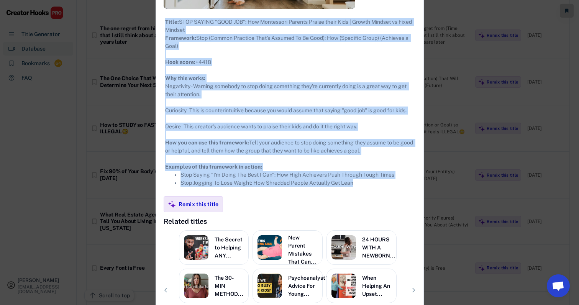
drag, startPoint x: 155, startPoint y: 43, endPoint x: 364, endPoint y: 191, distance: 256.5
click at [364, 191] on div "star_border Title: STOP SAYING "GOOD JOB": How Montessori Parents Praise their …" at bounding box center [290, 89] width 268 height 560
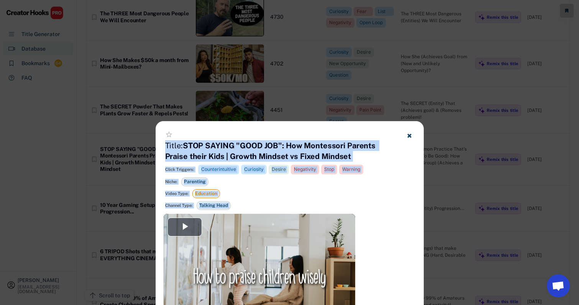
scroll to position [2783, 9]
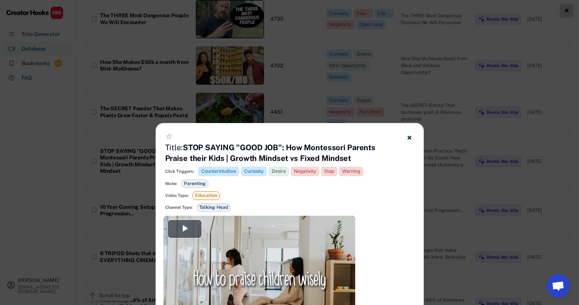
click at [417, 159] on div at bounding box center [289, 152] width 579 height 305
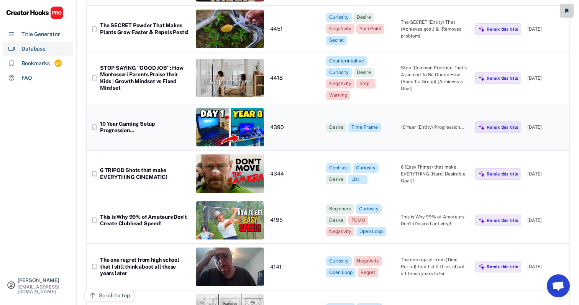
scroll to position [2870, 8]
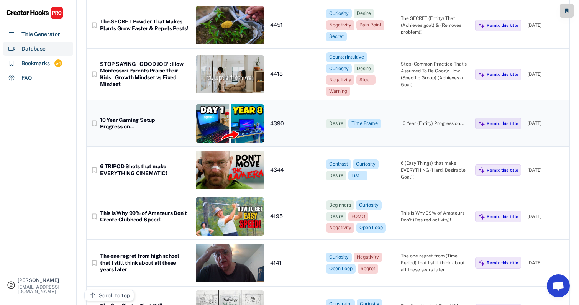
click at [415, 100] on div "bookmark_border 10 Year Gaming Setup Progression... 4390 Desire Time Frame 10 Y…" at bounding box center [328, 123] width 483 height 46
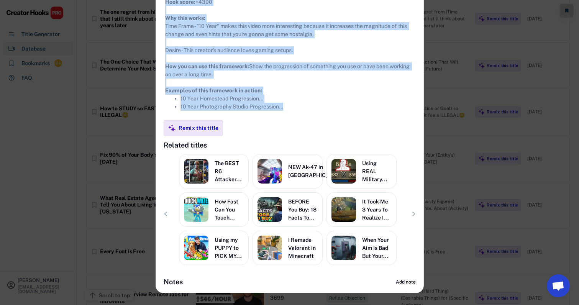
drag, startPoint x: 157, startPoint y: 92, endPoint x: 328, endPoint y: 116, distance: 172.2
click at [328, 116] on div "**********" at bounding box center [290, 33] width 268 height 517
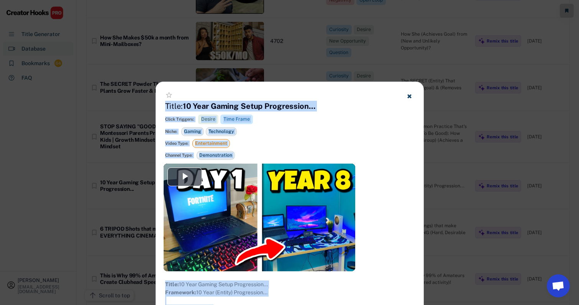
scroll to position [2806, 10]
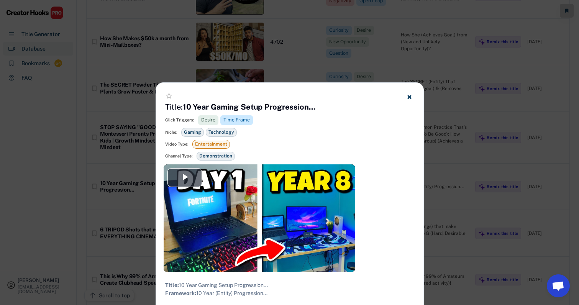
click at [417, 200] on div at bounding box center [289, 152] width 579 height 305
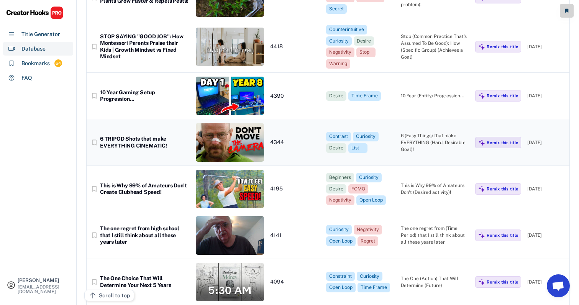
scroll to position [2898, 10]
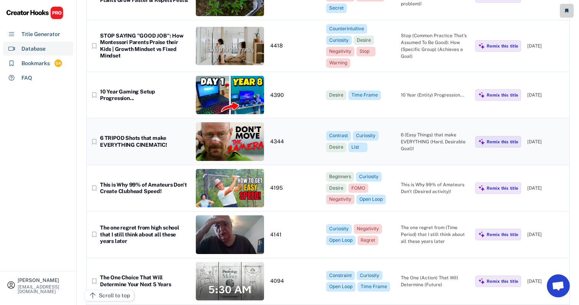
click at [401, 131] on div "6 (Easy Things) that make EVERYTHING (Hard, Desirable Goal)!" at bounding box center [435, 141] width 69 height 21
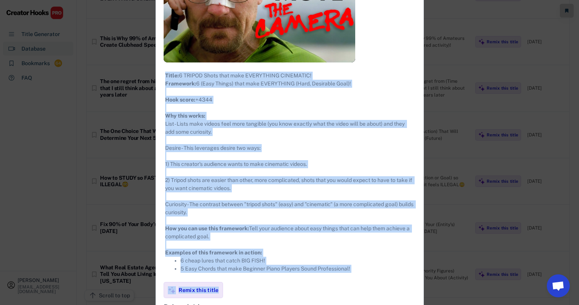
scroll to position [3076, 10]
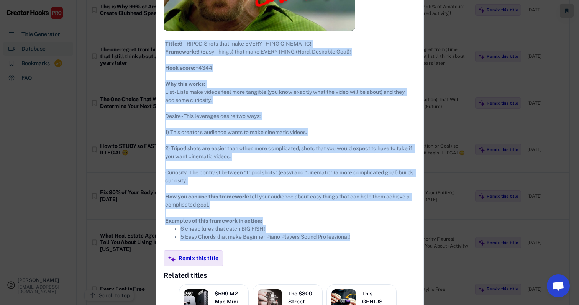
drag, startPoint x: 154, startPoint y: 44, endPoint x: 306, endPoint y: 257, distance: 261.6
click at [306, 257] on div "**********" at bounding box center [290, 132] width 268 height 582
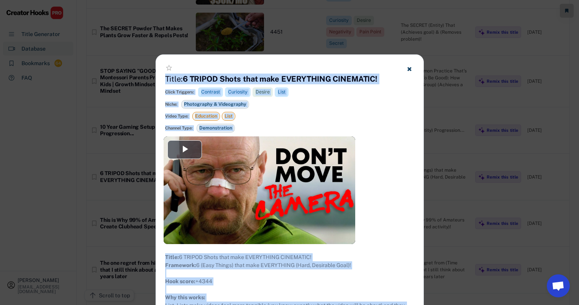
scroll to position [2846, 11]
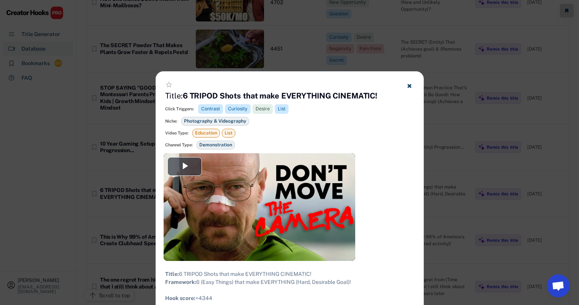
click at [417, 99] on div at bounding box center [289, 152] width 579 height 305
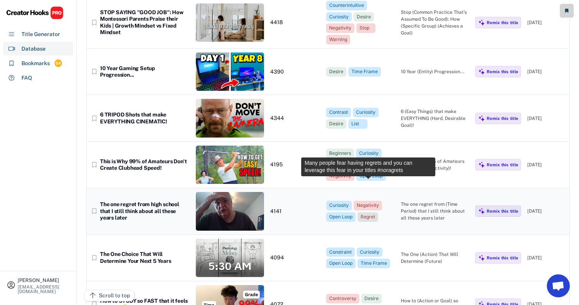
scroll to position [2922, 11]
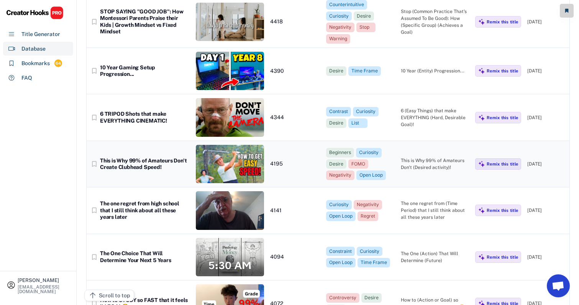
click at [414, 157] on div "This is Why 99% of Amateurs Don't (Desired activity)!" at bounding box center [435, 164] width 69 height 14
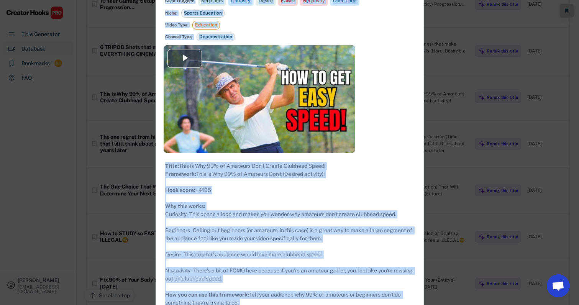
scroll to position [3110, 11]
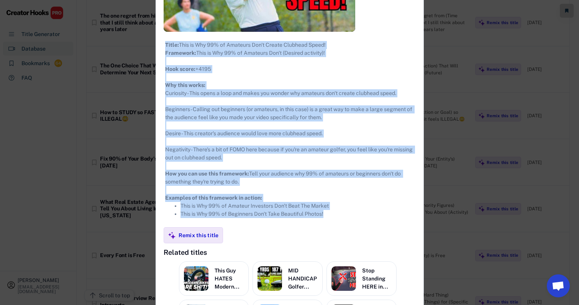
drag, startPoint x: 154, startPoint y: 44, endPoint x: 321, endPoint y: 225, distance: 246.0
click at [321, 225] on div "**********" at bounding box center [290, 116] width 268 height 568
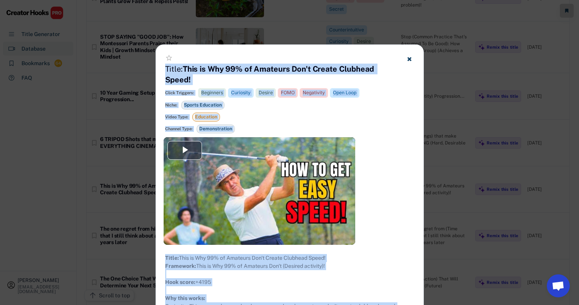
scroll to position [2886, 11]
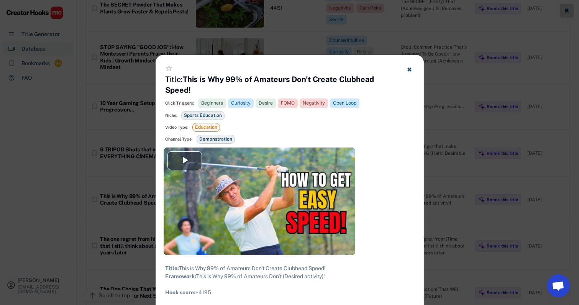
click at [417, 171] on div at bounding box center [289, 152] width 579 height 305
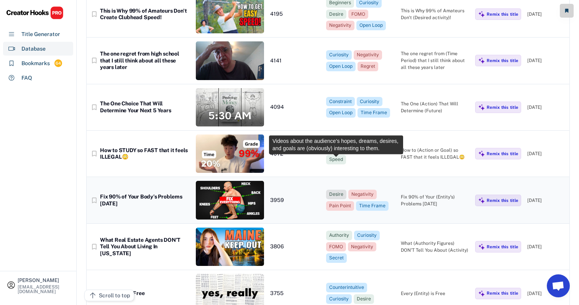
scroll to position [3073, 8]
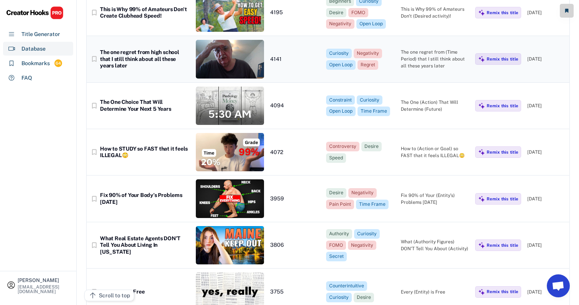
click at [417, 49] on div "The one regret from (Time Period) that I still think about all these years later" at bounding box center [435, 59] width 69 height 21
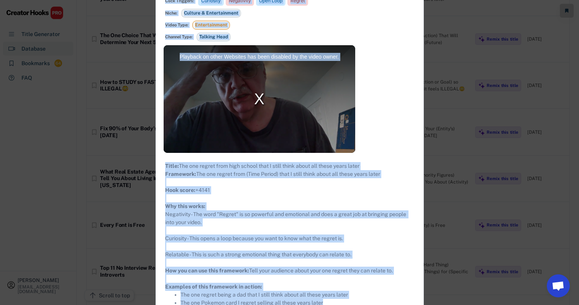
scroll to position [3207, 8]
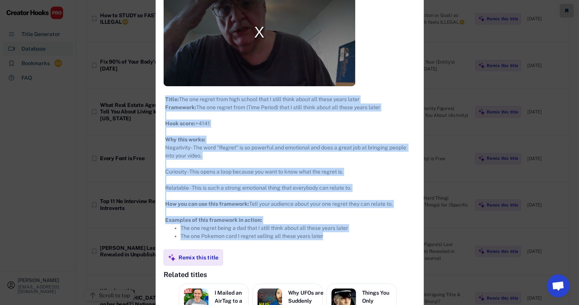
drag, startPoint x: 157, startPoint y: 43, endPoint x: 330, endPoint y: 248, distance: 268.5
click at [330, 248] on div "**********" at bounding box center [290, 154] width 268 height 536
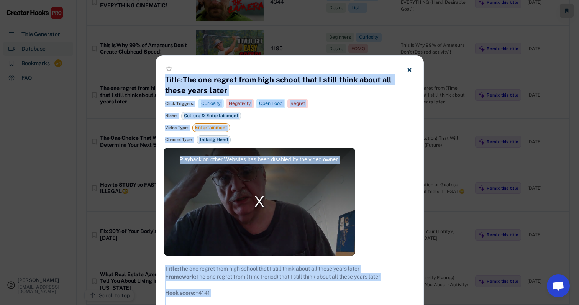
scroll to position [3029, 8]
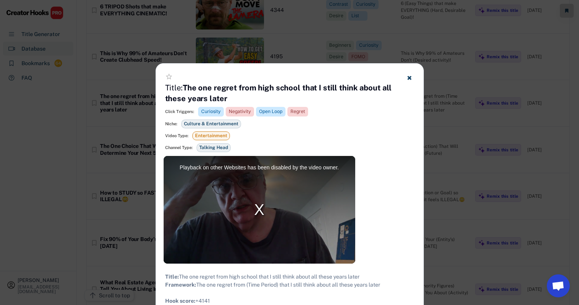
click at [417, 149] on div at bounding box center [289, 152] width 579 height 305
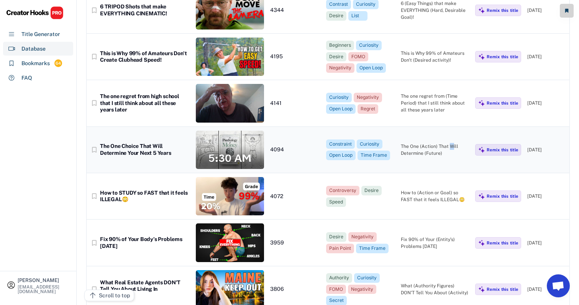
click at [417, 143] on div "The One (Action) That Will Determine (Future)" at bounding box center [435, 150] width 69 height 14
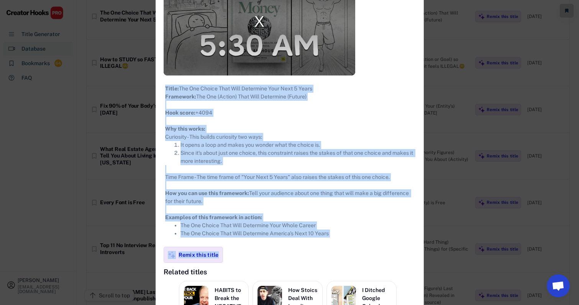
scroll to position [3215, 8]
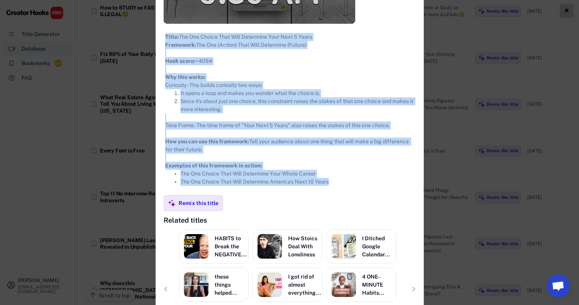
drag, startPoint x: 157, startPoint y: 42, endPoint x: 330, endPoint y: 190, distance: 228.1
click at [330, 190] on div "**********" at bounding box center [290, 101] width 268 height 534
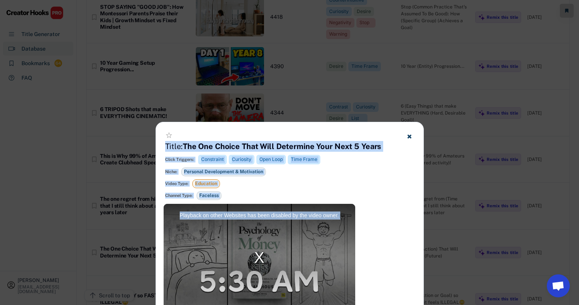
scroll to position [2922, 8]
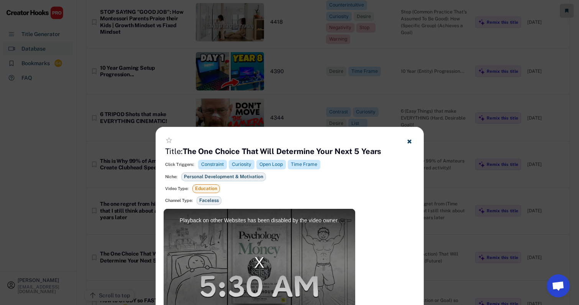
click at [417, 171] on div at bounding box center [289, 152] width 579 height 305
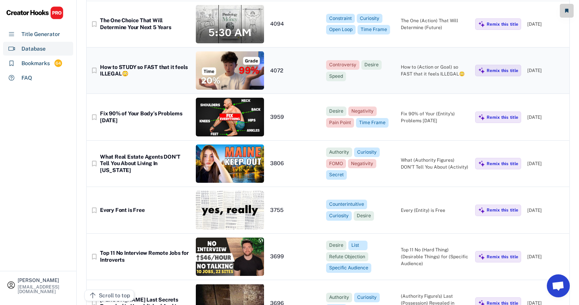
scroll to position [3155, 7]
click at [417, 48] on div "bookmark_border How to STUDY so FAST that it feels ILLEGAL😳 4072 Controversy De…" at bounding box center [328, 71] width 483 height 46
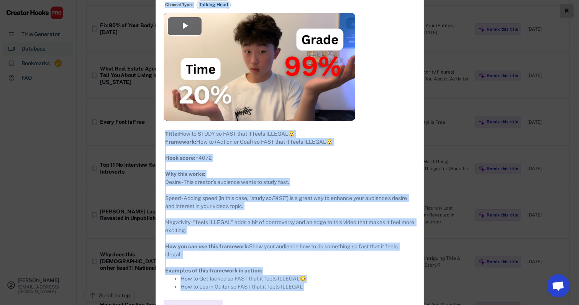
scroll to position [3375, 7]
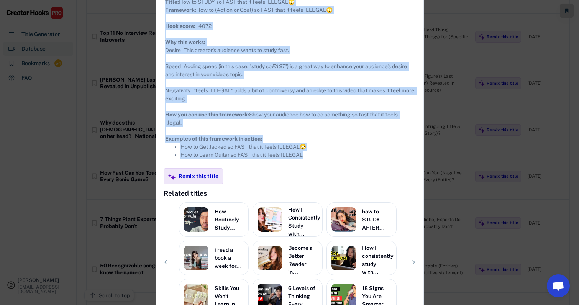
drag, startPoint x: 160, startPoint y: 46, endPoint x: 332, endPoint y: 174, distance: 213.7
click at [332, 174] on div "**********" at bounding box center [290, 71] width 268 height 542
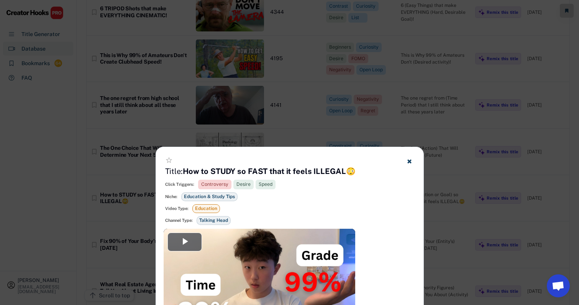
click at [417, 110] on div at bounding box center [289, 152] width 579 height 305
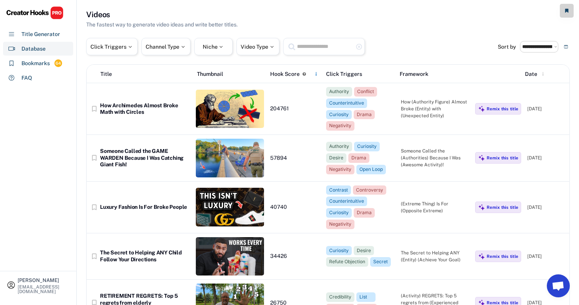
scroll to position [0, 3]
click at [292, 77] on div "Hook Score" at bounding box center [285, 74] width 30 height 8
click at [292, 76] on div "Hook Score" at bounding box center [285, 74] width 30 height 8
click at [314, 76] on icon at bounding box center [316, 74] width 4 height 4
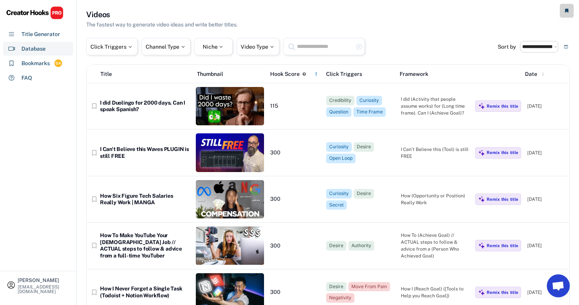
scroll to position [0, 2]
click at [294, 77] on div "Hook Score" at bounding box center [285, 74] width 30 height 8
click at [315, 75] on icon at bounding box center [316, 74] width 4 height 4
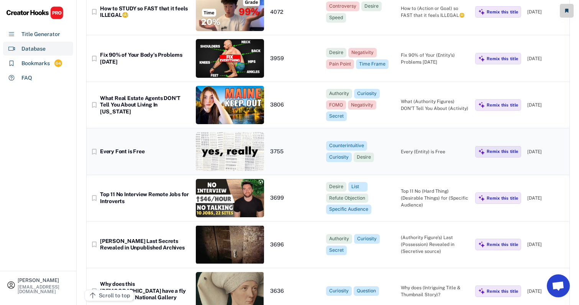
scroll to position [3214, 4]
click at [417, 52] on div "Fix 90% of Your (Entity’s) Problems [DATE]" at bounding box center [435, 59] width 69 height 14
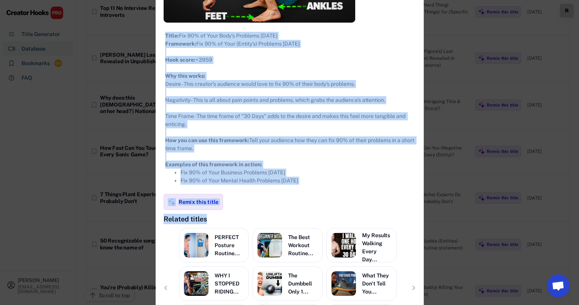
scroll to position [3442, 4]
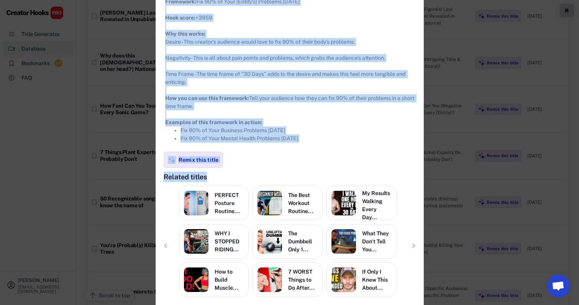
drag, startPoint x: 164, startPoint y: 44, endPoint x: 327, endPoint y: 157, distance: 198.3
click at [327, 155] on div "**********" at bounding box center [290, 58] width 268 height 534
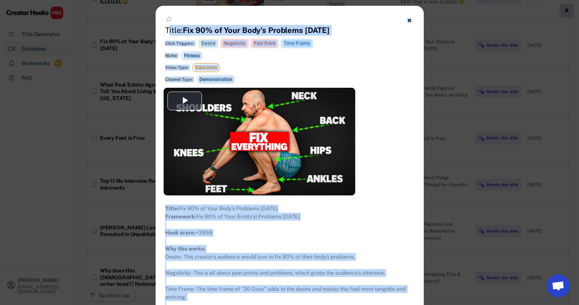
scroll to position [3138, 4]
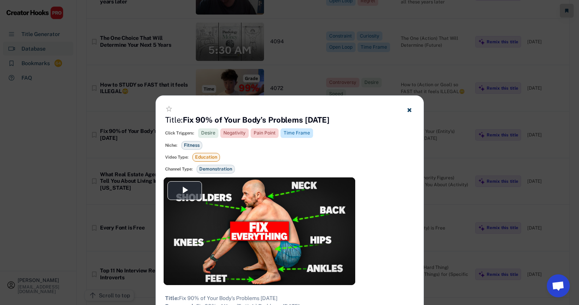
click at [417, 1] on div at bounding box center [289, 152] width 579 height 305
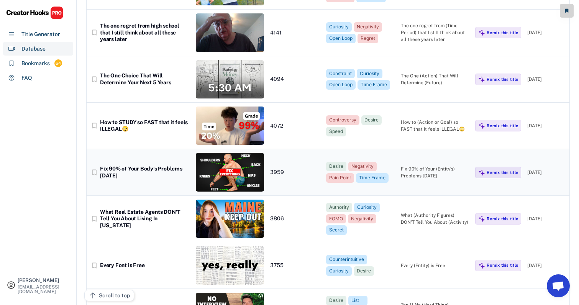
scroll to position [3156, 2]
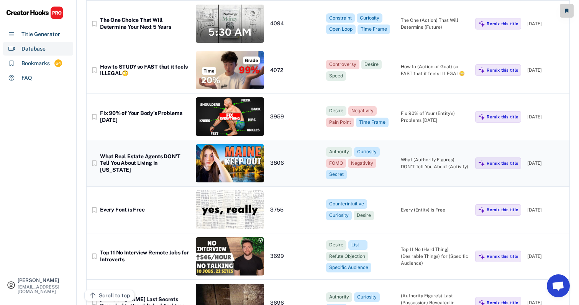
click at [417, 156] on div "What (Authority Figures) DON'T Tell You About (Activity)" at bounding box center [435, 163] width 69 height 14
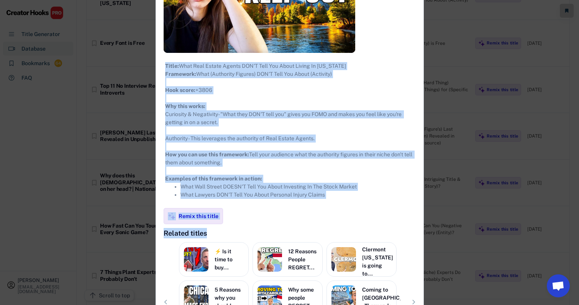
scroll to position [3382, 2]
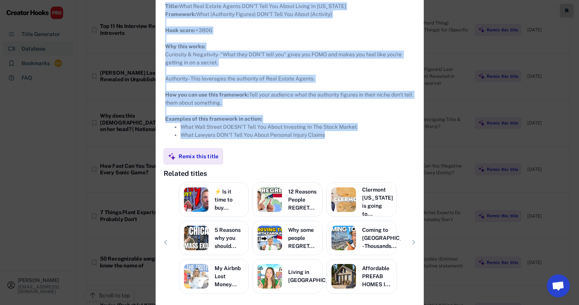
drag, startPoint x: 164, startPoint y: 44, endPoint x: 371, endPoint y: 151, distance: 232.6
click at [371, 151] on div "**********" at bounding box center [290, 57] width 268 height 528
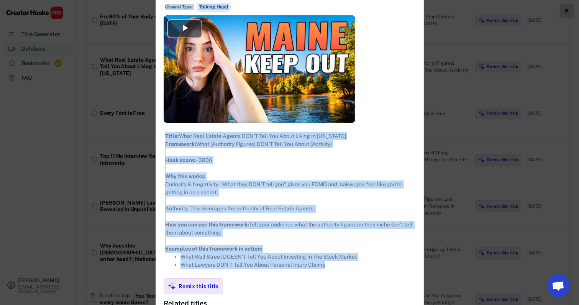
scroll to position [3105, 2]
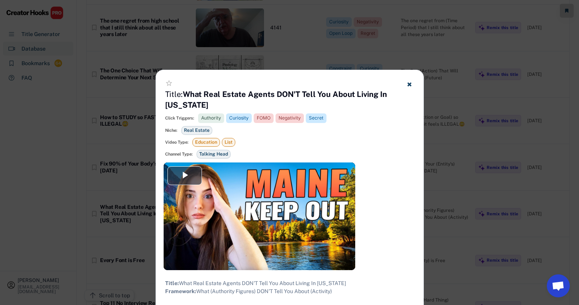
click at [417, 156] on div at bounding box center [289, 152] width 579 height 305
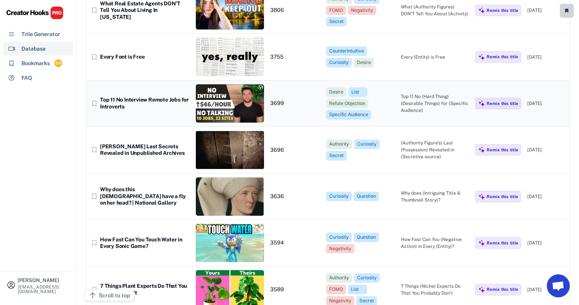
scroll to position [3309, 0]
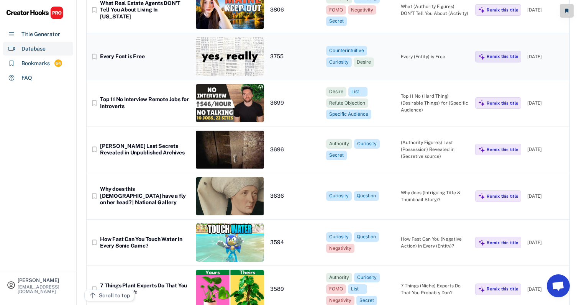
click at [415, 33] on div "bookmark_border Every Font is Free 3755 Counterintuitive Curiosity Desire Every…" at bounding box center [328, 56] width 483 height 46
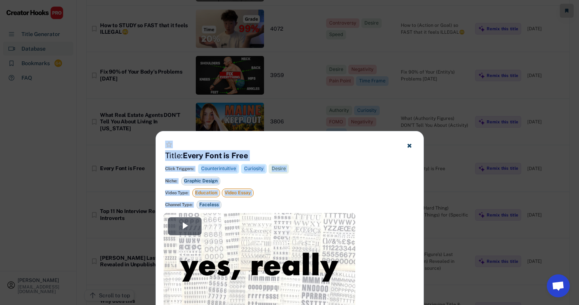
scroll to position [3182, 0]
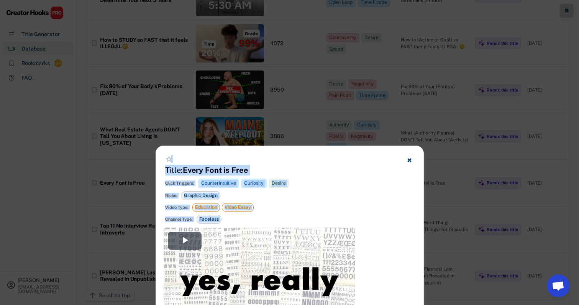
drag, startPoint x: 271, startPoint y: 223, endPoint x: 242, endPoint y: 160, distance: 69.5
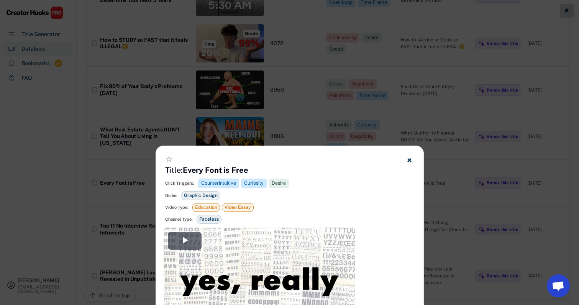
click at [417, 121] on div at bounding box center [289, 152] width 579 height 305
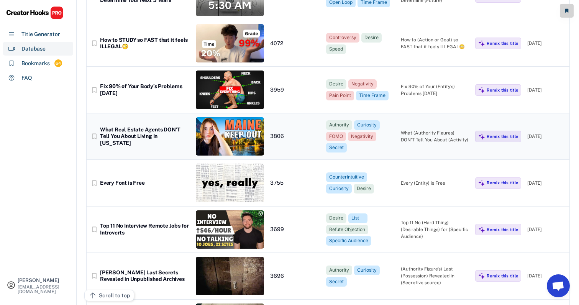
click at [417, 130] on div "What (Authority Figures) DON'T Tell You About (Activity)" at bounding box center [435, 137] width 69 height 14
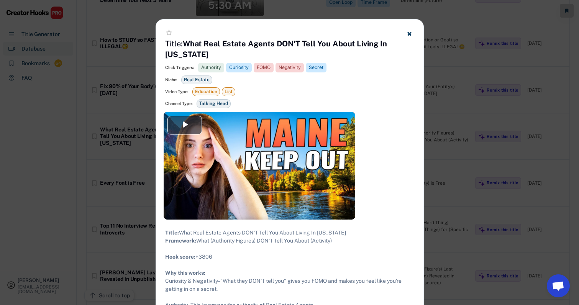
click at [417, 173] on div at bounding box center [289, 152] width 579 height 305
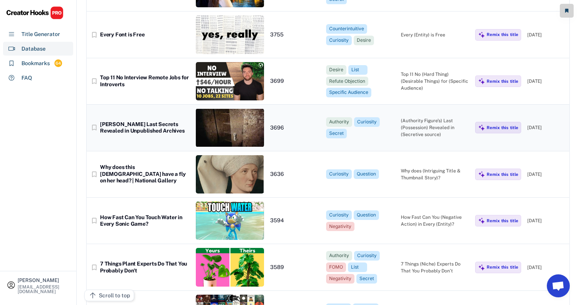
scroll to position [3334, 0]
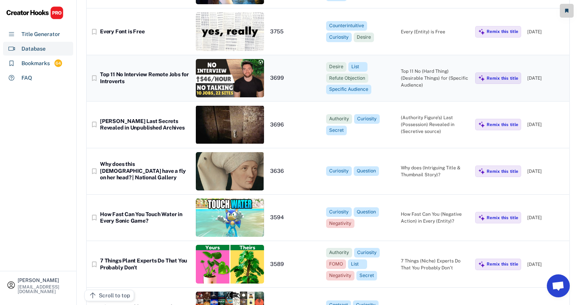
click at [417, 68] on div "Top 11 No (Hard Thing) (Desirable Things) for (Specific Audience)" at bounding box center [435, 78] width 69 height 21
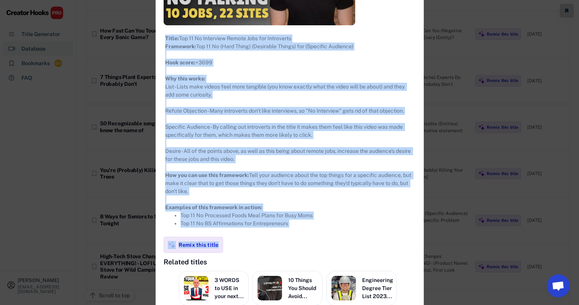
scroll to position [3553, 0]
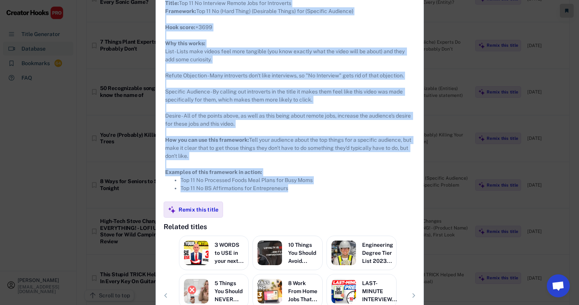
drag, startPoint x: 166, startPoint y: 50, endPoint x: 351, endPoint y: 198, distance: 237.2
click at [351, 198] on div "**********" at bounding box center [290, 88] width 268 height 574
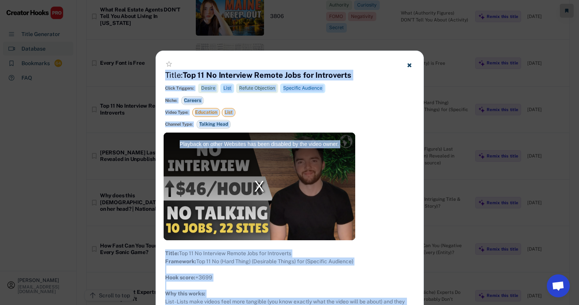
scroll to position [3299, 0]
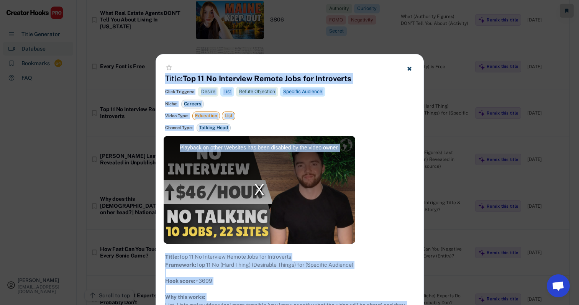
click at [417, 135] on div at bounding box center [289, 152] width 579 height 305
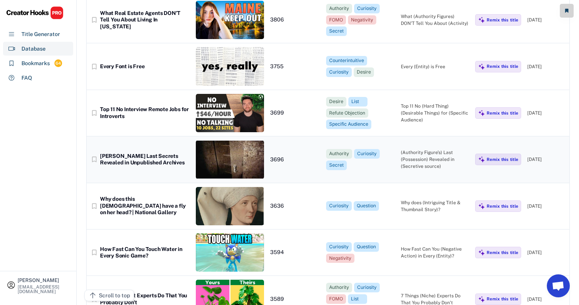
click at [417, 149] on div "(Authority Figure’s) Last (Possession) Revealed in (Secretive source)" at bounding box center [435, 159] width 69 height 21
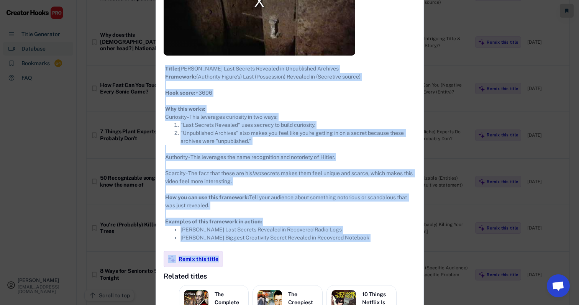
scroll to position [3505, 0]
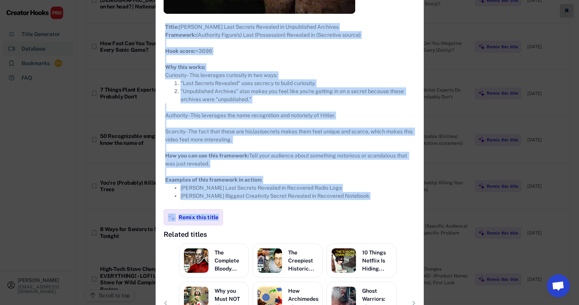
drag, startPoint x: 164, startPoint y: 42, endPoint x: 389, endPoint y: 198, distance: 273.1
click at [389, 198] on div "**********" at bounding box center [290, 98] width 268 height 568
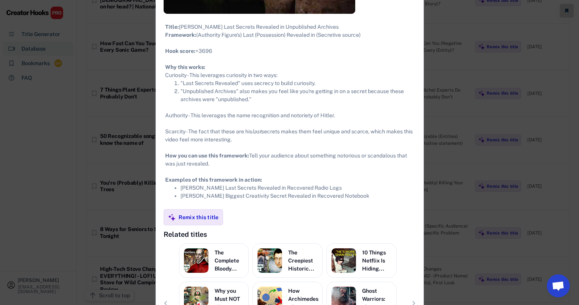
click at [417, 130] on div at bounding box center [289, 152] width 579 height 305
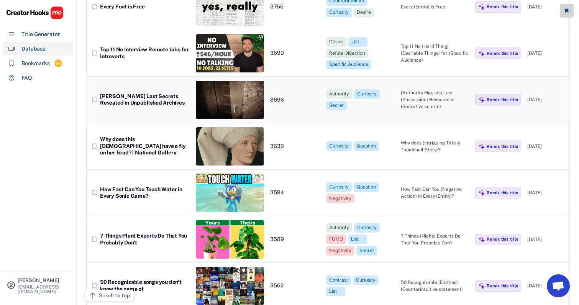
scroll to position [3397, 8]
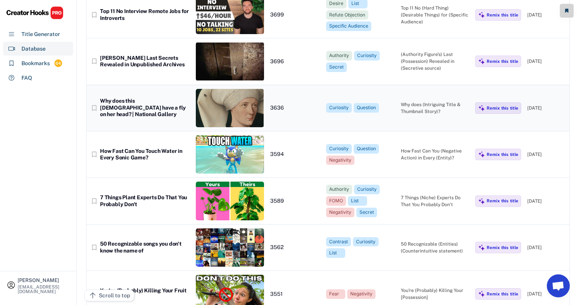
drag, startPoint x: 389, startPoint y: 82, endPoint x: 378, endPoint y: 82, distance: 11.9
click at [389, 85] on div "bookmark_border Why does this [DEMOGRAPHIC_DATA] have a fly on her head? | Nati…" at bounding box center [328, 108] width 483 height 46
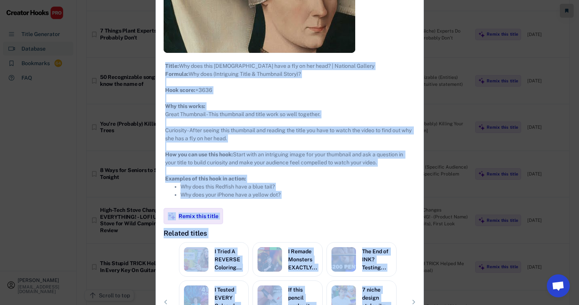
scroll to position [3597, 8]
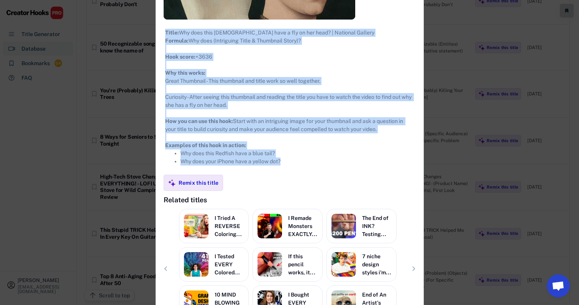
drag, startPoint x: 156, startPoint y: 43, endPoint x: 331, endPoint y: 181, distance: 222.9
click at [331, 181] on div "**********" at bounding box center [290, 83] width 268 height 528
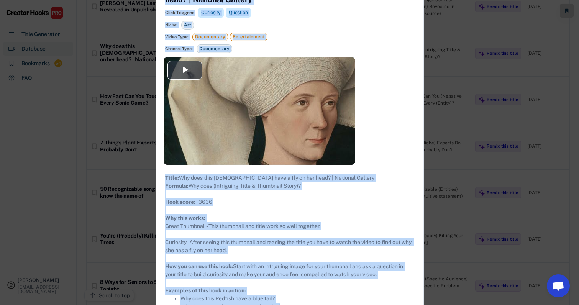
scroll to position [3409, 8]
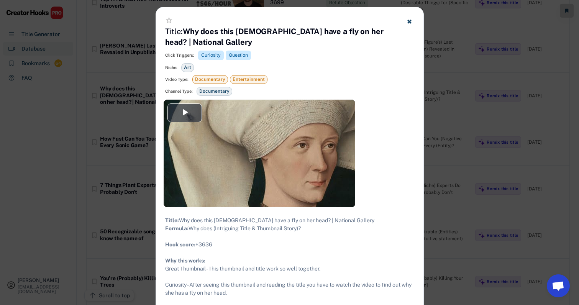
click at [417, 150] on div at bounding box center [289, 152] width 579 height 305
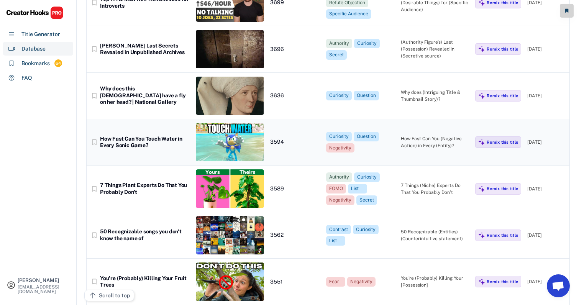
click at [416, 119] on div "bookmark_border How Fast Can You Touch Water in Every Sonic Game? 3594 Curiosit…" at bounding box center [328, 142] width 483 height 46
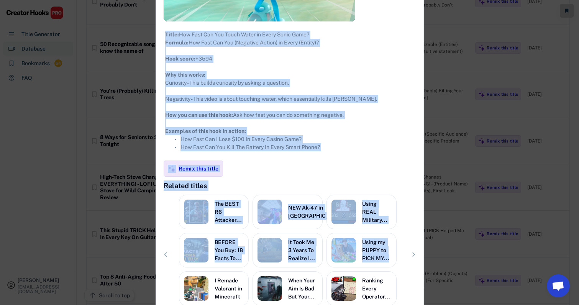
scroll to position [3607, 8]
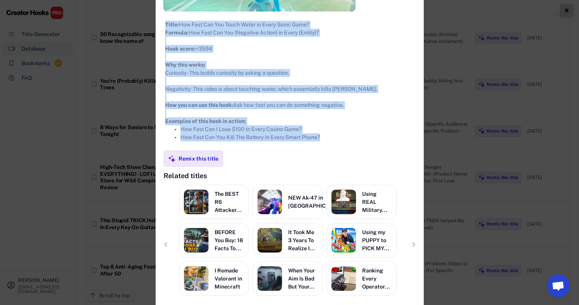
drag, startPoint x: 159, startPoint y: 44, endPoint x: 352, endPoint y: 147, distance: 219.3
click at [352, 147] on div "**********" at bounding box center [290, 72] width 268 height 501
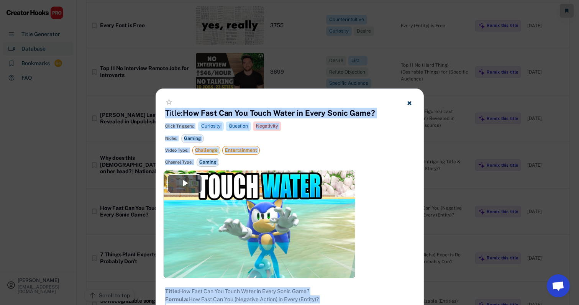
scroll to position [3339, 8]
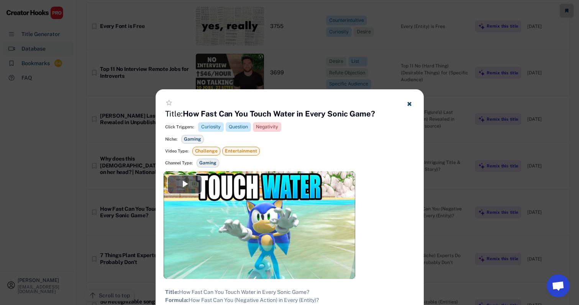
click at [417, 141] on div at bounding box center [289, 152] width 579 height 305
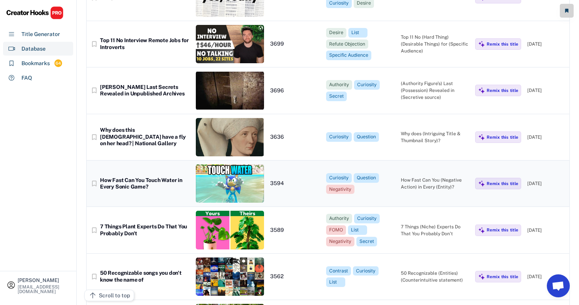
scroll to position [3497, 7]
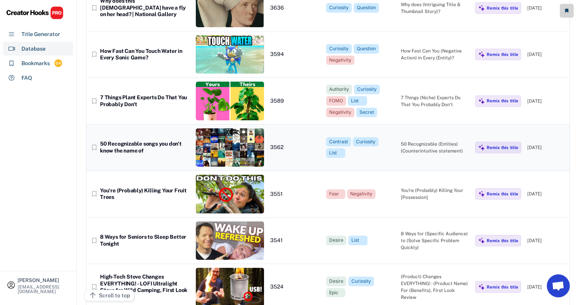
click at [417, 94] on div "7 Things (Niche) Experts Do That You Probably Don’t" at bounding box center [435, 101] width 69 height 14
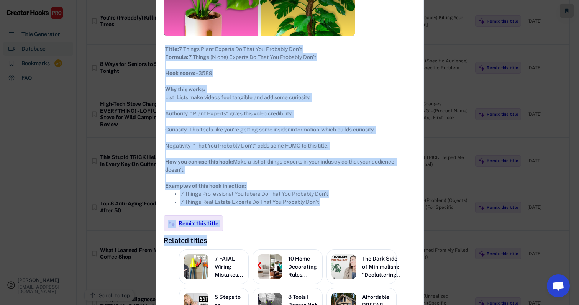
scroll to position [3696, 7]
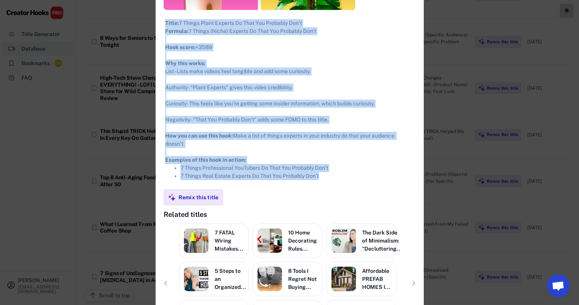
drag, startPoint x: 158, startPoint y: 44, endPoint x: 348, endPoint y: 183, distance: 235.0
click at [348, 183] on div "**********" at bounding box center [290, 92] width 268 height 542
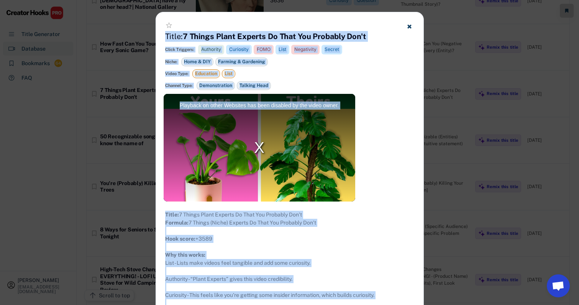
scroll to position [3504, 7]
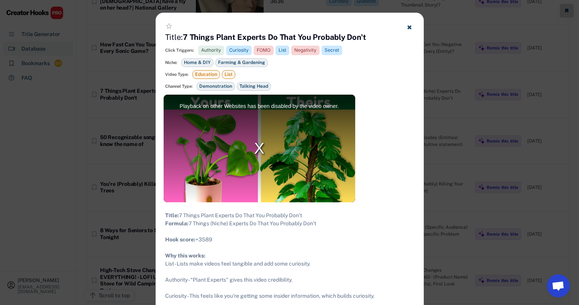
click at [417, 115] on div at bounding box center [289, 152] width 579 height 305
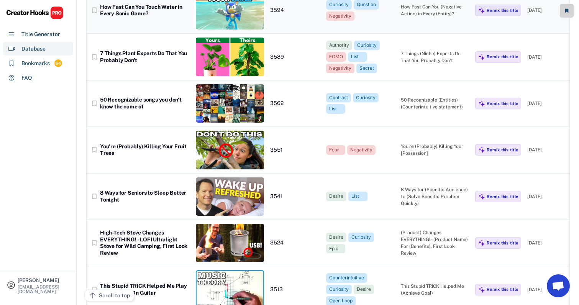
scroll to position [3543, 7]
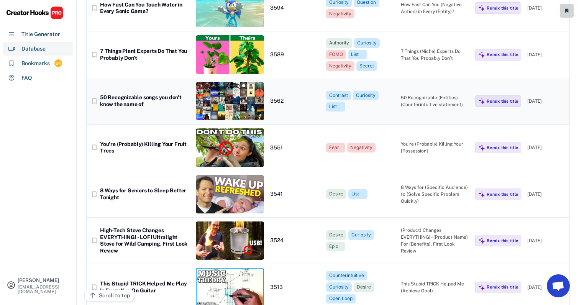
click at [417, 94] on div "50 Recognizable (Entities) (Counterintuitive statement)" at bounding box center [435, 101] width 69 height 14
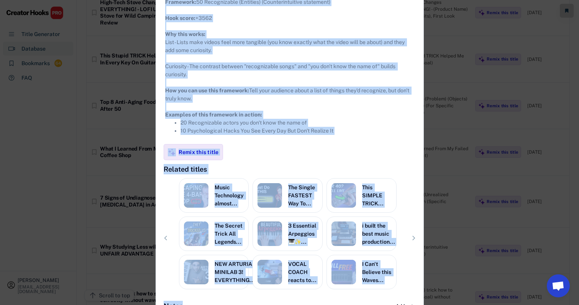
scroll to position [3834, 7]
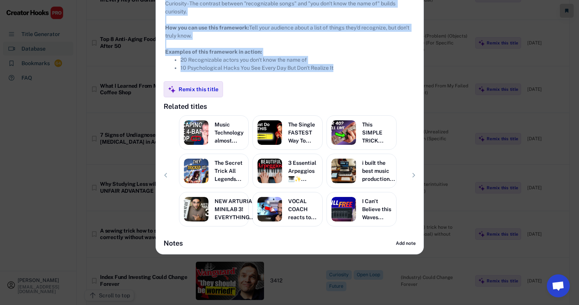
drag, startPoint x: 158, startPoint y: 44, endPoint x: 350, endPoint y: 99, distance: 199.2
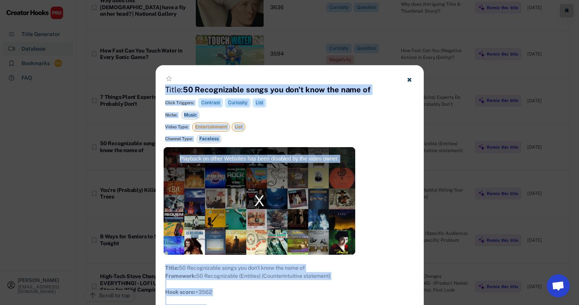
scroll to position [3497, 8]
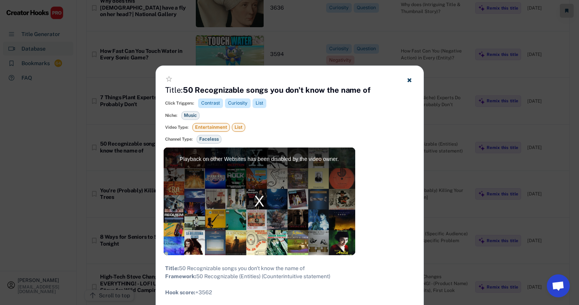
click at [417, 133] on div at bounding box center [289, 152] width 579 height 305
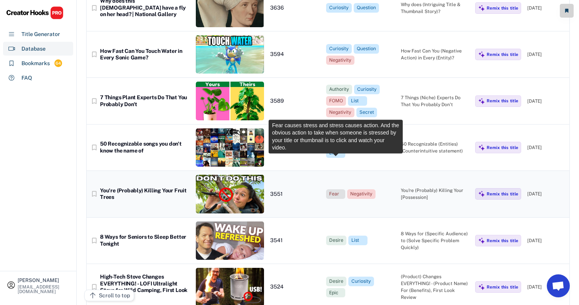
click at [333, 191] on div "Fear" at bounding box center [335, 194] width 13 height 7
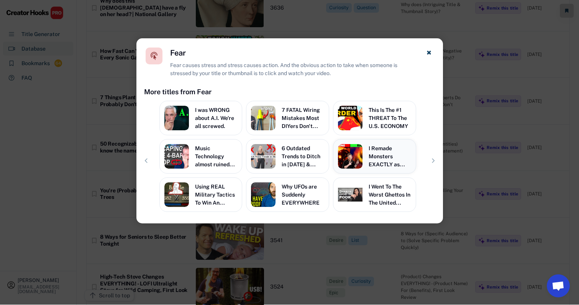
click at [417, 175] on div at bounding box center [289, 152] width 579 height 305
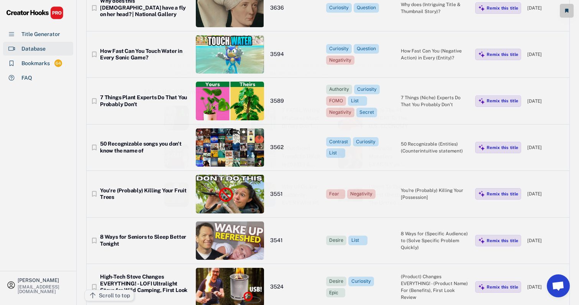
click at [417, 187] on div "You're (Probably) Killing Your [Possession]" at bounding box center [435, 194] width 69 height 14
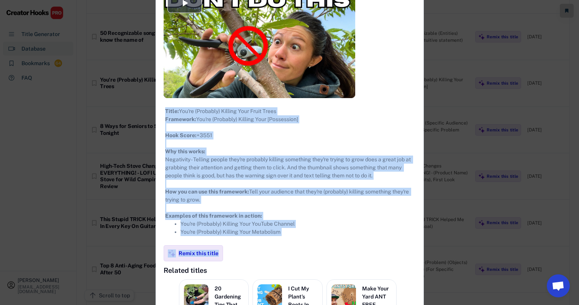
scroll to position [3665, 8]
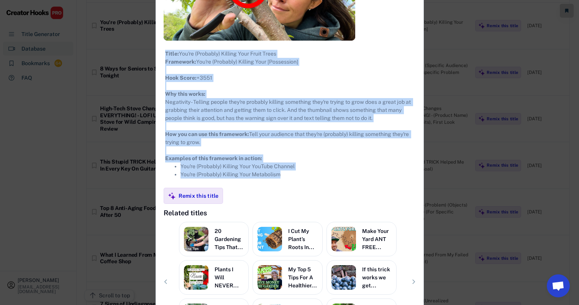
drag, startPoint x: 157, startPoint y: 43, endPoint x: 310, endPoint y: 187, distance: 210.4
click at [310, 187] on div "**********" at bounding box center [290, 105] width 268 height 509
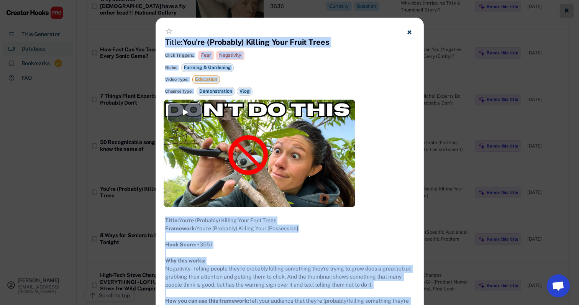
scroll to position [3500, 8]
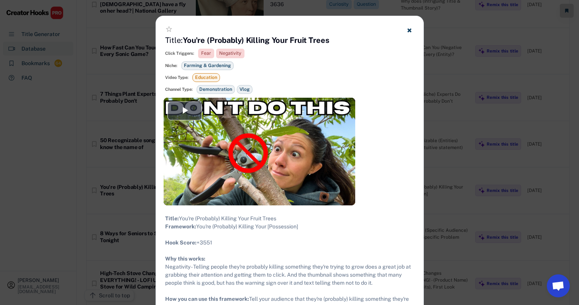
click at [417, 133] on div at bounding box center [289, 152] width 579 height 305
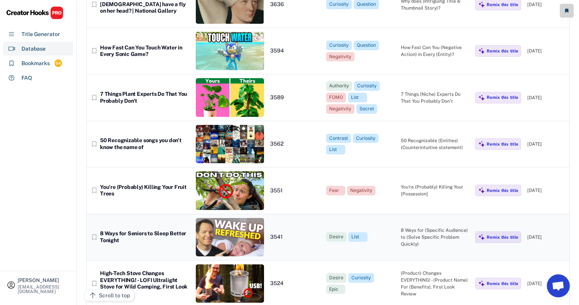
click at [391, 214] on div "bookmark_border 8 Ways for Seniors to Sleep Better Tonight 3541 Desire List Cur…" at bounding box center [328, 237] width 483 height 46
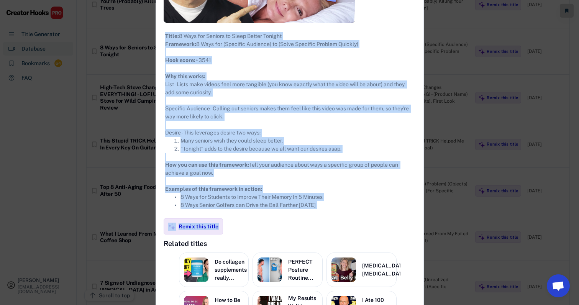
scroll to position [3697, 8]
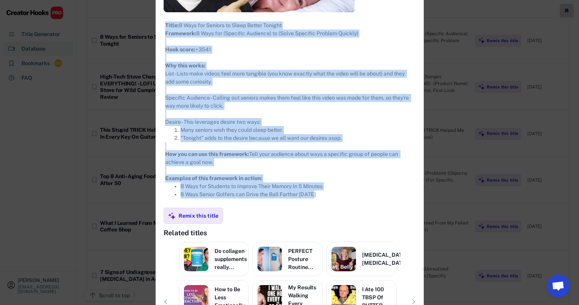
drag, startPoint x: 153, startPoint y: 42, endPoint x: 340, endPoint y: 207, distance: 249.3
click at [340, 207] on div "**********" at bounding box center [290, 102] width 268 height 558
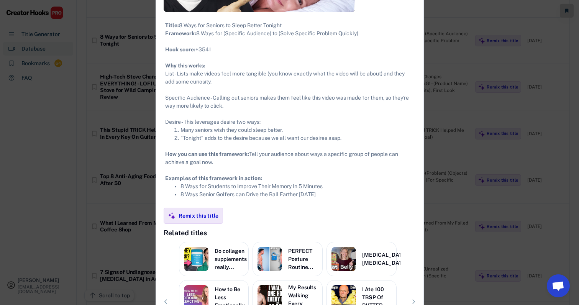
click at [417, 140] on div at bounding box center [289, 152] width 579 height 305
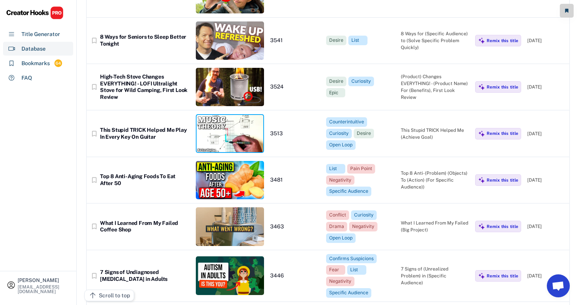
scroll to position [3635, 8]
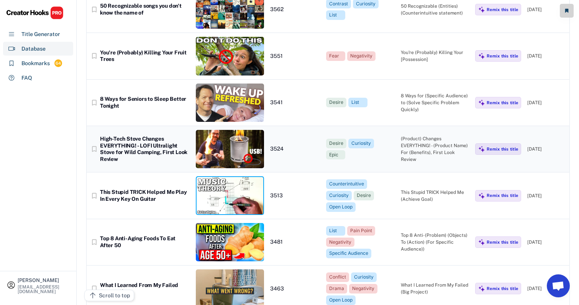
click at [417, 135] on div "(Product) Changes EVERYTHING! - (Product Name) For (Benefits), First Look Review" at bounding box center [435, 149] width 69 height 28
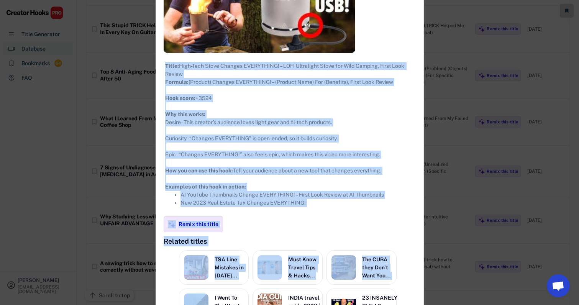
scroll to position [3832, 8]
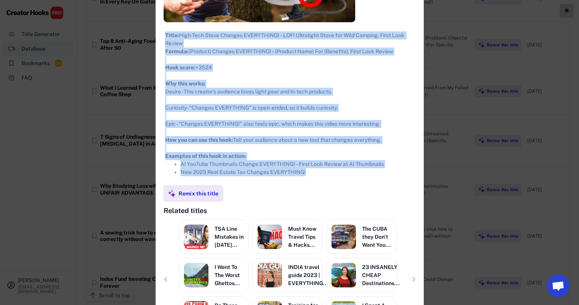
drag, startPoint x: 156, startPoint y: 43, endPoint x: 360, endPoint y: 177, distance: 244.2
click at [360, 177] on div "**********" at bounding box center [290, 90] width 268 height 536
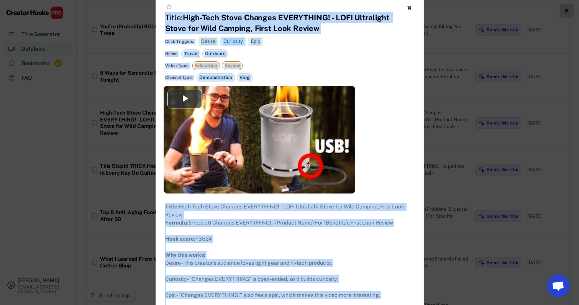
scroll to position [3594, 8]
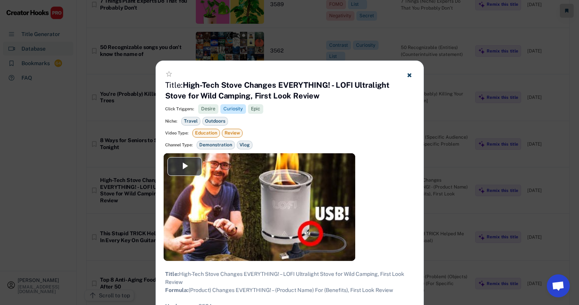
click at [417, 157] on div at bounding box center [289, 152] width 579 height 305
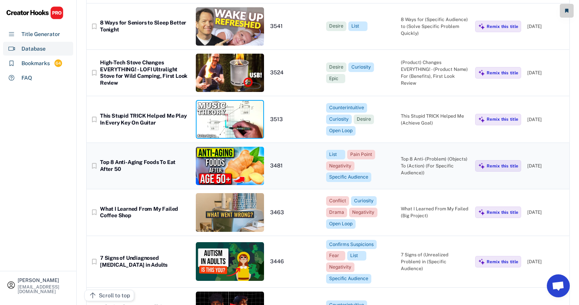
scroll to position [3719, 8]
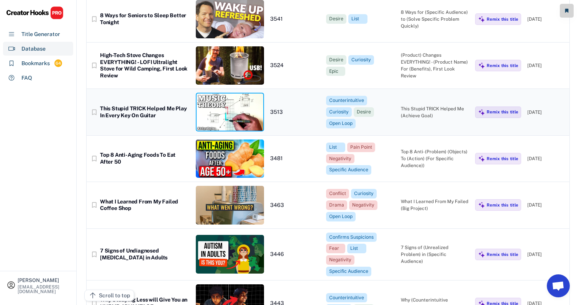
click at [417, 105] on div "This Stupid TRICK Helped Me (Achieve Goal)" at bounding box center [435, 112] width 69 height 14
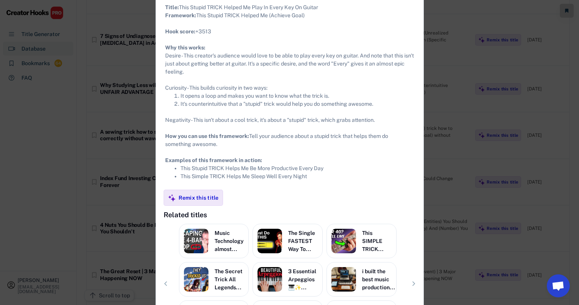
scroll to position [3993, 8]
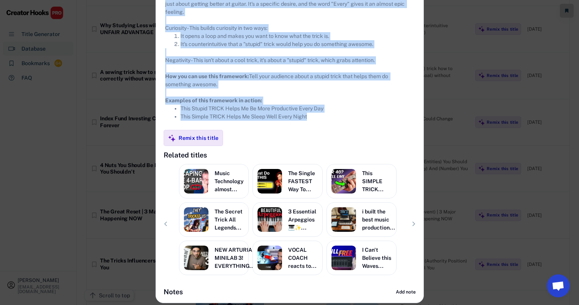
drag, startPoint x: 158, startPoint y: 45, endPoint x: 326, endPoint y: 138, distance: 192.1
click at [326, 138] on div "**********" at bounding box center [290, 24] width 268 height 558
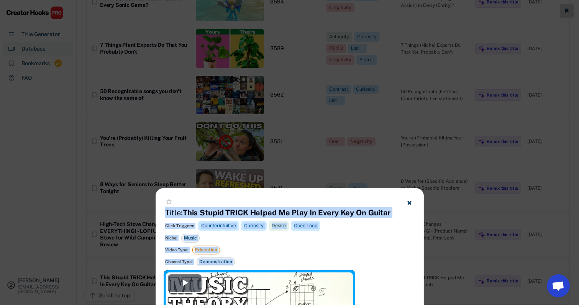
scroll to position [3550, 9]
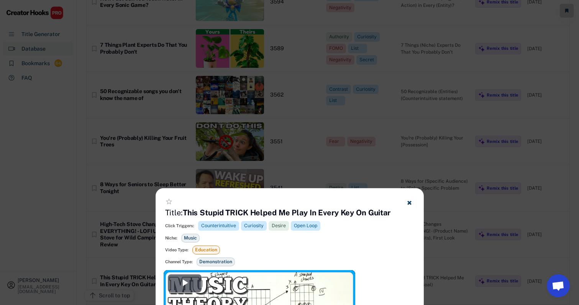
click at [368, 120] on div at bounding box center [289, 152] width 579 height 305
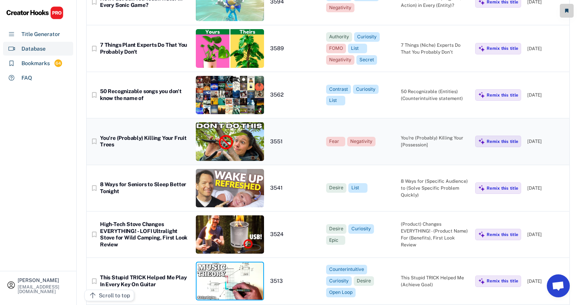
scroll to position [3664, 8]
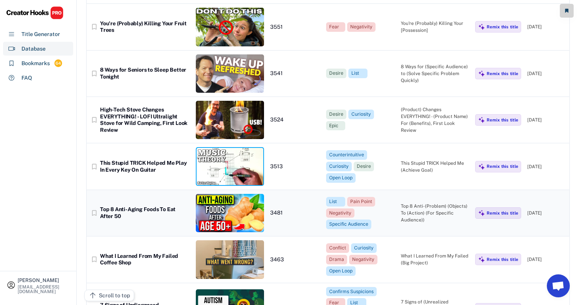
click at [417, 203] on div "Top 8 Anti-(Problem) (Objects) To (Action) (For Specific Audience))" at bounding box center [435, 213] width 69 height 21
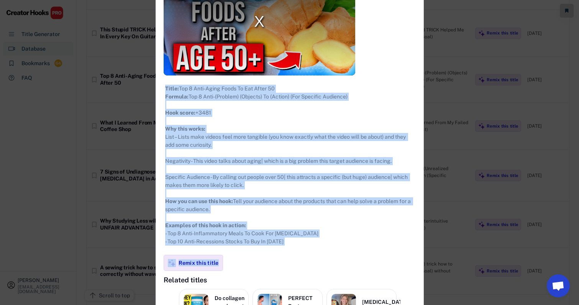
scroll to position [3860, 8]
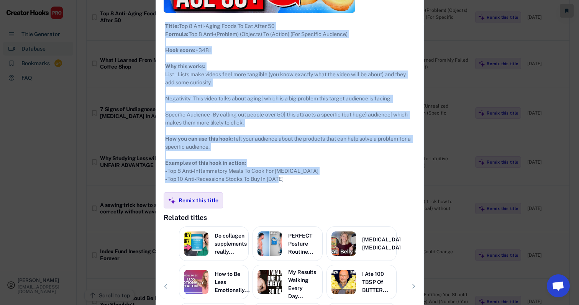
drag, startPoint x: 157, startPoint y: 44, endPoint x: 327, endPoint y: 184, distance: 219.7
click at [327, 184] on div "**********" at bounding box center [290, 95] width 268 height 542
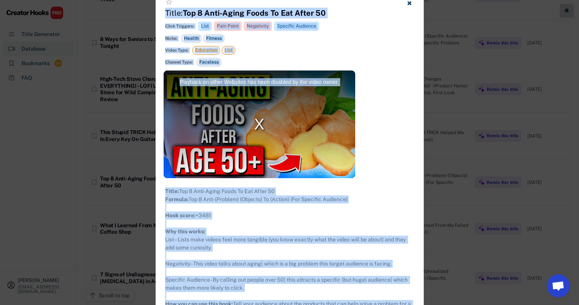
scroll to position [3686, 10]
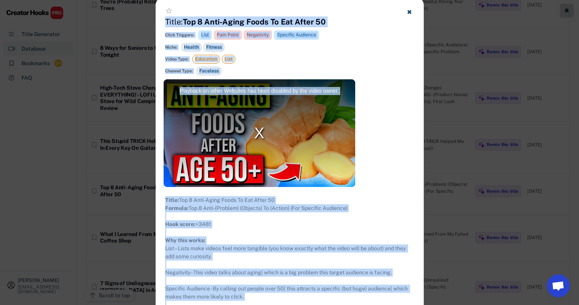
click at [417, 166] on div at bounding box center [289, 152] width 579 height 305
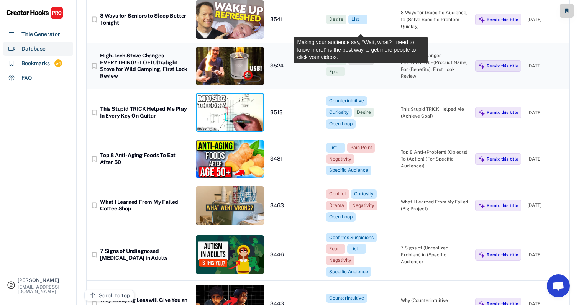
scroll to position [3722, 7]
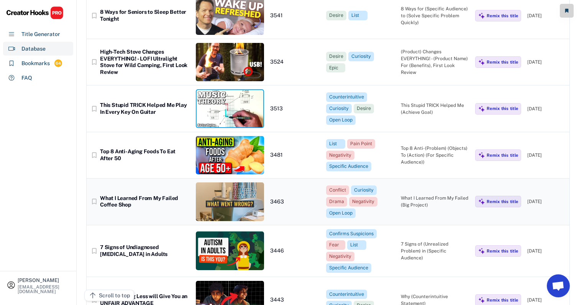
click at [414, 195] on div "What I Learned From My Failed (Big Project)" at bounding box center [435, 202] width 69 height 14
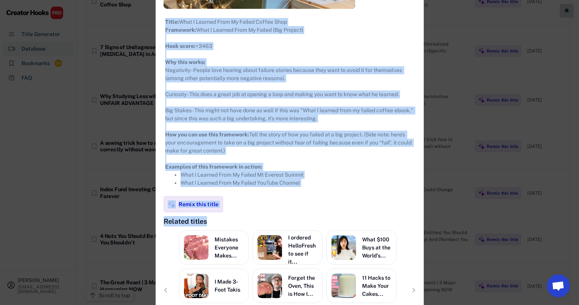
scroll to position [3954, 7]
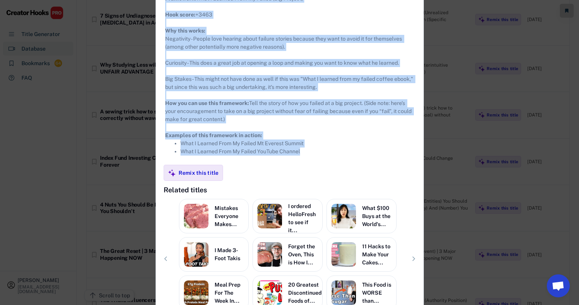
drag, startPoint x: 157, startPoint y: 43, endPoint x: 339, endPoint y: 171, distance: 222.9
click at [339, 171] on div "**********" at bounding box center [290, 63] width 268 height 550
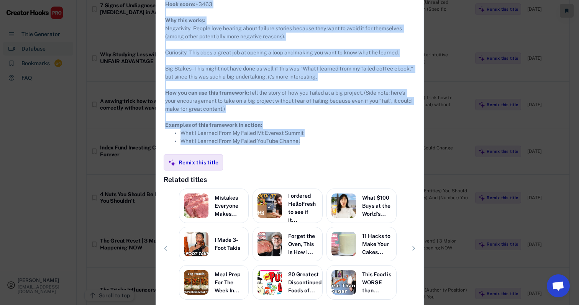
scroll to position [3960, 6]
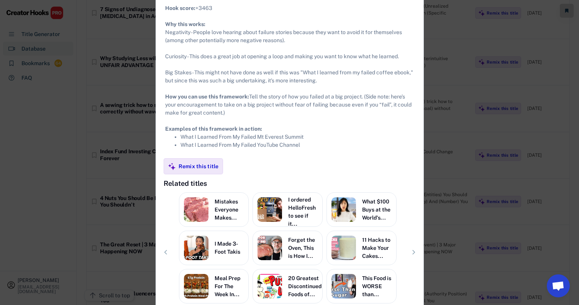
click at [417, 155] on div at bounding box center [289, 152] width 579 height 305
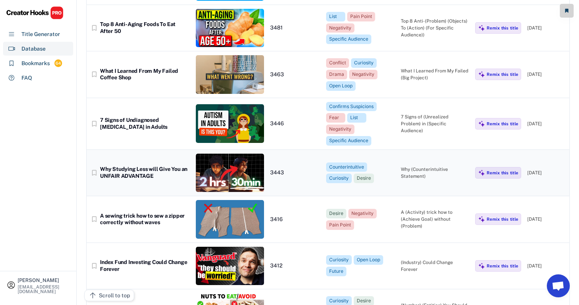
scroll to position [3822, 7]
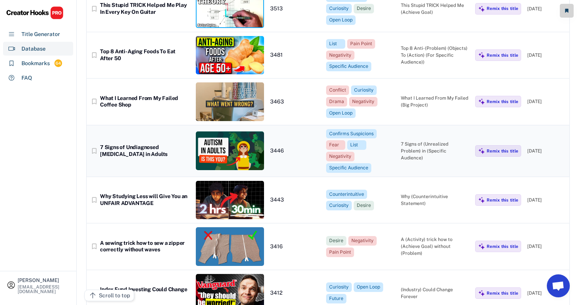
click at [417, 130] on div "bookmark_border 7 Signs of Undiagnosed [MEDICAL_DATA] in Adults 3446 Confirms S…" at bounding box center [328, 151] width 483 height 52
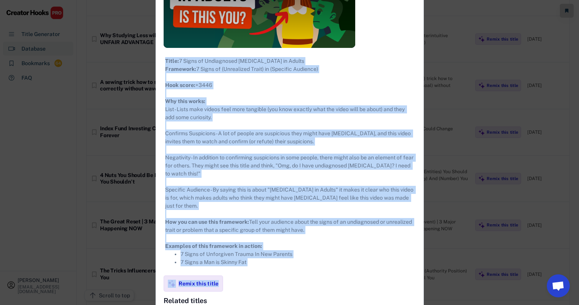
scroll to position [4045, 7]
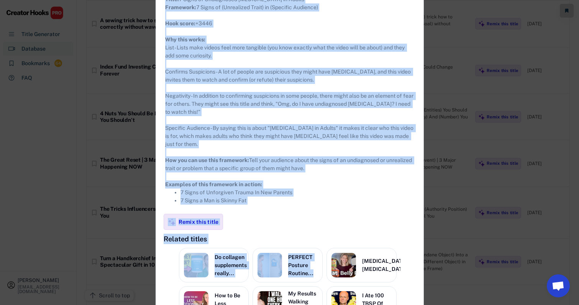
drag, startPoint x: 158, startPoint y: 42, endPoint x: 333, endPoint y: 227, distance: 254.3
click at [333, 227] on div "**********" at bounding box center [290, 92] width 268 height 590
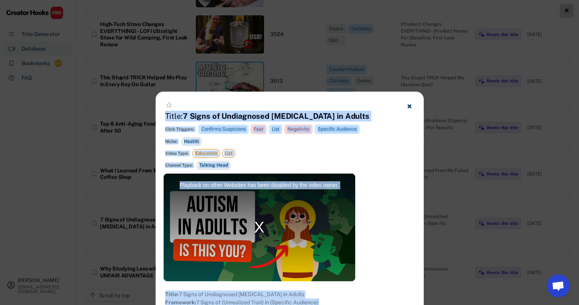
scroll to position [3743, 8]
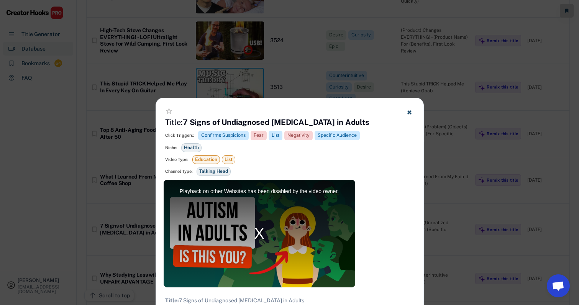
click at [417, 144] on div at bounding box center [289, 152] width 579 height 305
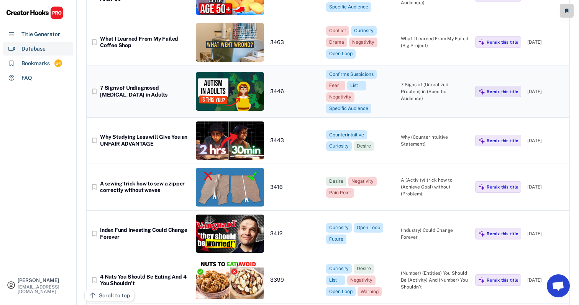
scroll to position [3883, 7]
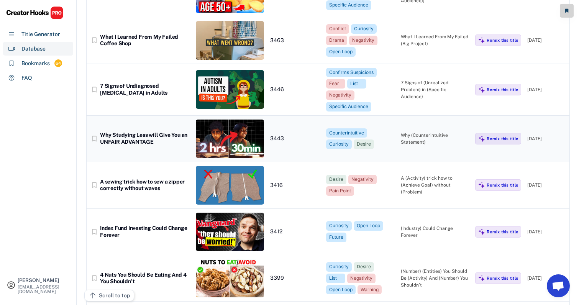
click at [409, 132] on div "Why (Counterintuitive Statement)" at bounding box center [435, 139] width 69 height 14
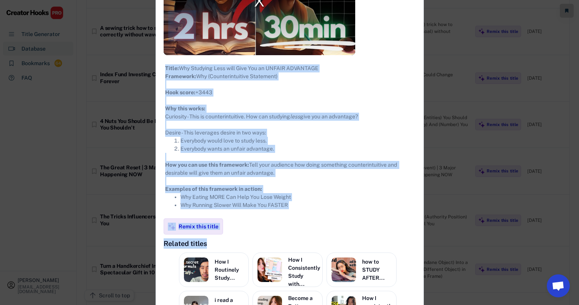
scroll to position [4102, 7]
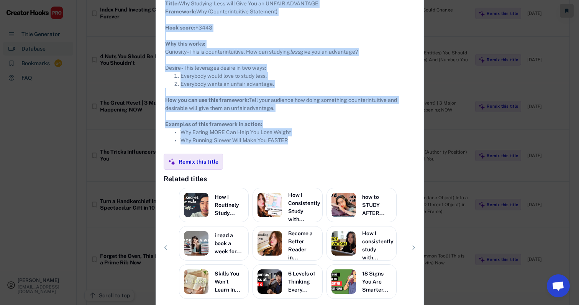
drag, startPoint x: 157, startPoint y: 43, endPoint x: 298, endPoint y: 161, distance: 184.2
click at [298, 161] on div "**********" at bounding box center [290, 63] width 268 height 525
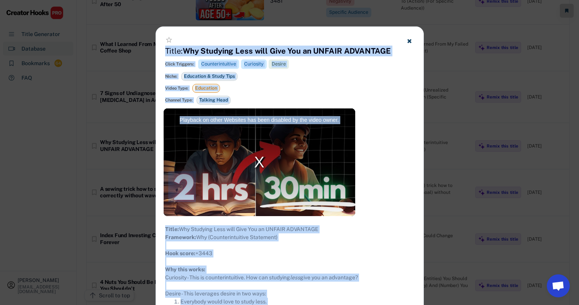
scroll to position [3886, 7]
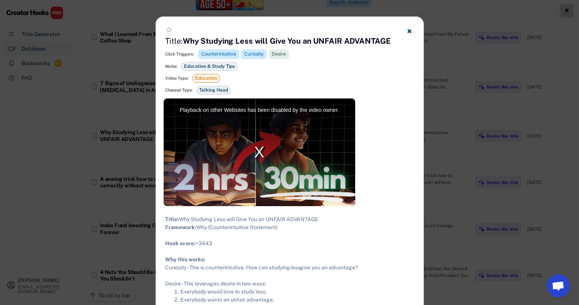
click at [417, 116] on div at bounding box center [289, 152] width 579 height 305
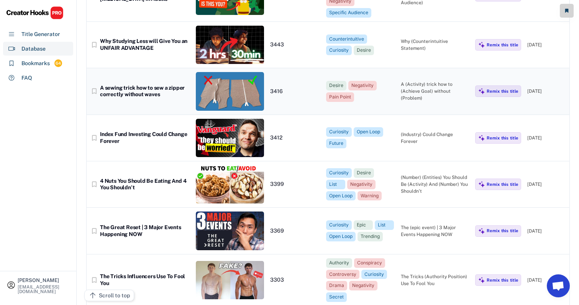
scroll to position [3982, 7]
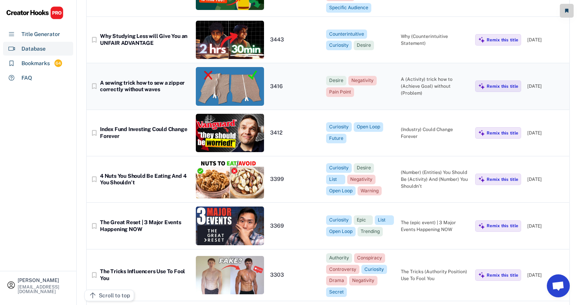
click at [417, 76] on div "A (Activity) trick how to (Achieve Goal) without (Problem)" at bounding box center [435, 86] width 69 height 21
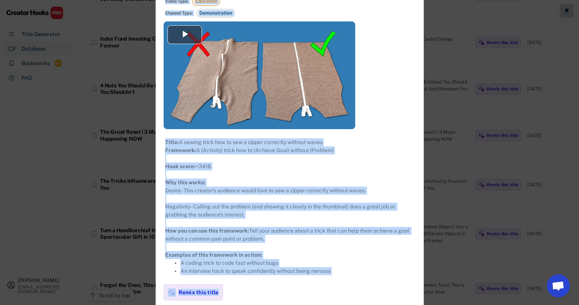
scroll to position [4073, 7]
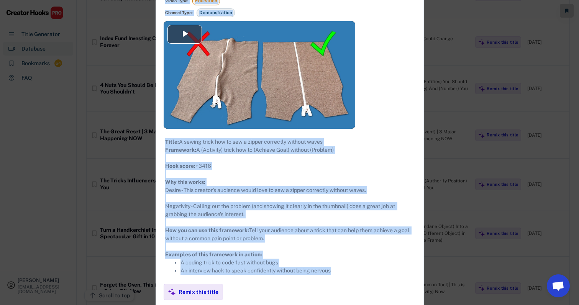
drag, startPoint x: 159, startPoint y: 44, endPoint x: 344, endPoint y: 271, distance: 292.1
click at [344, 271] on div "**********" at bounding box center [290, 193] width 268 height 528
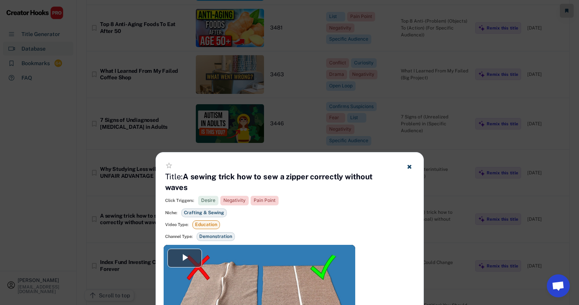
click at [417, 131] on div at bounding box center [289, 152] width 579 height 305
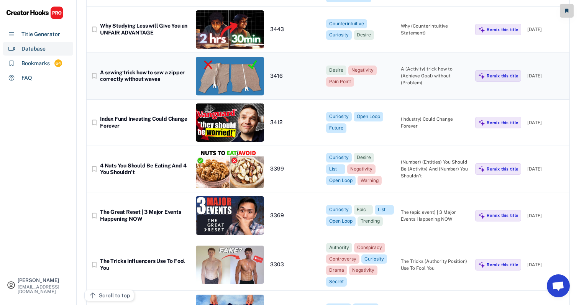
scroll to position [4001, 7]
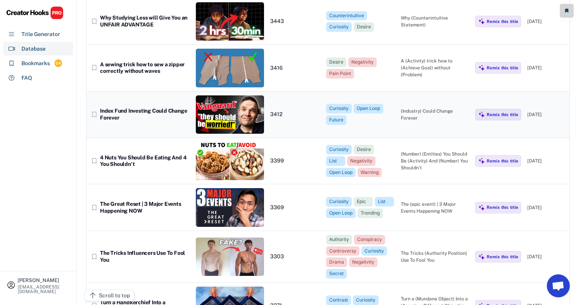
click at [409, 108] on div "(Industry) Could Change Forever" at bounding box center [435, 115] width 69 height 14
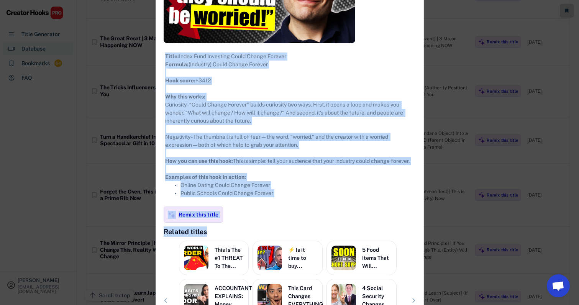
scroll to position [4257, 7]
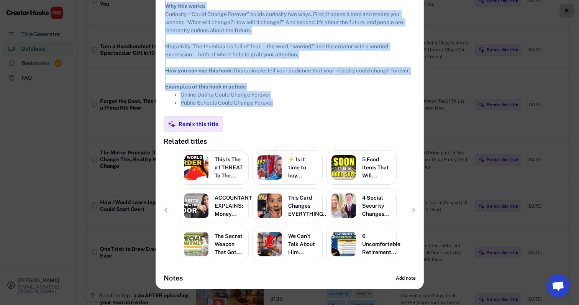
drag, startPoint x: 155, startPoint y: 43, endPoint x: 322, endPoint y: 135, distance: 190.9
click at [322, 135] on div "**********" at bounding box center [290, 26] width 268 height 525
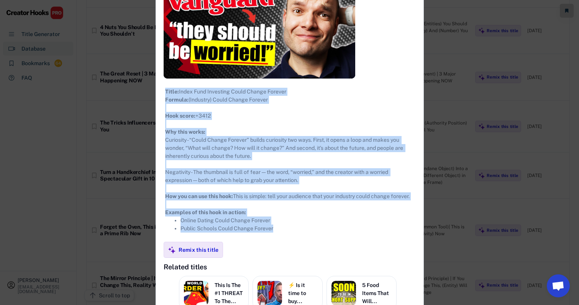
scroll to position [4049, 6]
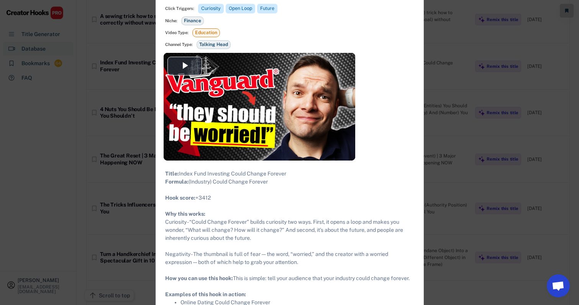
click at [417, 157] on div at bounding box center [289, 152] width 579 height 305
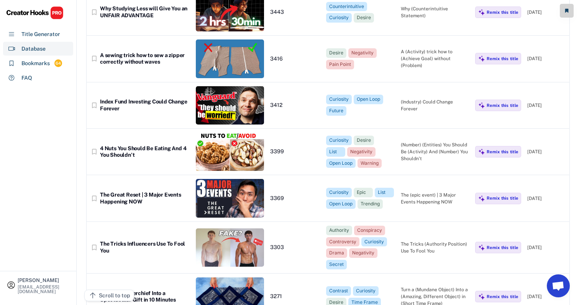
scroll to position [4010, 7]
click at [407, 141] on div "(Number) (Entities) You Should Be (Activity) And (Number) You Shouldn’t" at bounding box center [435, 151] width 69 height 21
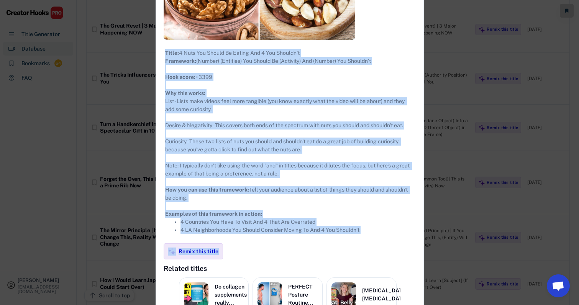
scroll to position [4185, 7]
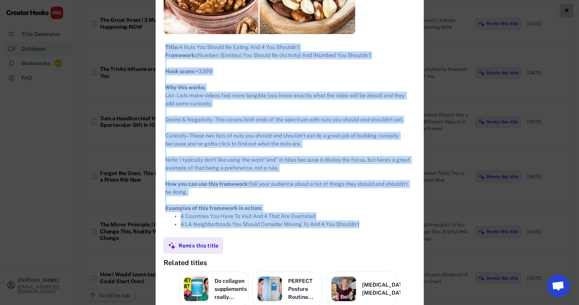
drag, startPoint x: 157, startPoint y: 43, endPoint x: 356, endPoint y: 234, distance: 275.7
click at [356, 234] on div "**********" at bounding box center [290, 128] width 268 height 566
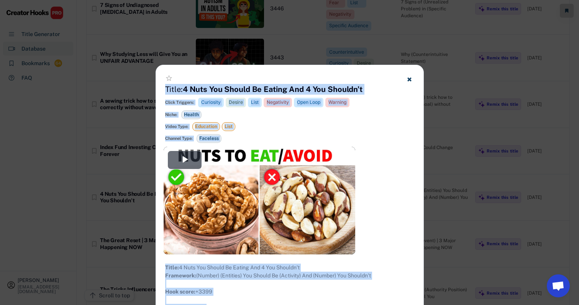
scroll to position [3959, 7]
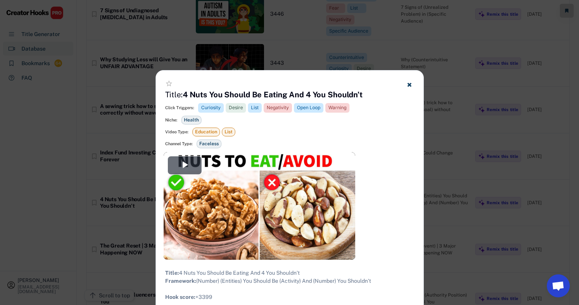
click at [417, 130] on div at bounding box center [289, 152] width 579 height 305
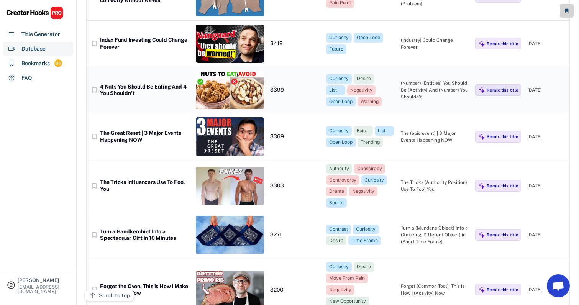
scroll to position [4071, 6]
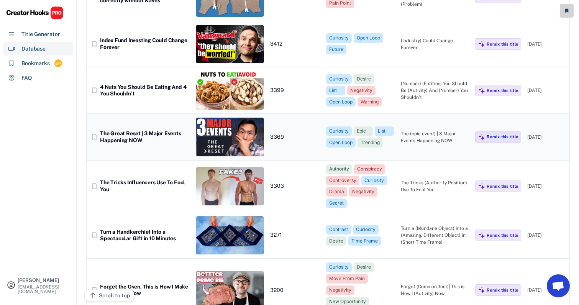
click at [403, 130] on div "The (epic event) | 3 Major Events Happening NOW" at bounding box center [435, 137] width 69 height 14
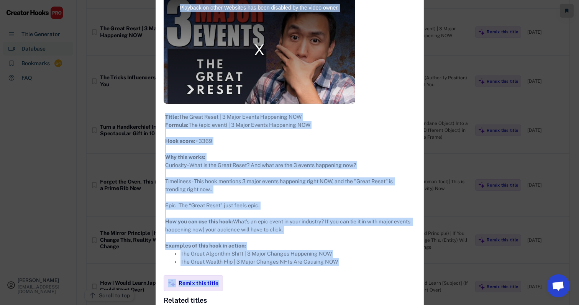
scroll to position [4233, 6]
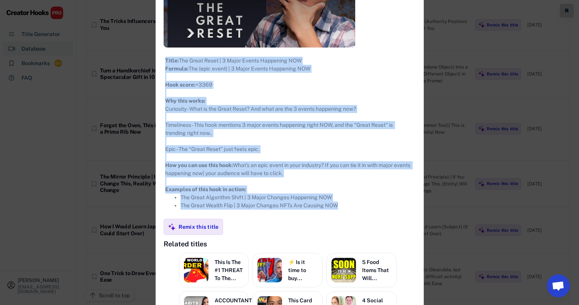
drag, startPoint x: 160, startPoint y: 43, endPoint x: 349, endPoint y: 219, distance: 258.7
click at [349, 219] on div "**********" at bounding box center [290, 125] width 268 height 534
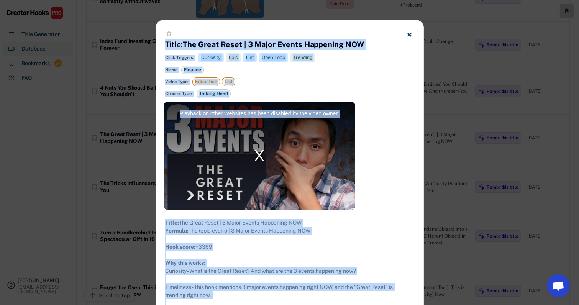
scroll to position [4065, 7]
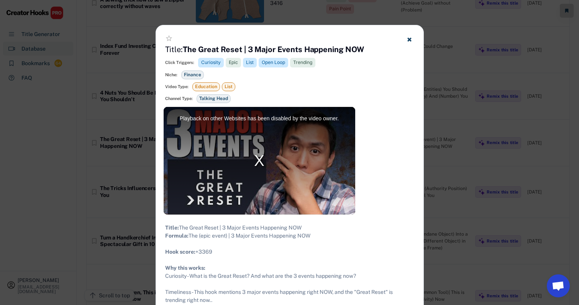
click at [417, 127] on div at bounding box center [289, 152] width 579 height 305
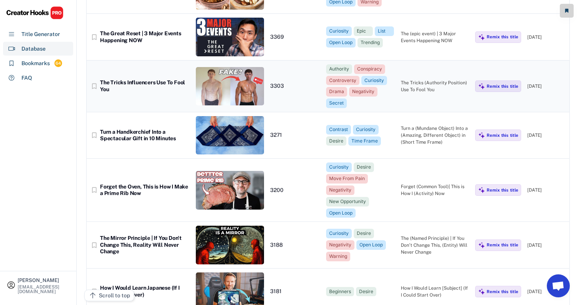
scroll to position [4183, 7]
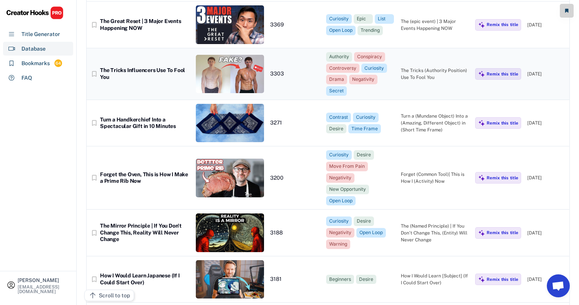
click at [417, 52] on div "bookmark_border The Tricks Influencers Use To Fool You 3303 Authority Conspirac…" at bounding box center [328, 74] width 483 height 52
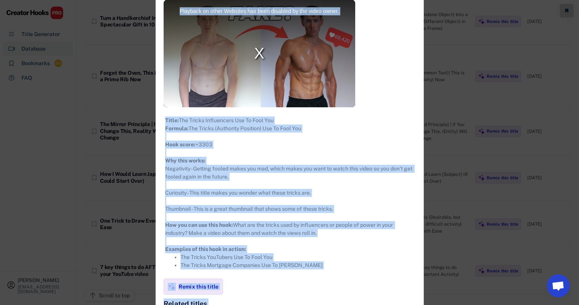
scroll to position [4293, 7]
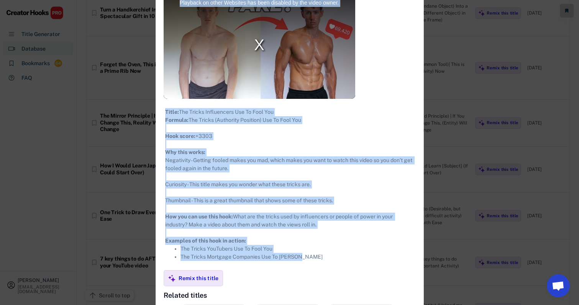
drag, startPoint x: 158, startPoint y: 44, endPoint x: 325, endPoint y: 272, distance: 282.6
click at [325, 272] on div "**********" at bounding box center [290, 177] width 268 height 534
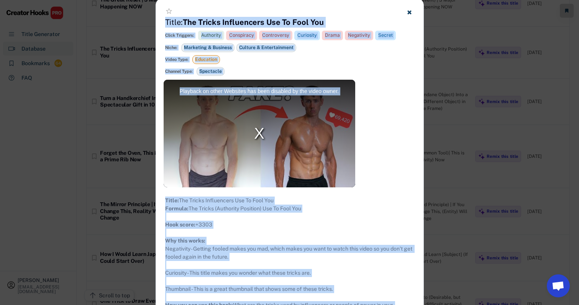
scroll to position [4203, 7]
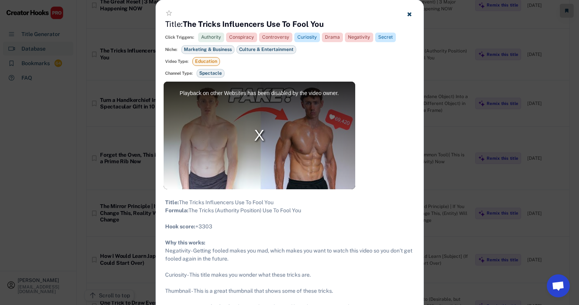
click at [417, 122] on div at bounding box center [289, 152] width 579 height 305
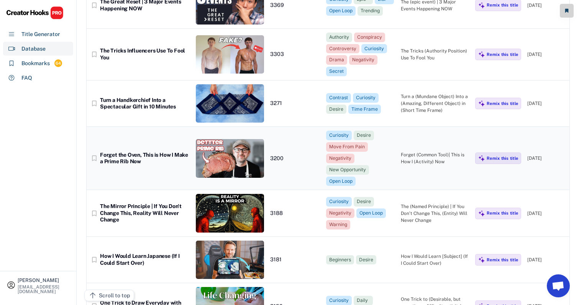
scroll to position [4197, 7]
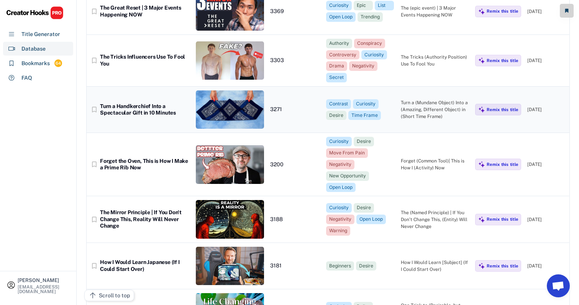
click at [417, 99] on div "Turn a (Mundane Object) Into a (Amazing, Different Object) in (Short Time Frame)" at bounding box center [435, 109] width 69 height 21
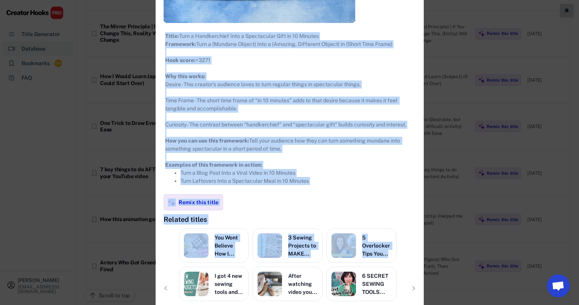
scroll to position [4423, 7]
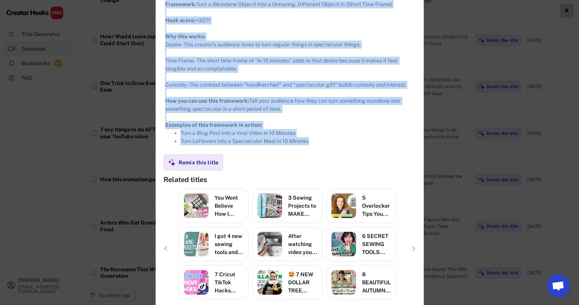
drag, startPoint x: 158, startPoint y: 42, endPoint x: 333, endPoint y: 154, distance: 208.2
click at [333, 154] on div "**********" at bounding box center [290, 61] width 268 height 534
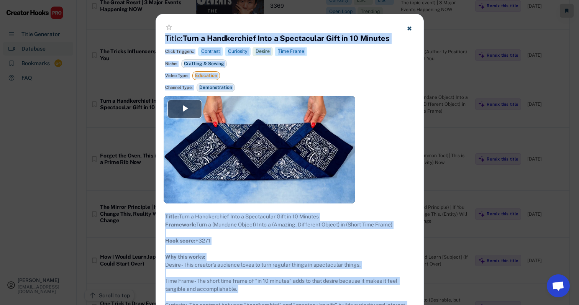
scroll to position [4129, 7]
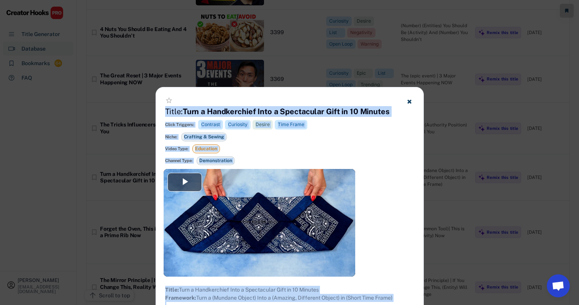
click at [407, 99] on icon at bounding box center [410, 102] width 6 height 6
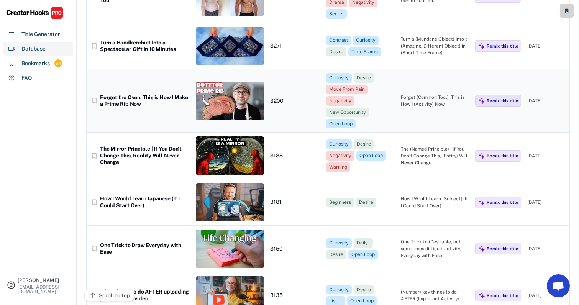
scroll to position [4213, 8]
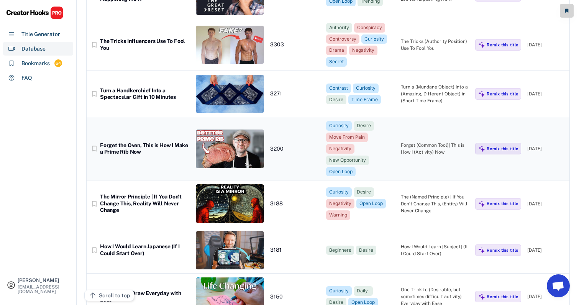
click at [417, 142] on div "Forget (Common Tool)| This is How I (Activity) Now" at bounding box center [435, 149] width 69 height 14
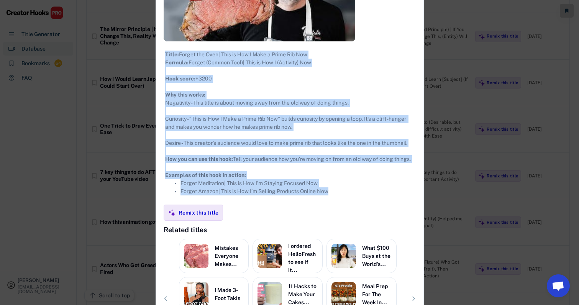
drag, startPoint x: 158, startPoint y: 43, endPoint x: 350, endPoint y: 211, distance: 255.4
click at [350, 211] on div "**********" at bounding box center [290, 114] width 268 height 525
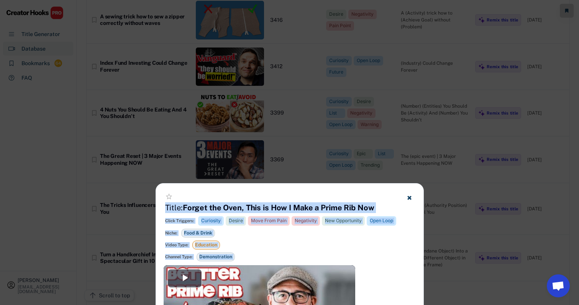
scroll to position [4184, 8]
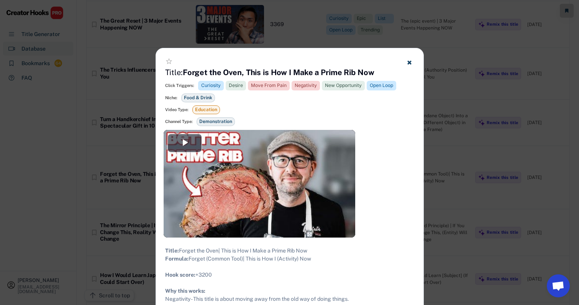
click at [417, 126] on div at bounding box center [289, 152] width 579 height 305
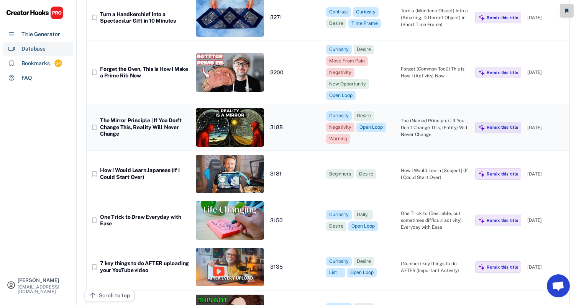
scroll to position [4290, 7]
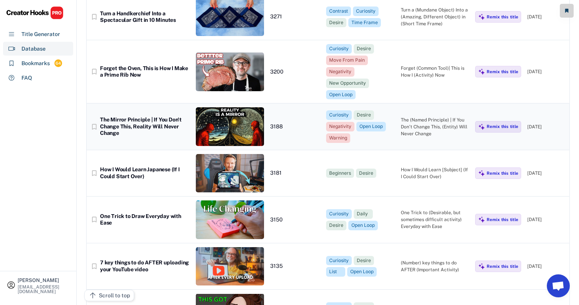
click at [417, 117] on div "The (Named Principle) | If You Don’t Change This, (Entity) Will Never Change" at bounding box center [435, 127] width 69 height 21
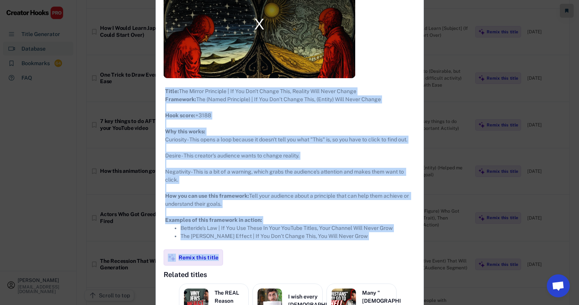
scroll to position [4498, 7]
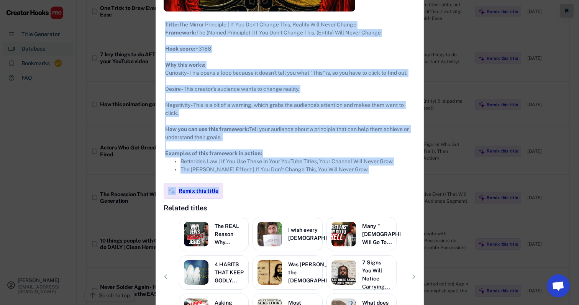
drag, startPoint x: 156, startPoint y: 44, endPoint x: 373, endPoint y: 177, distance: 253.9
click at [373, 177] on div "**********" at bounding box center [290, 83] width 268 height 544
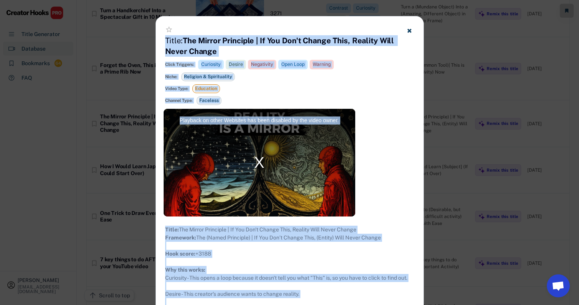
scroll to position [4293, 5]
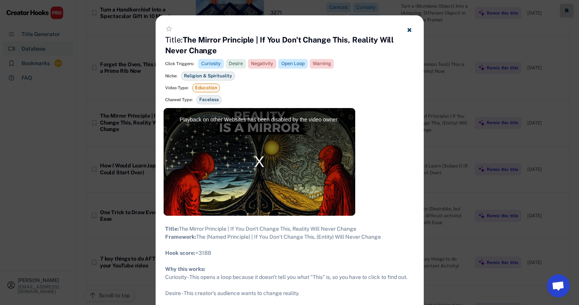
click at [417, 143] on div at bounding box center [289, 152] width 579 height 305
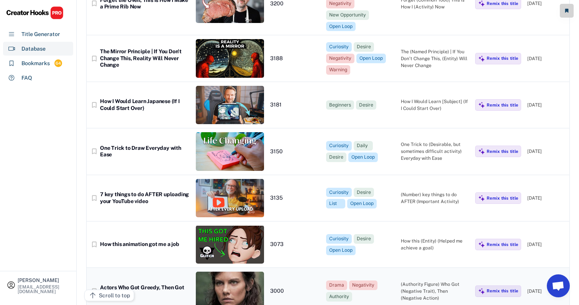
scroll to position [4353, 5]
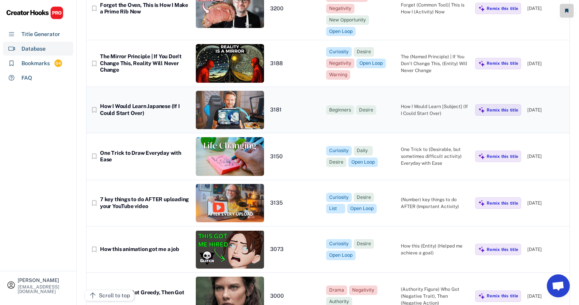
click at [417, 103] on div "How I Would Learn [Subject] (If I Could Start Over)" at bounding box center [435, 110] width 69 height 14
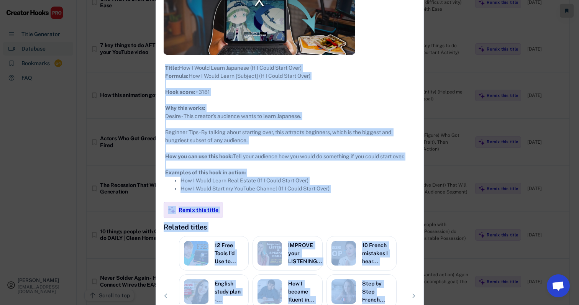
scroll to position [4572, 5]
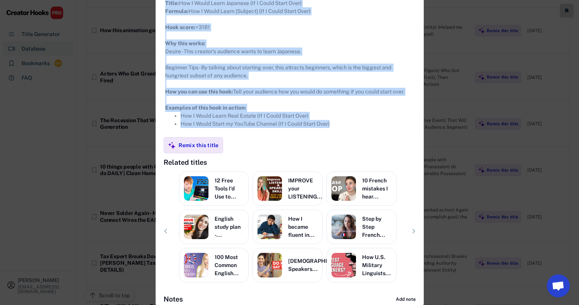
drag, startPoint x: 158, startPoint y: 44, endPoint x: 362, endPoint y: 134, distance: 222.8
click at [362, 134] on div "**********" at bounding box center [290, 55] width 268 height 509
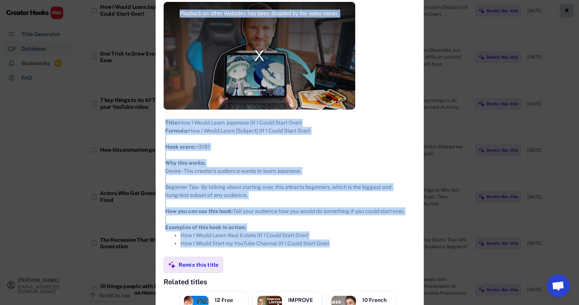
scroll to position [4352, 7]
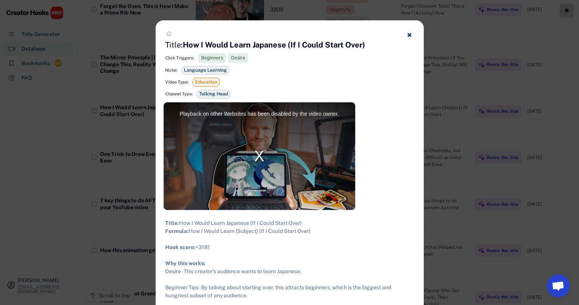
click at [417, 126] on div at bounding box center [289, 152] width 579 height 305
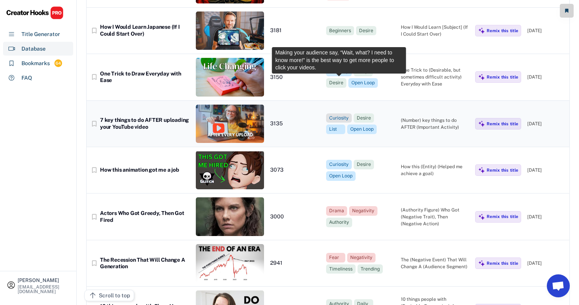
scroll to position [4433, 7]
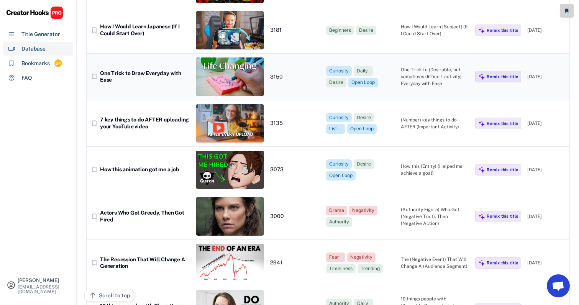
click at [417, 66] on div "One Trick to (Desirable, but sometimes difficult activity) Everyday with Ease" at bounding box center [435, 76] width 69 height 21
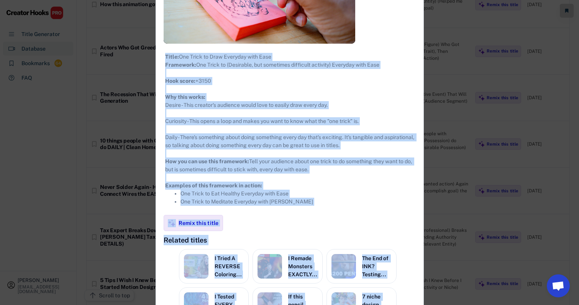
scroll to position [4627, 7]
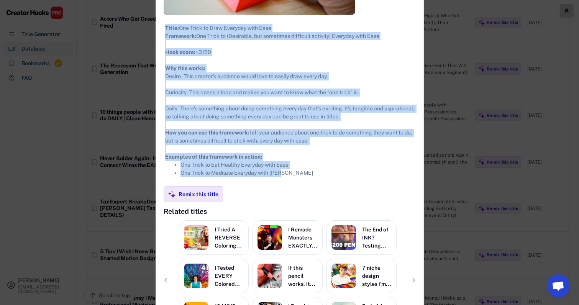
drag, startPoint x: 158, startPoint y: 41, endPoint x: 343, endPoint y: 179, distance: 230.6
click at [343, 179] on div "**********" at bounding box center [290, 93] width 268 height 534
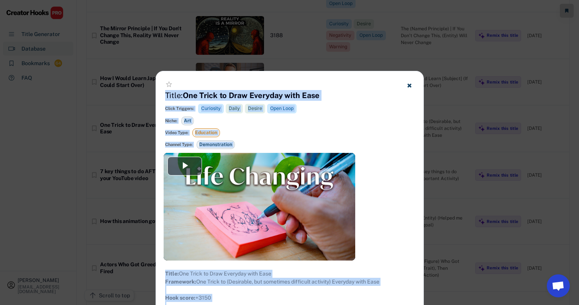
scroll to position [4379, 7]
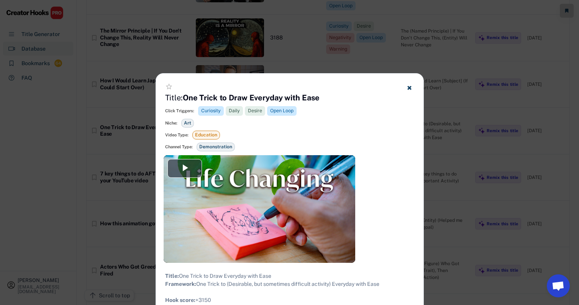
click at [417, 108] on div at bounding box center [289, 152] width 579 height 305
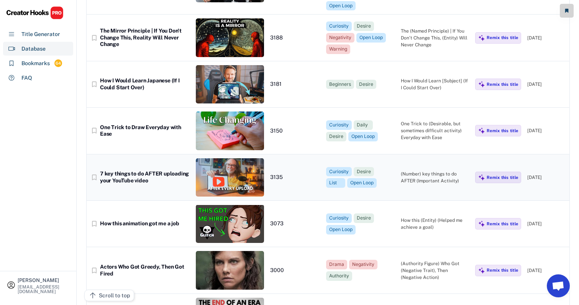
click at [393, 154] on div "bookmark_border 7 key things to do AFTER uploading your YouTube video 3135 Curi…" at bounding box center [328, 177] width 483 height 46
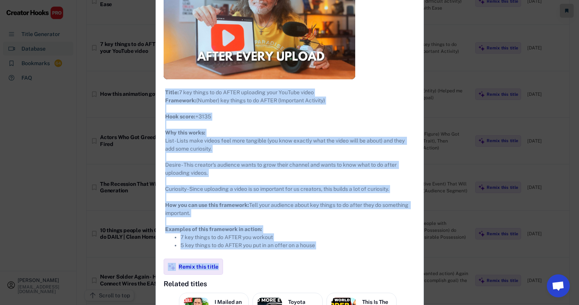
scroll to position [4543, 7]
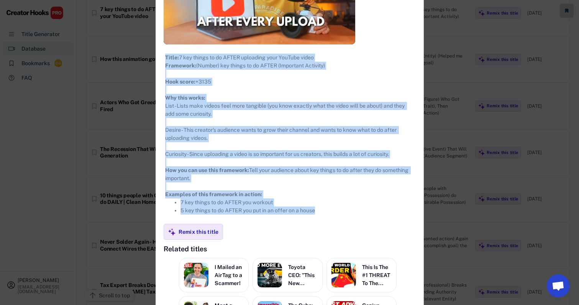
drag, startPoint x: 157, startPoint y: 42, endPoint x: 332, endPoint y: 223, distance: 251.8
click at [332, 223] on div "**********" at bounding box center [290, 126] width 268 height 542
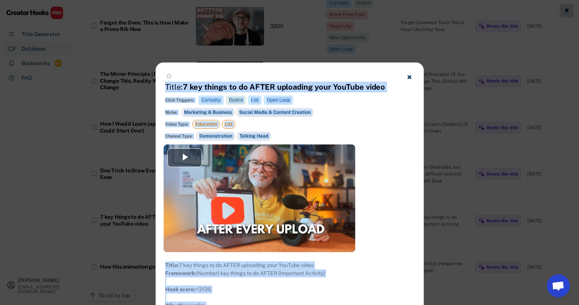
scroll to position [4324, 7]
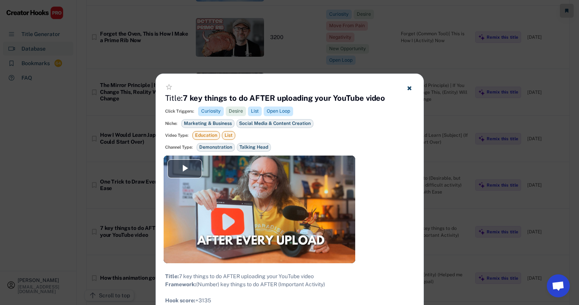
click at [417, 134] on div at bounding box center [289, 152] width 579 height 305
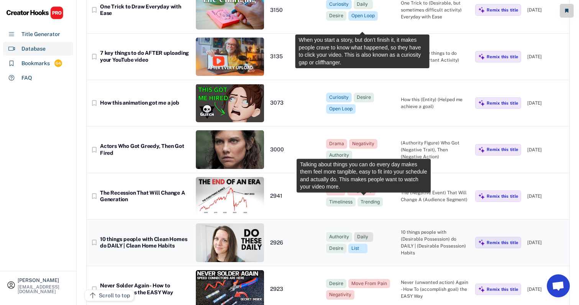
scroll to position [4502, 7]
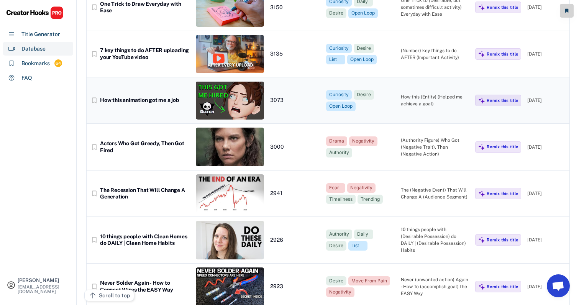
click at [412, 79] on div "bookmark_border How this animation got me a job 3073 Curiosity Desire Open Loop…" at bounding box center [328, 100] width 483 height 46
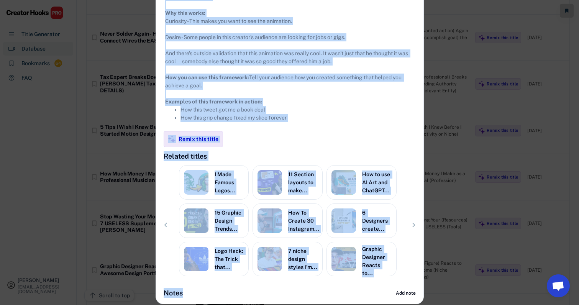
scroll to position [4760, 7]
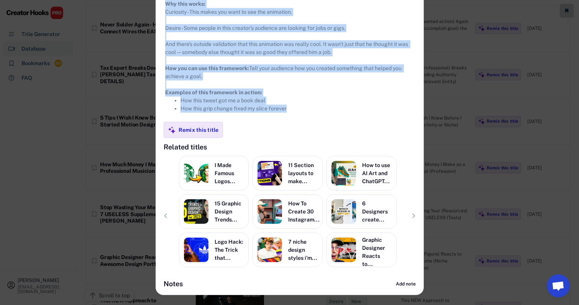
drag, startPoint x: 158, startPoint y: 43, endPoint x: 308, endPoint y: 124, distance: 170.4
click at [308, 124] on div "**********" at bounding box center [290, 28] width 268 height 534
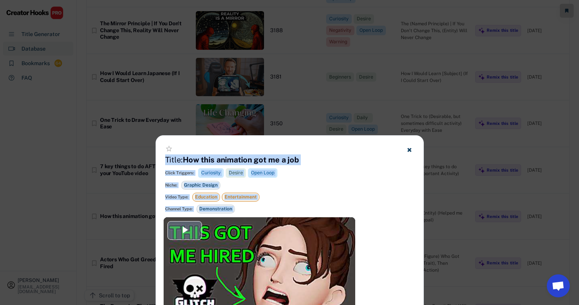
scroll to position [4363, 7]
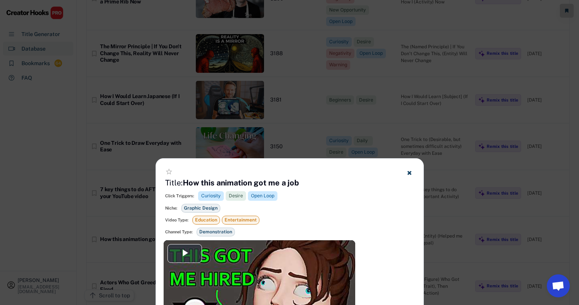
click at [363, 101] on div at bounding box center [289, 152] width 579 height 305
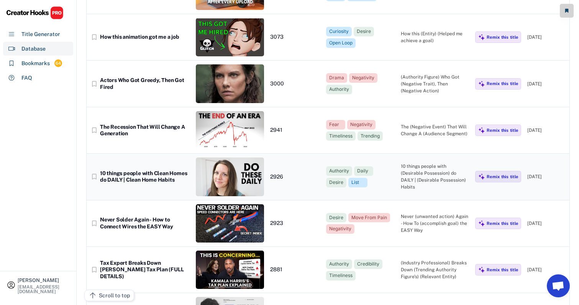
scroll to position [4575, 7]
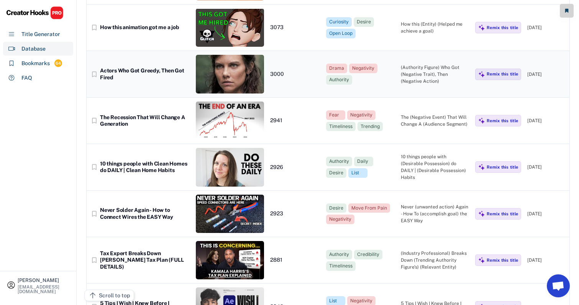
click at [381, 64] on div "Drama Negativity Authority" at bounding box center [360, 74] width 69 height 21
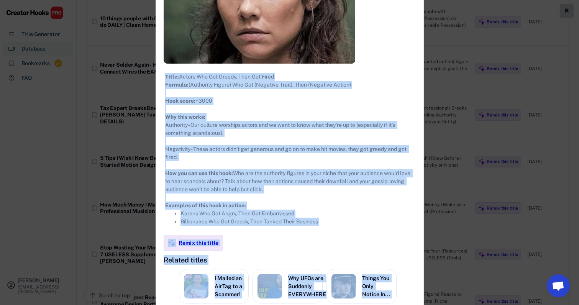
scroll to position [4819, 7]
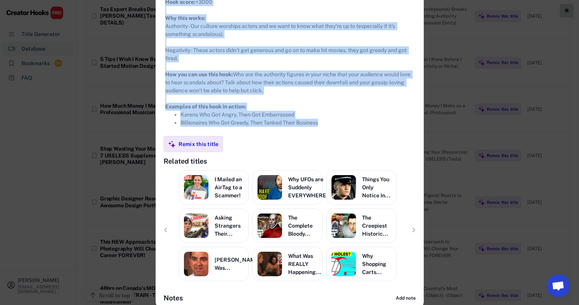
drag, startPoint x: 158, startPoint y: 65, endPoint x: 360, endPoint y: 132, distance: 213.3
click at [360, 132] on div "**********" at bounding box center [290, 42] width 268 height 534
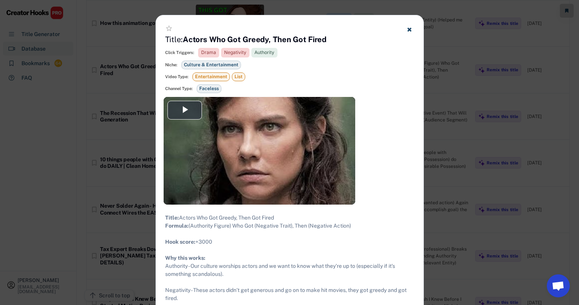
click at [417, 120] on div at bounding box center [289, 152] width 579 height 305
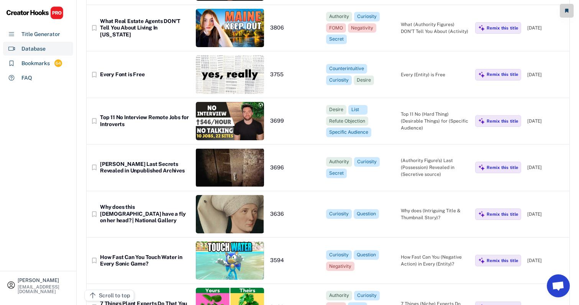
scroll to position [3706, 3]
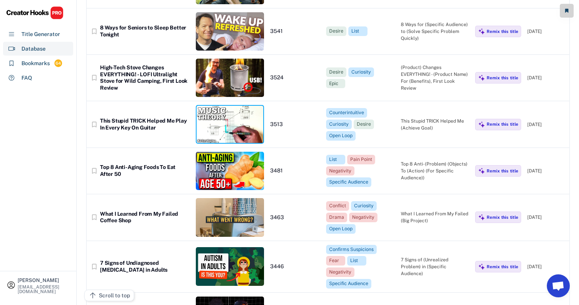
click at [377, 26] on div "Desire List Curiosity Desire Open Loop" at bounding box center [360, 31] width 69 height 10
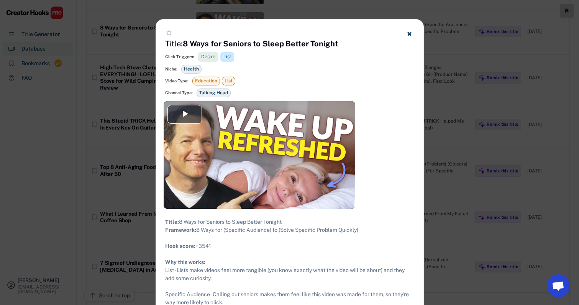
click at [417, 135] on div at bounding box center [289, 152] width 579 height 305
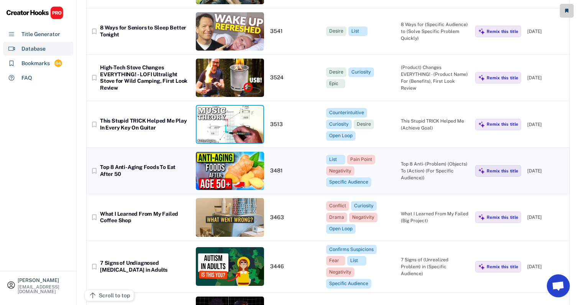
scroll to position [3706, 0]
click at [49, 36] on div "Title Generator" at bounding box center [40, 34] width 39 height 8
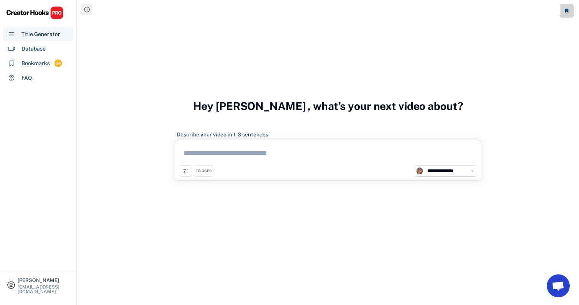
click at [231, 144] on div "**********" at bounding box center [328, 160] width 307 height 41
click at [233, 151] on textarea at bounding box center [328, 154] width 298 height 21
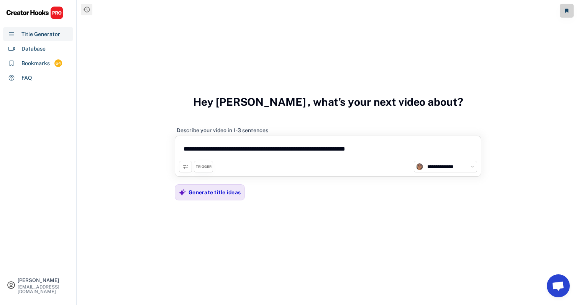
click at [397, 148] on textarea "**********" at bounding box center [328, 150] width 298 height 21
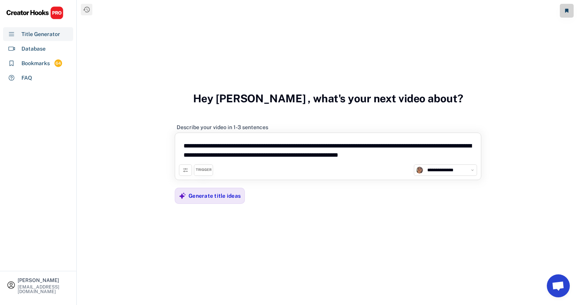
type textarea "**********"
click at [199, 170] on div "TRIGGER" at bounding box center [204, 169] width 16 height 5
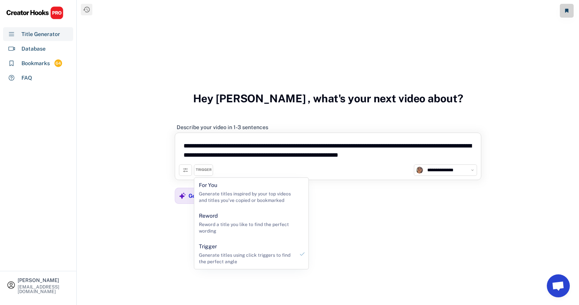
click at [183, 172] on icon at bounding box center [185, 170] width 6 height 6
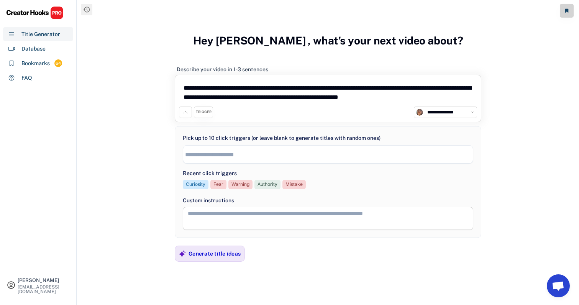
click at [194, 186] on div "Curiosity" at bounding box center [196, 184] width 20 height 7
click at [287, 186] on div "Mistake" at bounding box center [295, 184] width 17 height 7
click at [290, 182] on div "Mistake" at bounding box center [295, 184] width 17 height 7
click at [242, 160] on span "× Curiosity" at bounding box center [328, 154] width 290 height 12
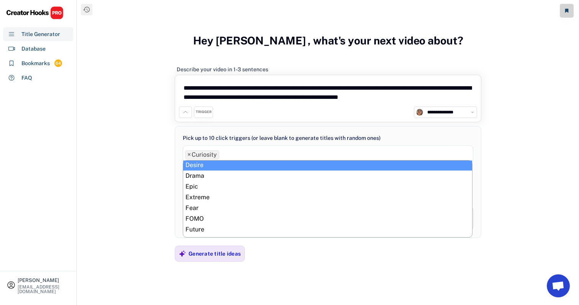
scroll to position [140, 0]
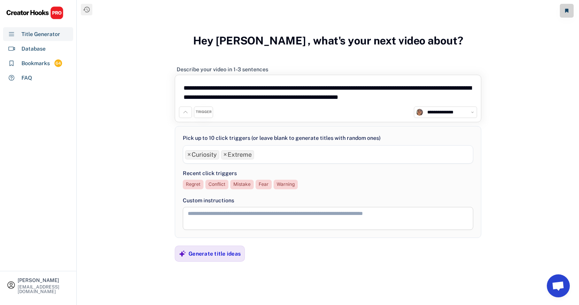
click at [282, 155] on ul "× Curiosity × Extreme" at bounding box center [328, 153] width 290 height 11
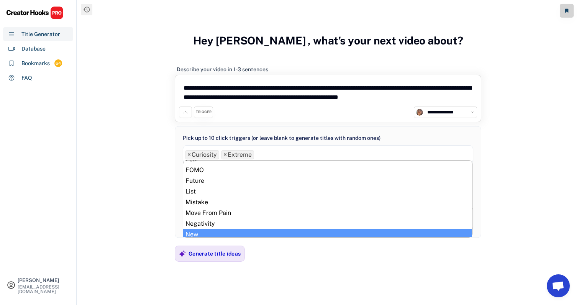
scroll to position [189, 0]
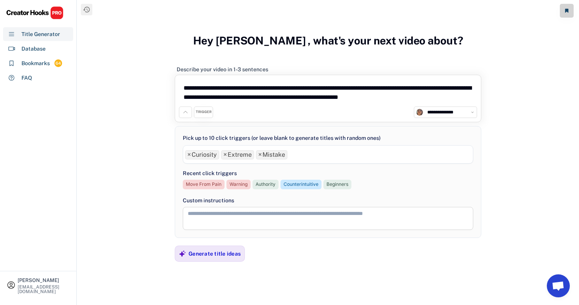
click at [304, 154] on ul "× Curiosity × Extreme × Mistake" at bounding box center [328, 153] width 290 height 11
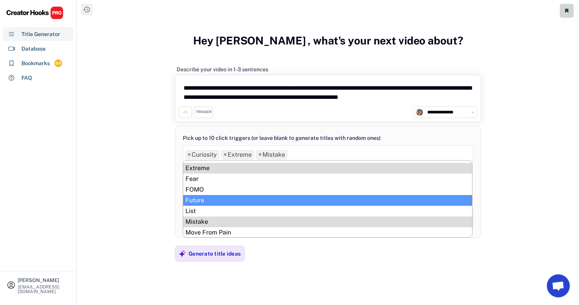
scroll to position [194, 0]
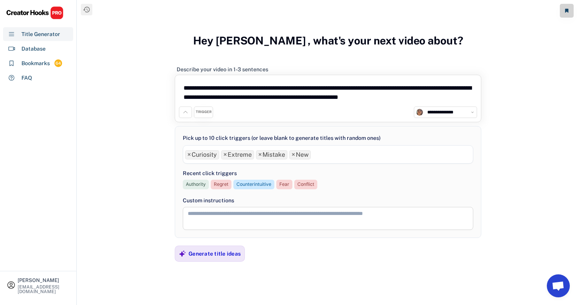
click at [325, 157] on ul "× Curiosity × Extreme × Mistake × New" at bounding box center [328, 153] width 290 height 11
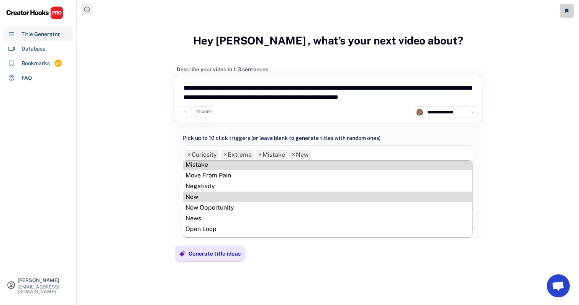
scroll to position [274, 0]
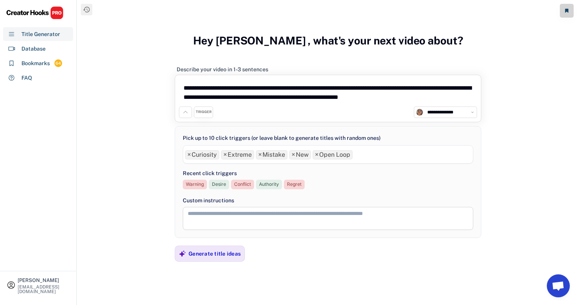
click at [401, 157] on ul "× Curiosity × Extreme × Mistake × New × Open Loop" at bounding box center [328, 153] width 290 height 11
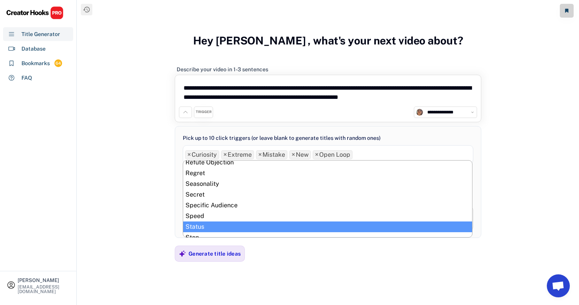
scroll to position [306, 0]
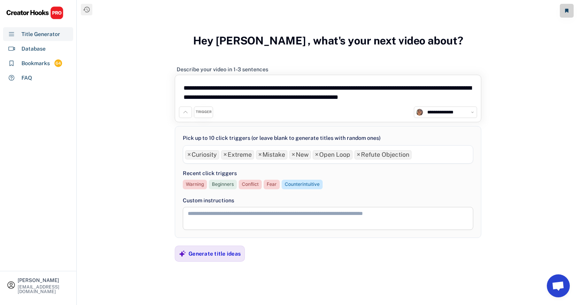
click at [417, 152] on ul "× Curiosity × Extreme × Mistake × New × Open Loop × Refute Objection" at bounding box center [328, 153] width 290 height 11
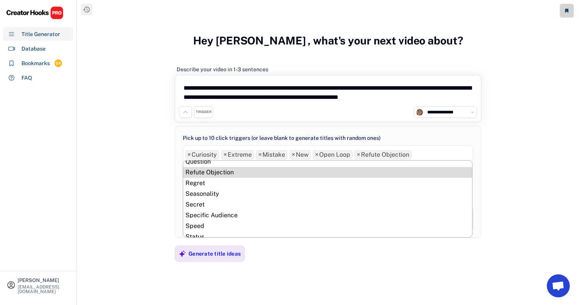
scroll to position [305, 0]
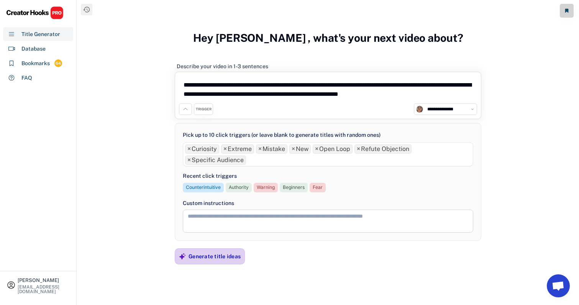
click at [204, 252] on div "Generate title ideas" at bounding box center [215, 256] width 52 height 15
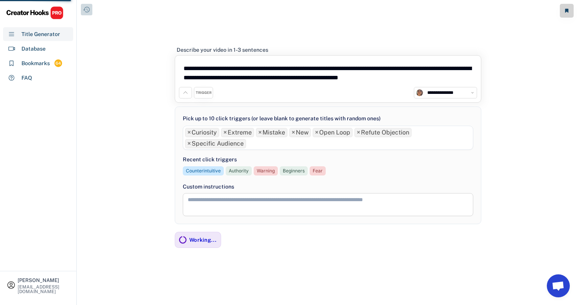
click at [85, 12] on icon at bounding box center [87, 10] width 8 height 8
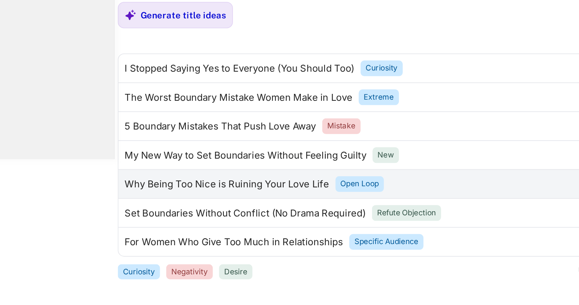
scroll to position [90, 0]
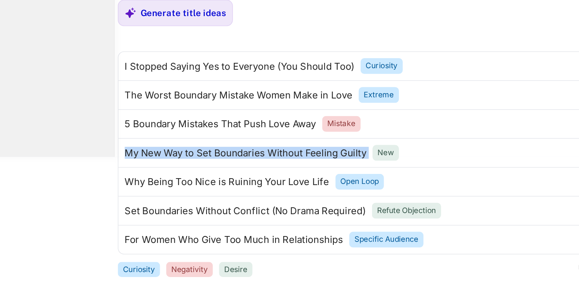
drag, startPoint x: 225, startPoint y: 92, endPoint x: 71, endPoint y: 94, distance: 154.1
click at [77, 94] on div "**********" at bounding box center [328, 62] width 502 height 305
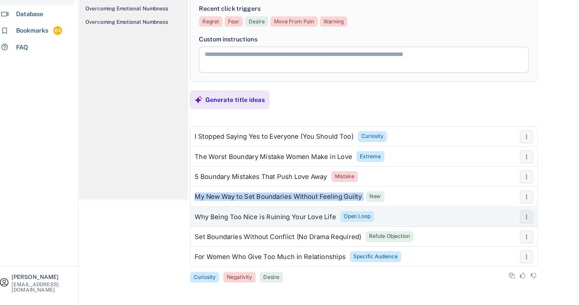
scroll to position [93, 0]
